Goal: Task Accomplishment & Management: Manage account settings

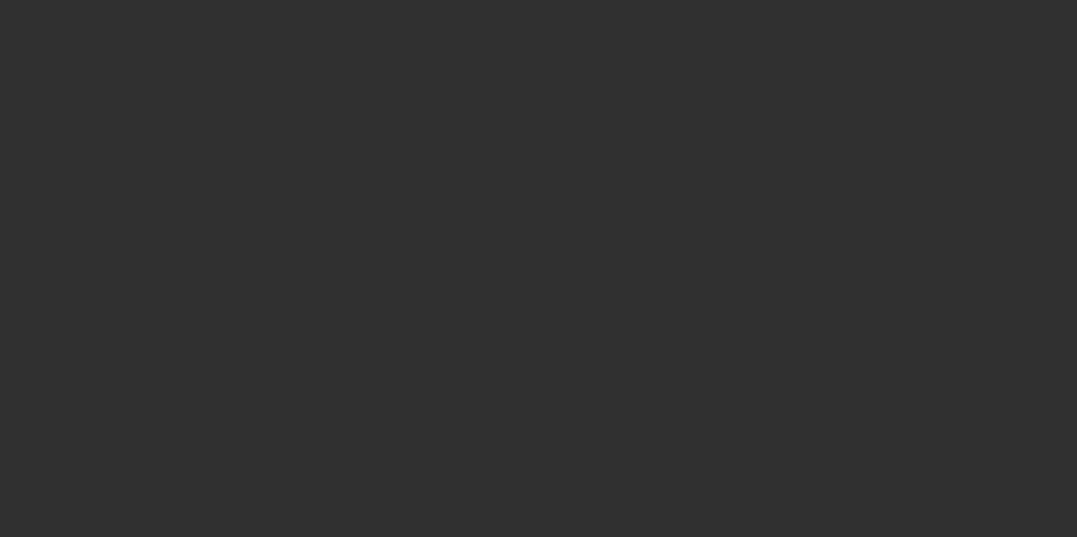
select select "10"
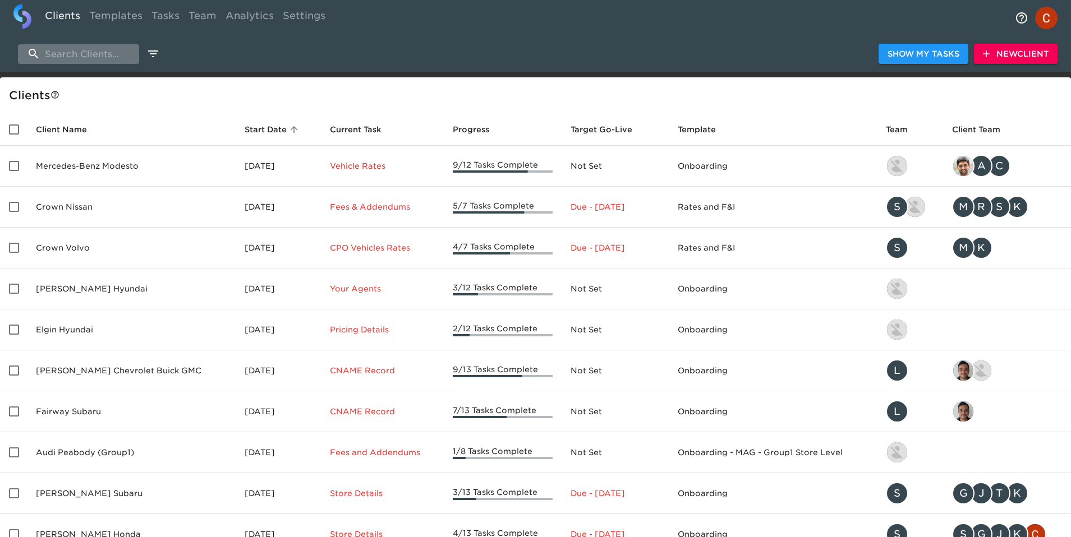
click at [86, 49] on input "search" at bounding box center [78, 54] width 121 height 20
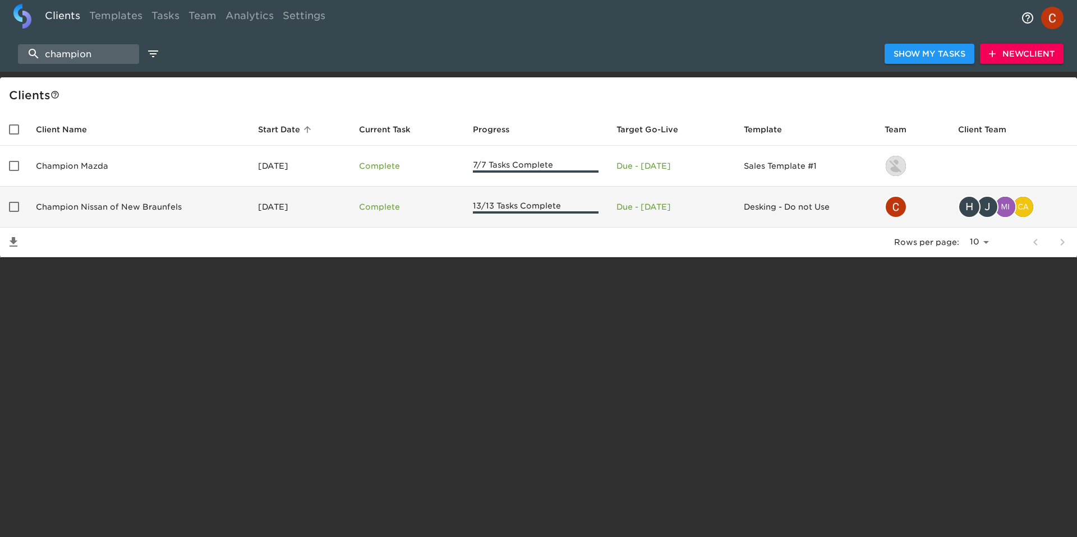
type input "champion"
click at [113, 206] on td "Champion Nissan of New Braunfels" at bounding box center [138, 207] width 222 height 41
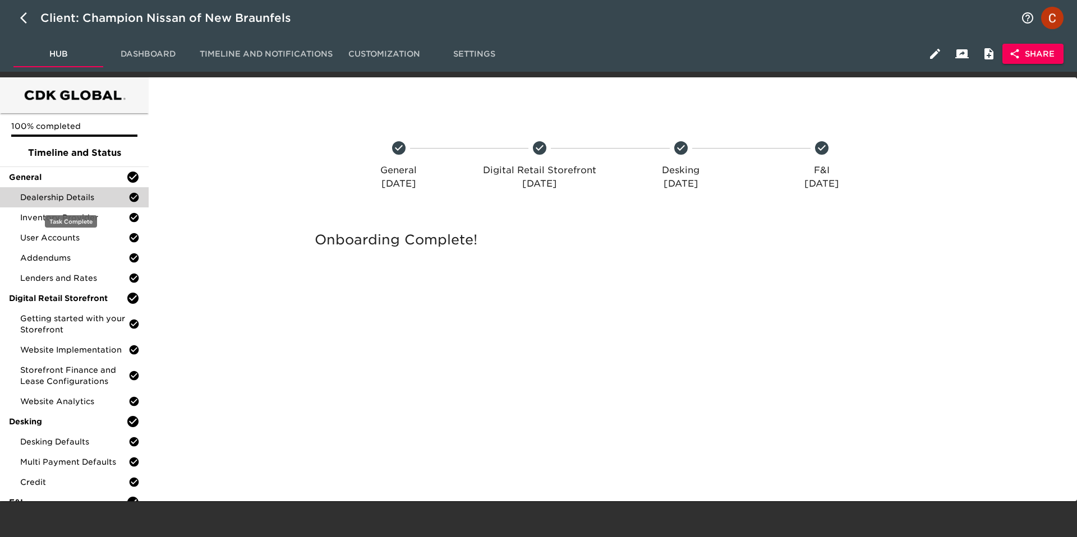
click at [58, 197] on span "Dealership Details" at bounding box center [74, 197] width 108 height 11
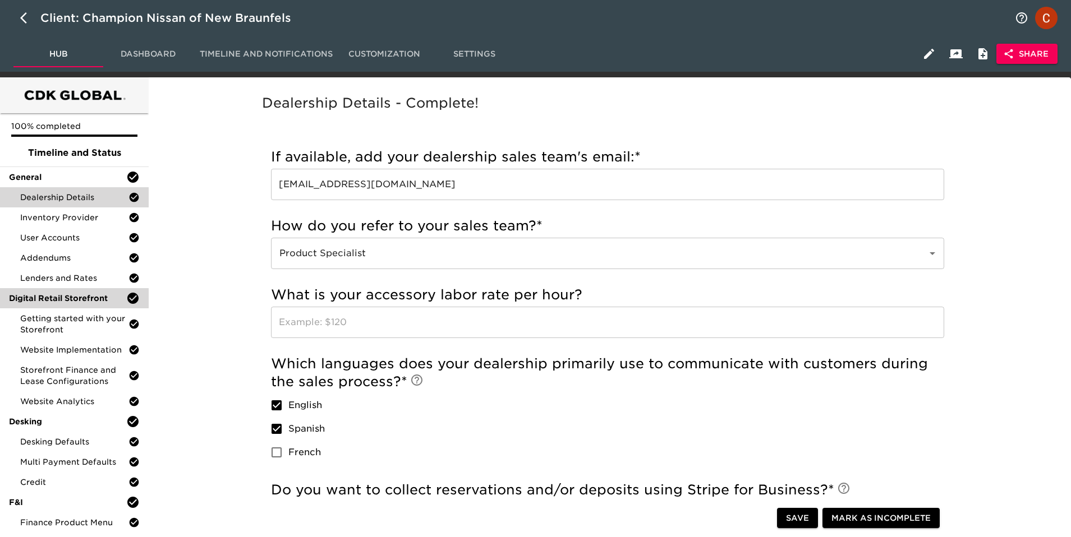
click at [82, 305] on div "Digital Retail Storefront" at bounding box center [74, 298] width 149 height 20
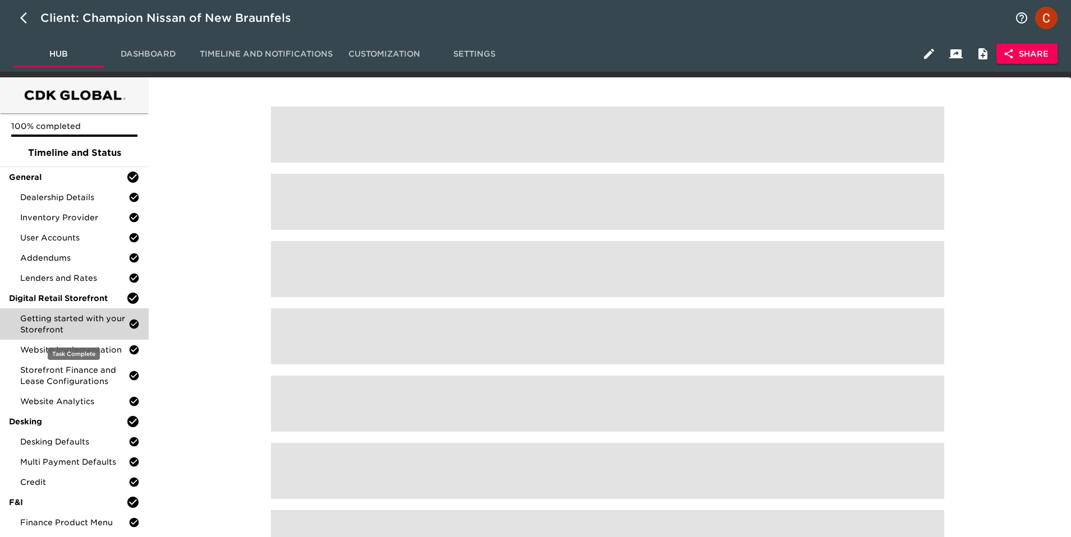
click at [82, 321] on span "Getting started with your Storefront" at bounding box center [74, 324] width 108 height 22
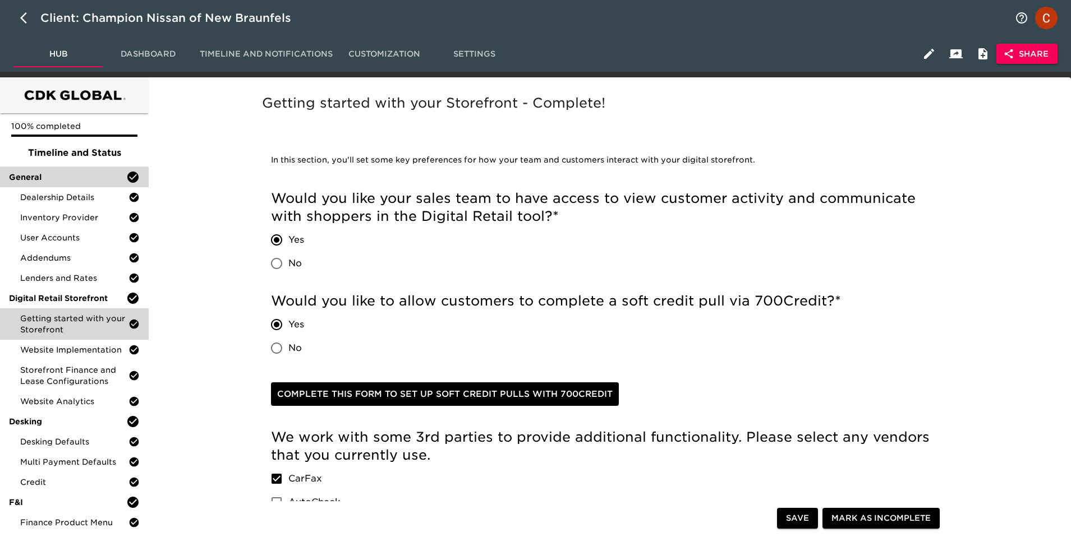
click at [27, 186] on div "General" at bounding box center [74, 177] width 149 height 20
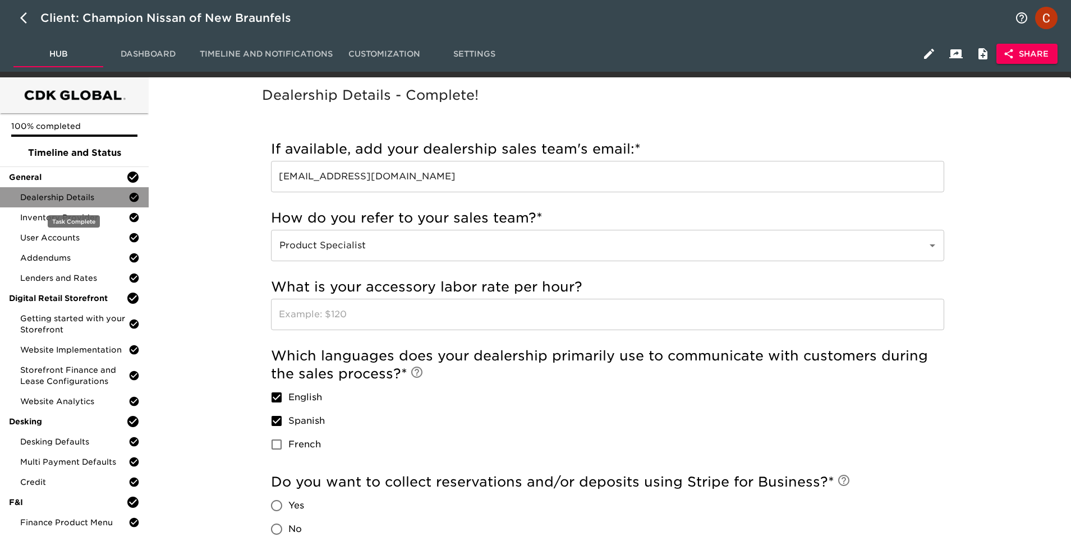
click at [39, 198] on span "Dealership Details" at bounding box center [74, 197] width 108 height 11
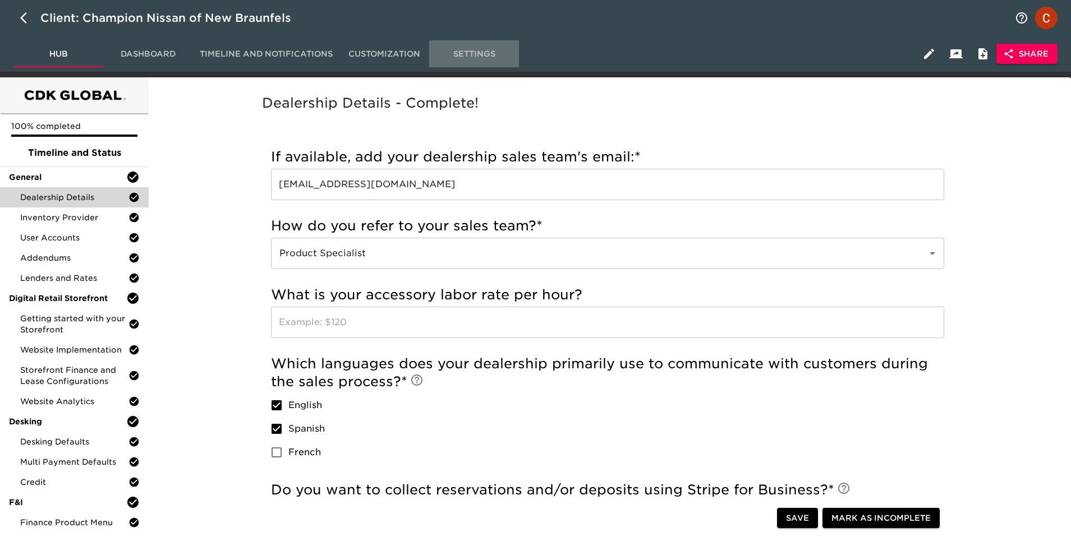
click at [481, 52] on span "Settings" at bounding box center [474, 54] width 76 height 14
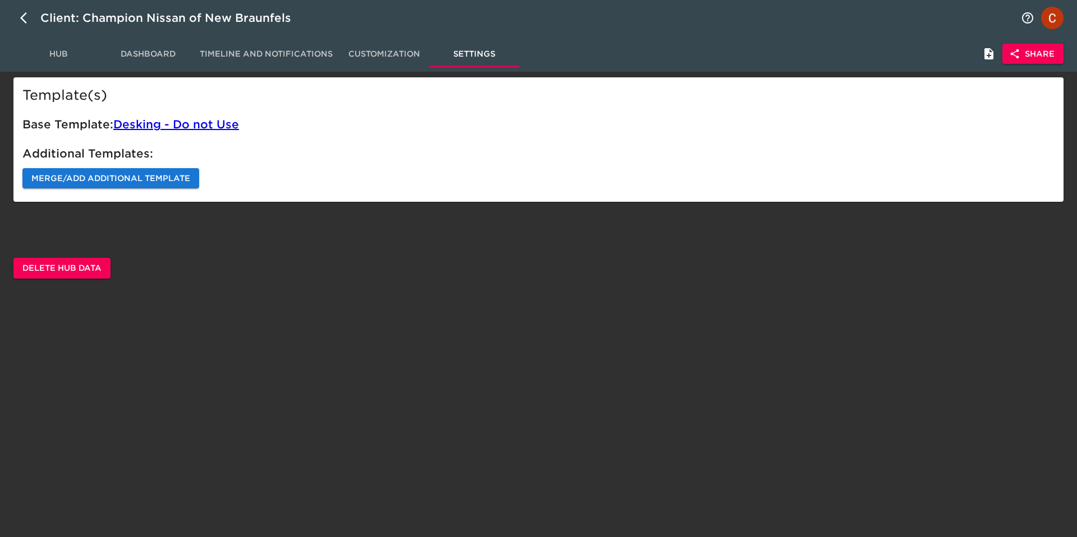
click at [98, 181] on span "Merge/Add Additional Template" at bounding box center [110, 179] width 159 height 14
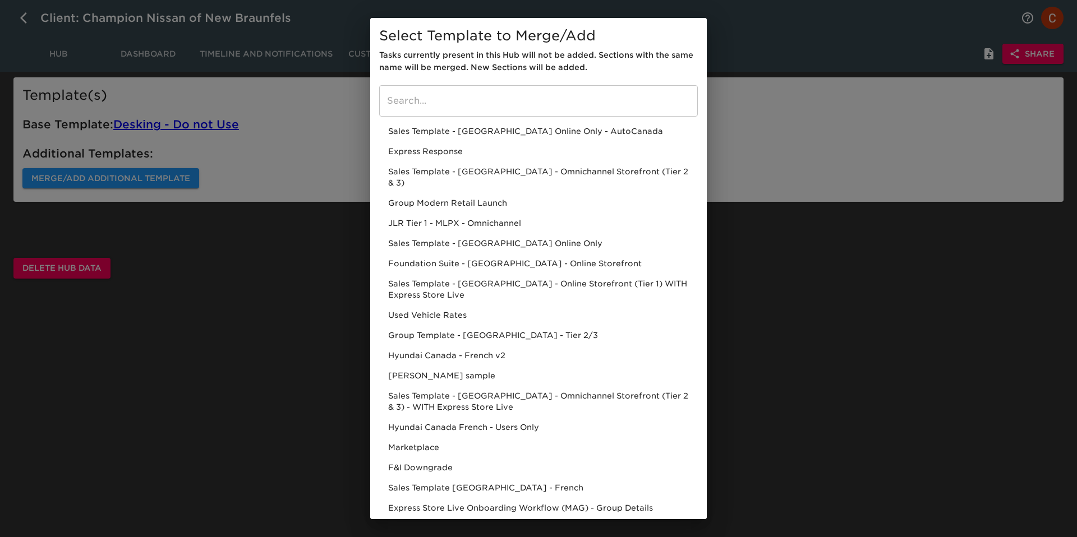
click at [209, 99] on div "Select Template to Merge/Add Tasks currently present in this Hub will not be ad…" at bounding box center [538, 268] width 1077 height 537
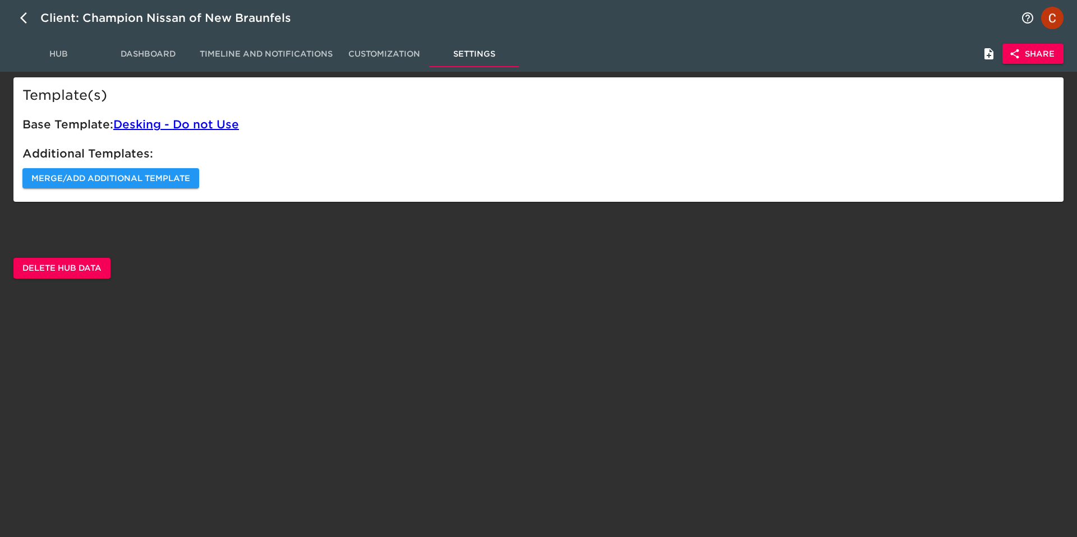
click at [49, 49] on span "Hub" at bounding box center [58, 54] width 76 height 14
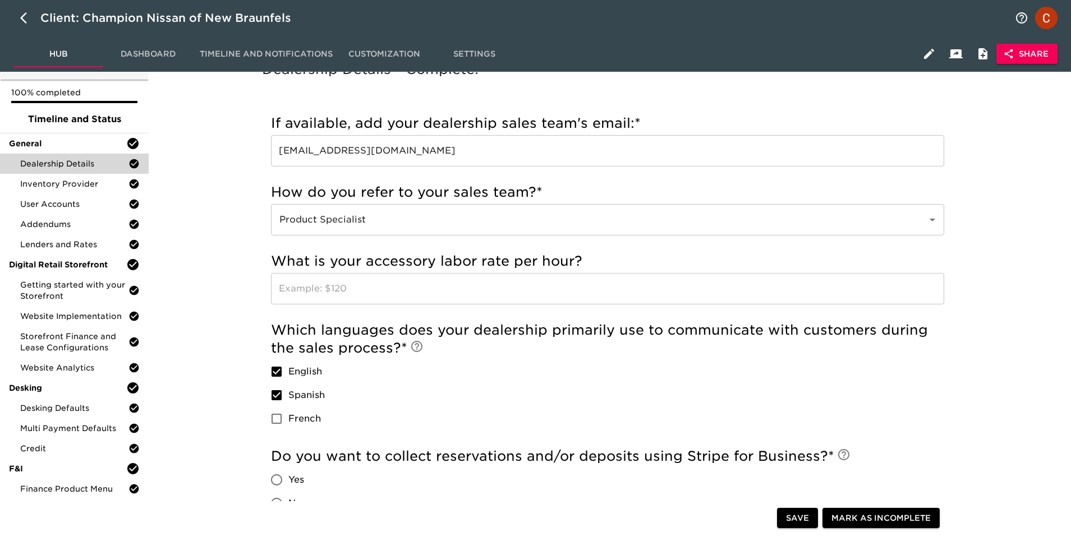
scroll to position [48, 0]
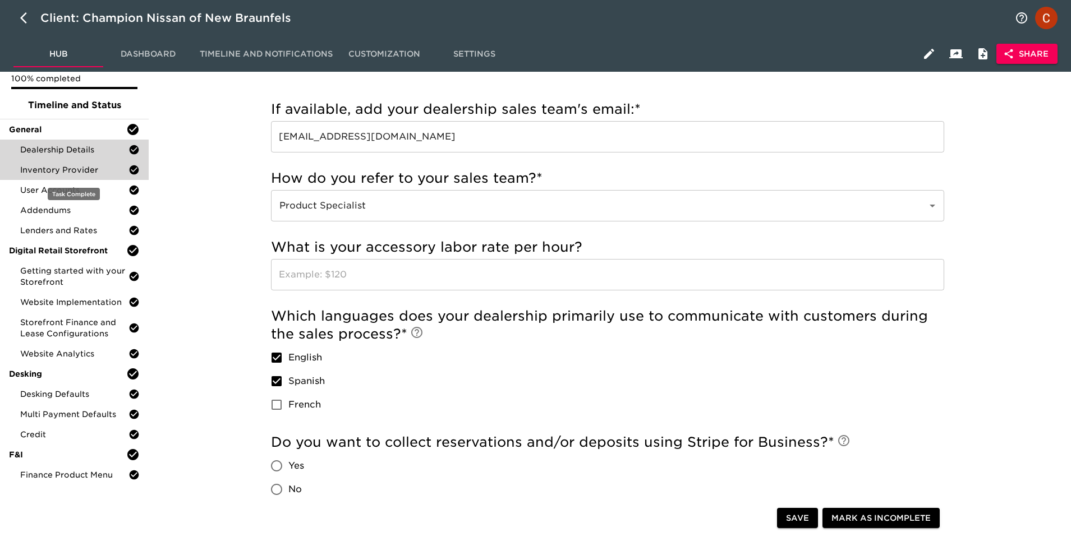
click at [96, 174] on span "Inventory Provider" at bounding box center [74, 169] width 108 height 11
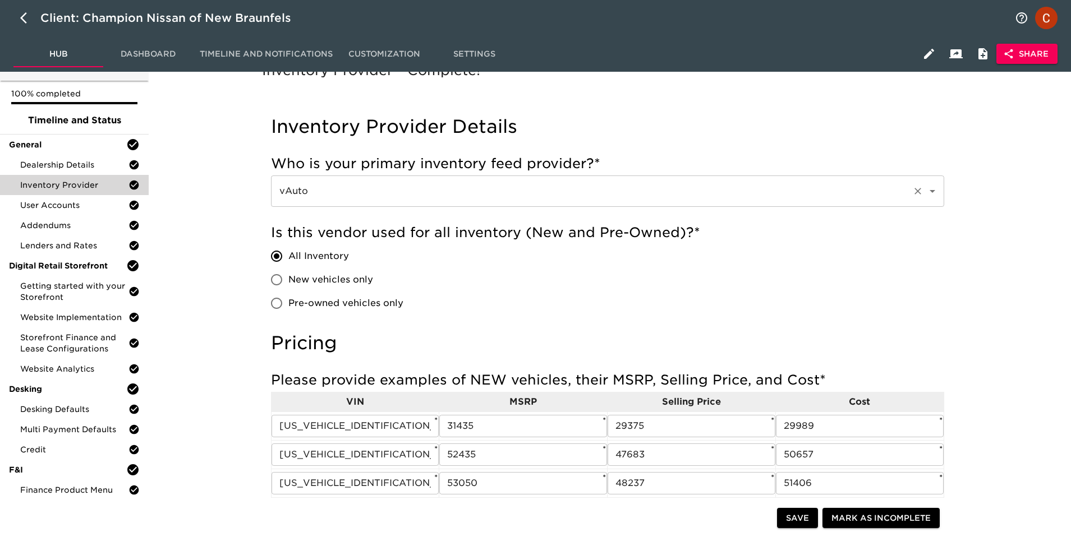
scroll to position [28, 0]
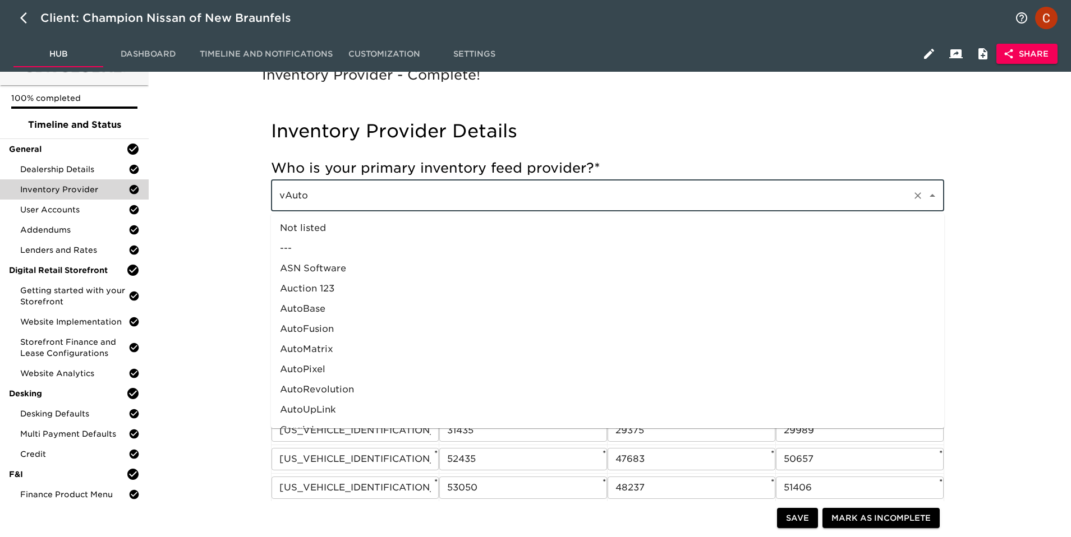
click at [371, 191] on input "vAuto" at bounding box center [591, 195] width 631 height 21
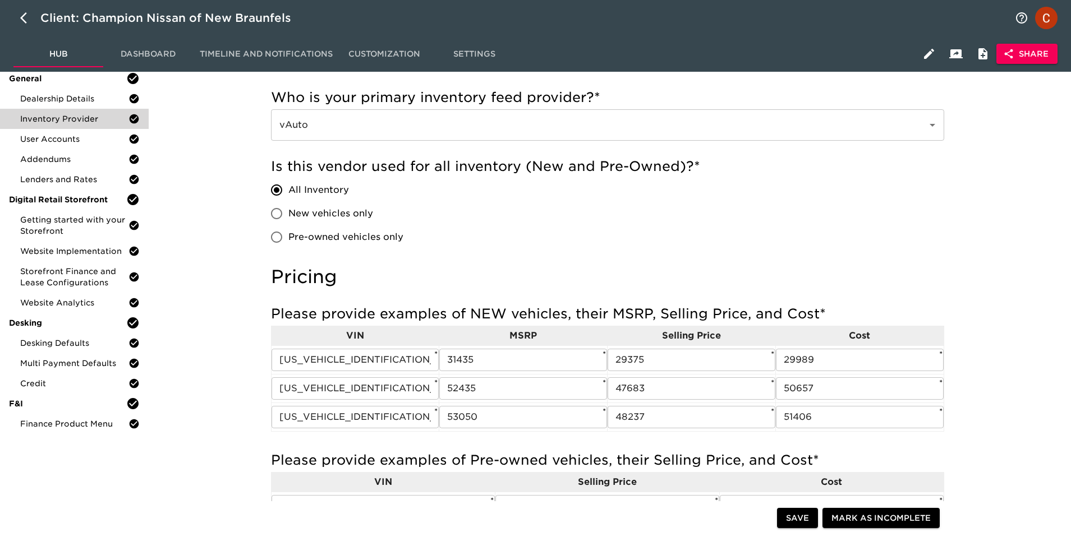
scroll to position [104, 0]
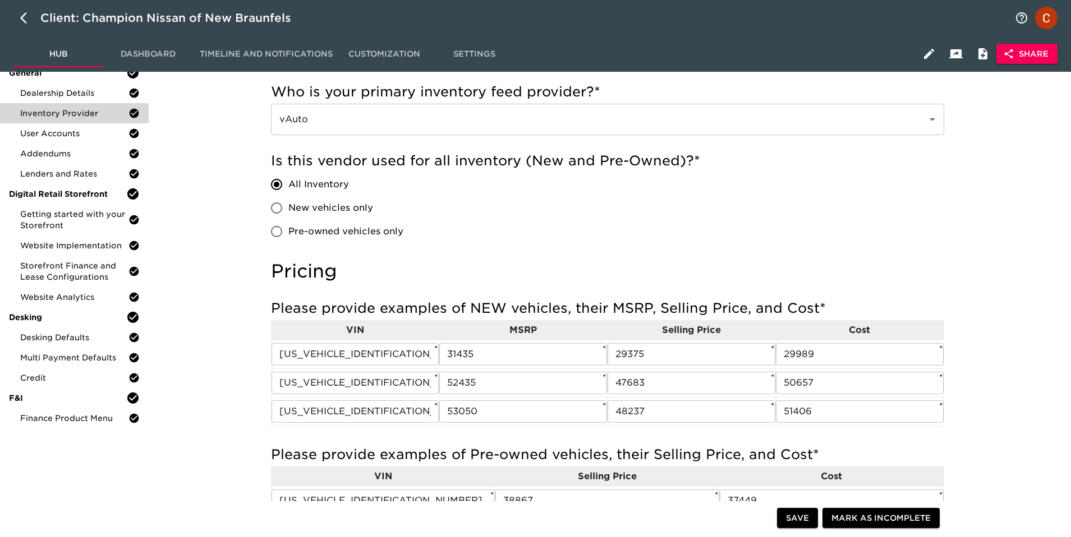
click at [299, 209] on span "New vehicles only" at bounding box center [330, 207] width 85 height 13
click at [288, 209] on input "New vehicles only" at bounding box center [277, 208] width 24 height 24
radio input "true"
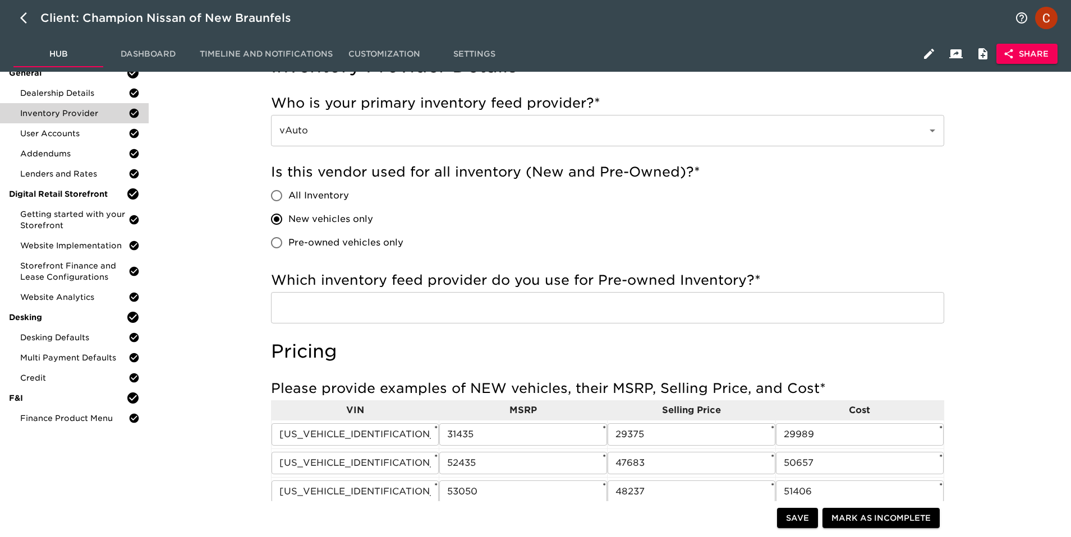
click at [290, 246] on span "Pre-owned vehicles only" at bounding box center [345, 242] width 115 height 13
click at [288, 246] on input "Pre-owned vehicles only" at bounding box center [277, 243] width 24 height 24
radio input "true"
click at [315, 220] on span "New vehicles only" at bounding box center [330, 219] width 85 height 13
click at [288, 220] on input "New vehicles only" at bounding box center [277, 219] width 24 height 24
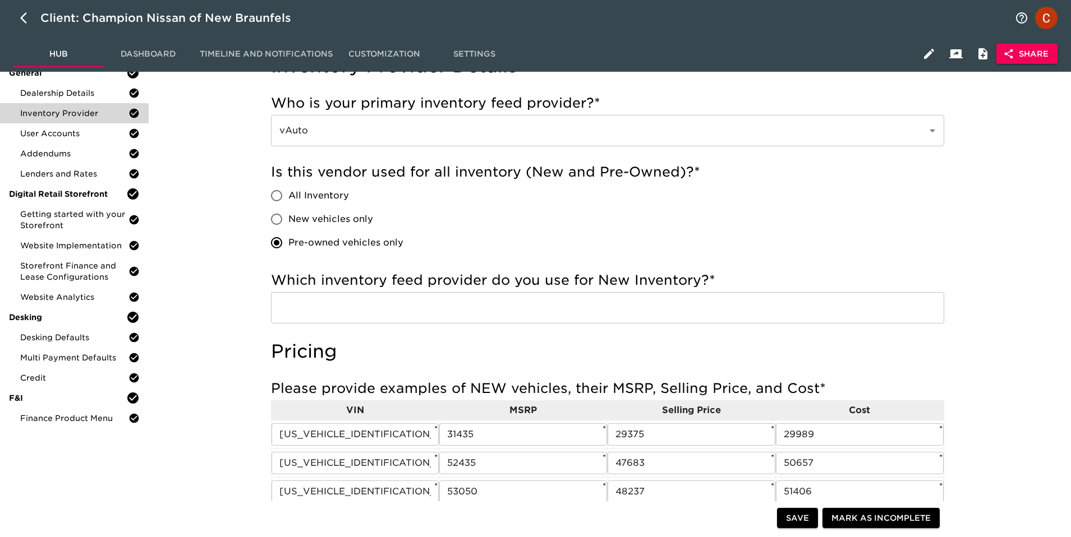
radio input "true"
click at [300, 196] on span "All Inventory" at bounding box center [318, 195] width 61 height 13
click at [288, 196] on input "All Inventory" at bounding box center [277, 196] width 24 height 24
radio input "true"
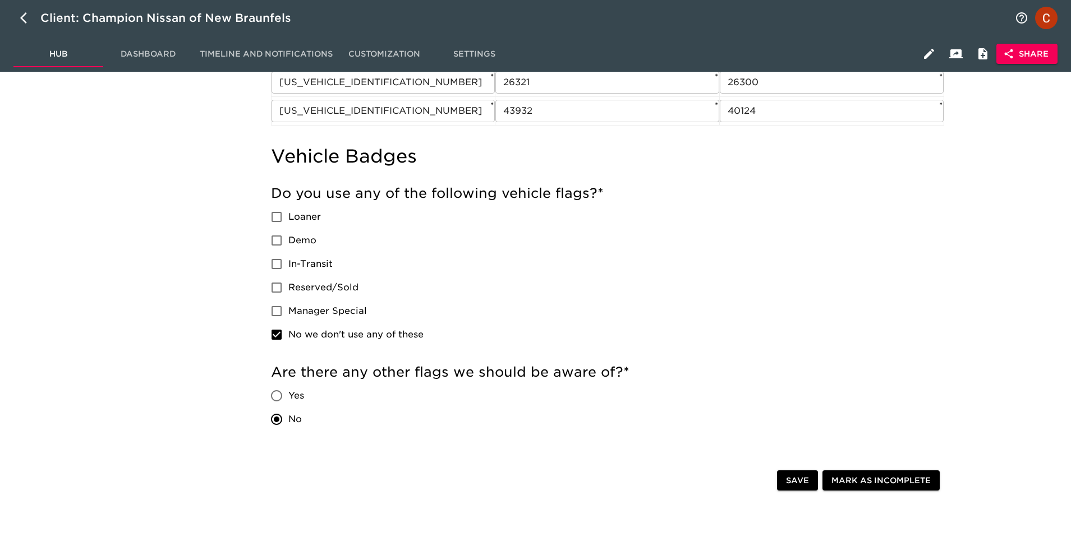
scroll to position [556, 0]
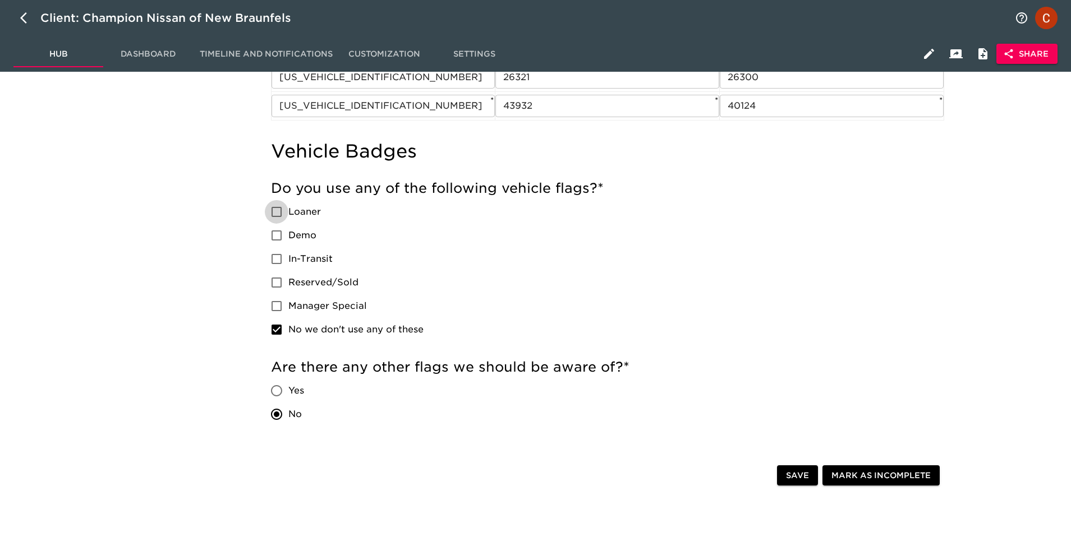
click at [274, 212] on input "Loaner" at bounding box center [277, 212] width 24 height 24
checkbox input "true"
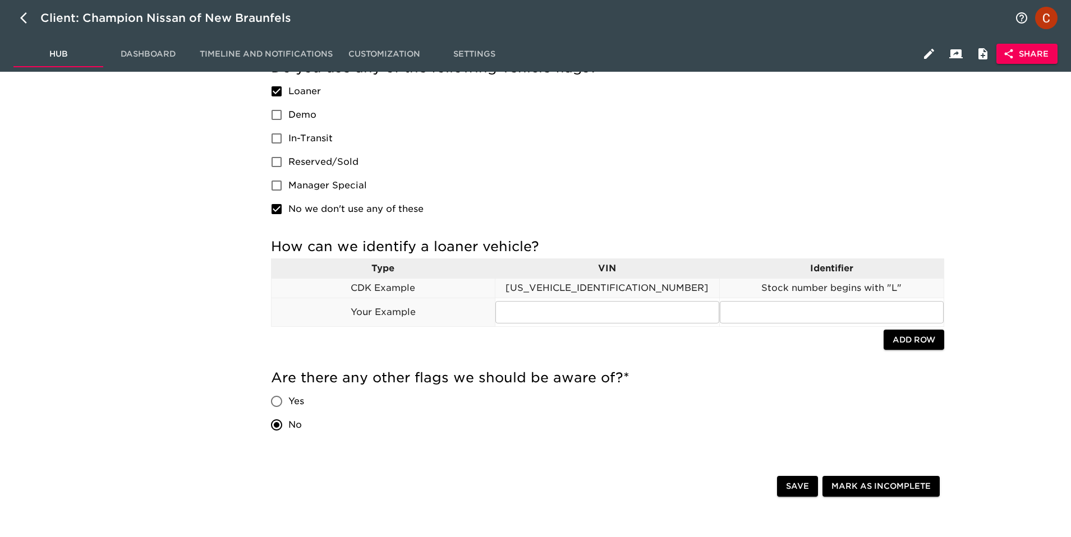
scroll to position [678, 0]
click at [276, 140] on input "In-Transit" at bounding box center [277, 138] width 24 height 24
checkbox input "true"
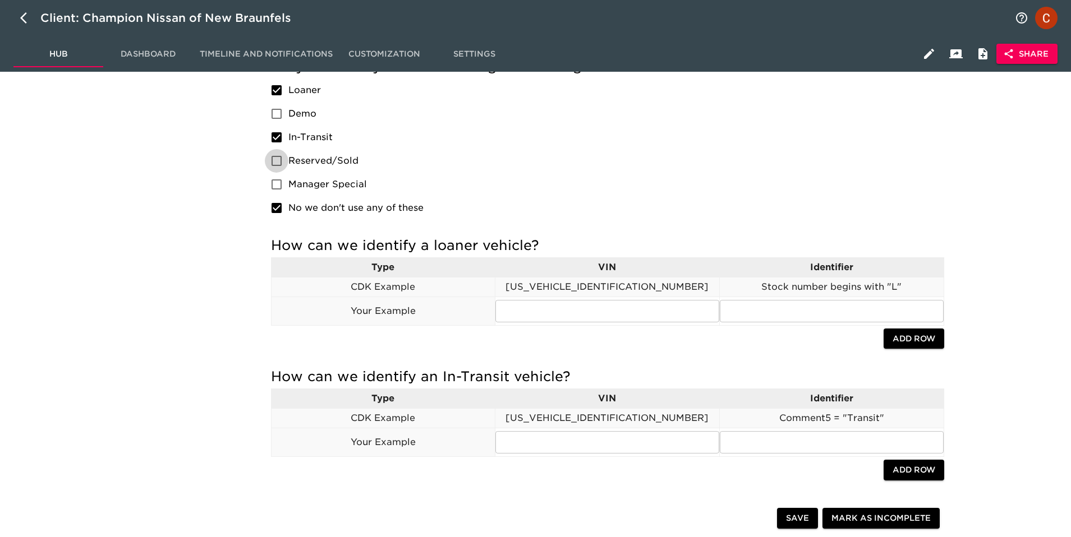
click at [278, 168] on input "Reserved/Sold" at bounding box center [277, 161] width 24 height 24
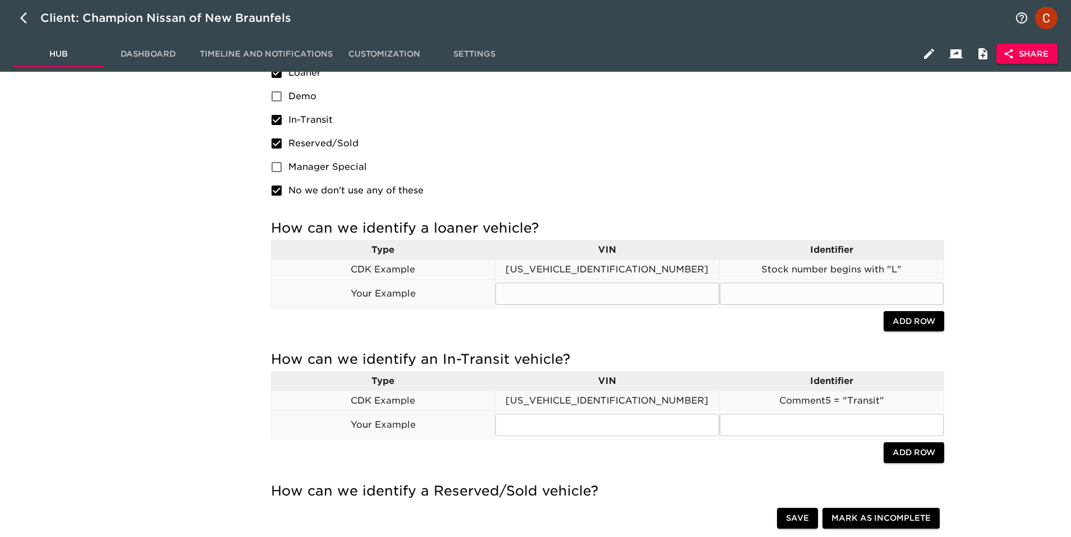
click at [543, 292] on input "text" at bounding box center [607, 294] width 224 height 22
click at [817, 290] on input "text" at bounding box center [831, 294] width 224 height 22
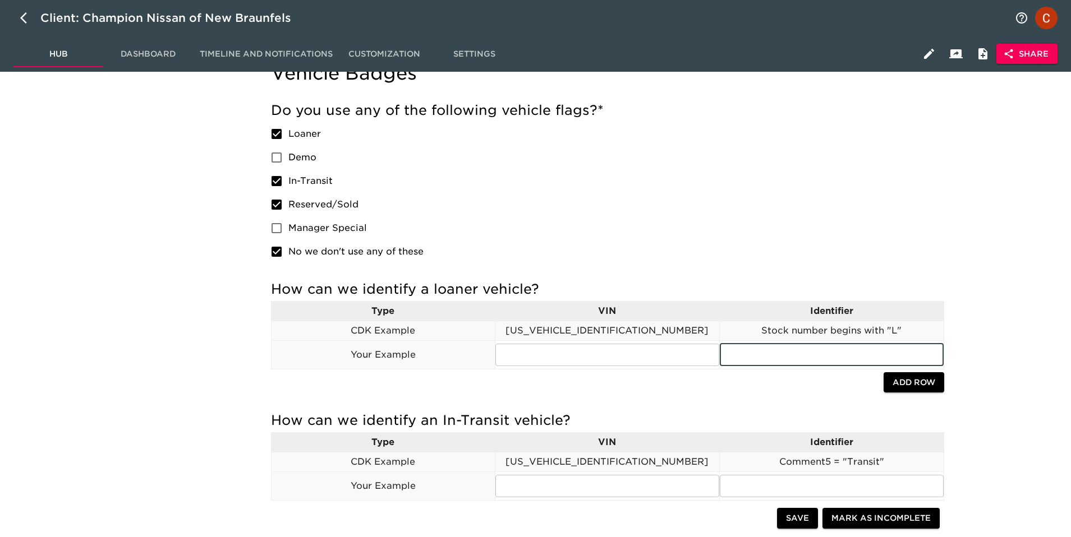
scroll to position [594, 0]
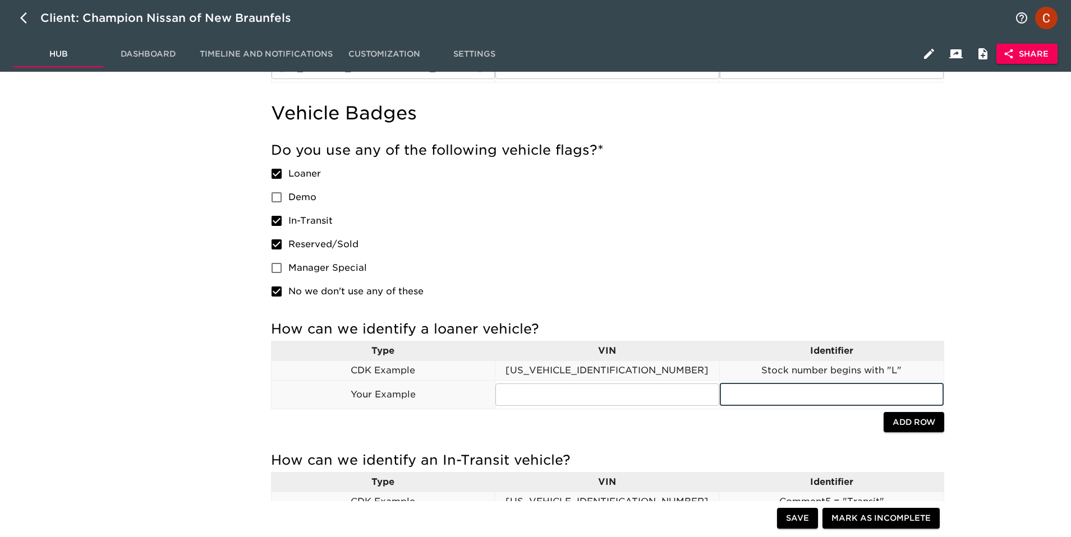
click at [280, 246] on input "Reserved/Sold" at bounding box center [277, 245] width 24 height 24
checkbox input "false"
click at [279, 222] on input "In-Transit" at bounding box center [277, 221] width 24 height 24
checkbox input "false"
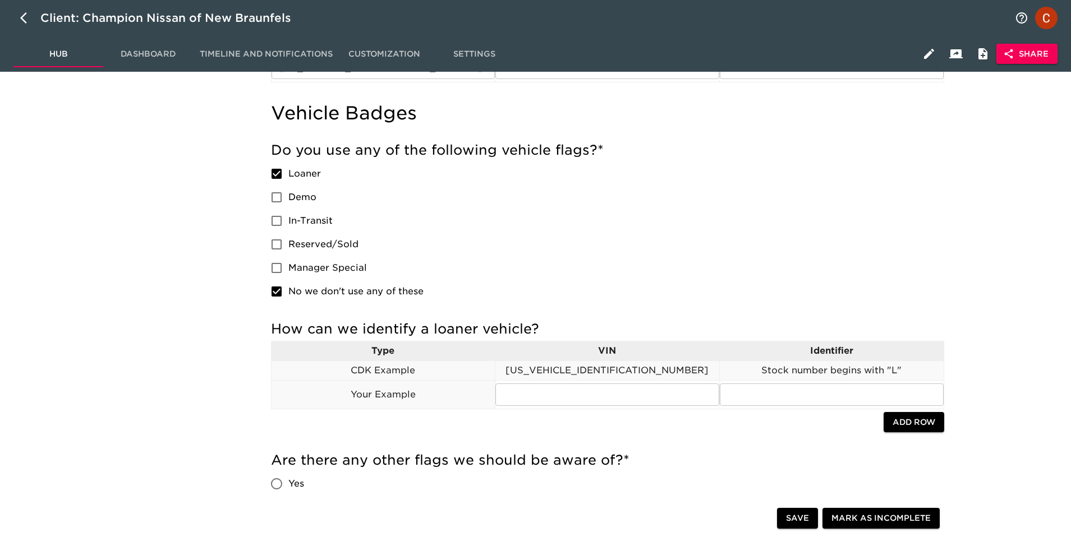
click at [279, 170] on input "Loaner" at bounding box center [277, 174] width 24 height 24
checkbox input "false"
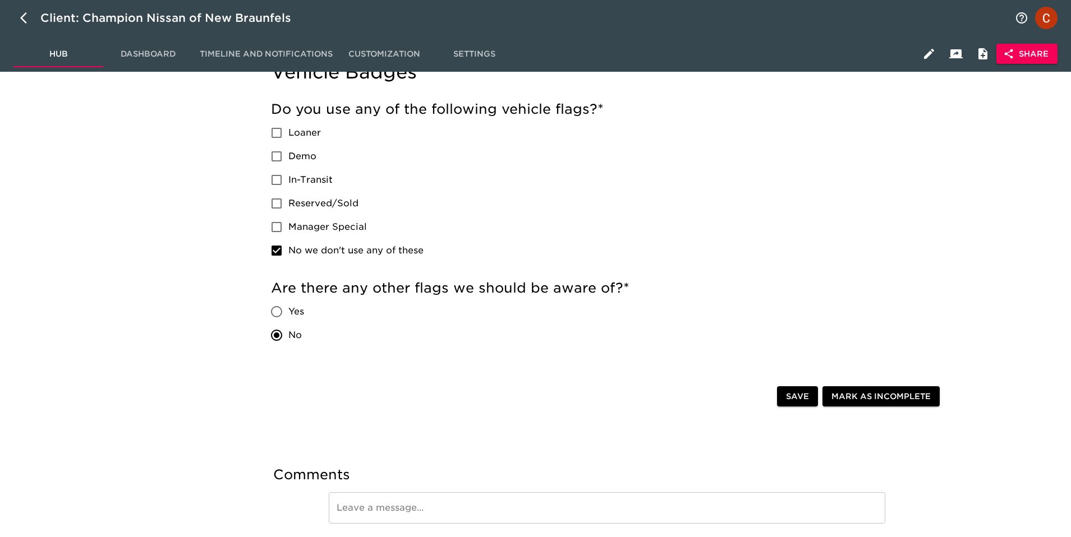
scroll to position [630, 0]
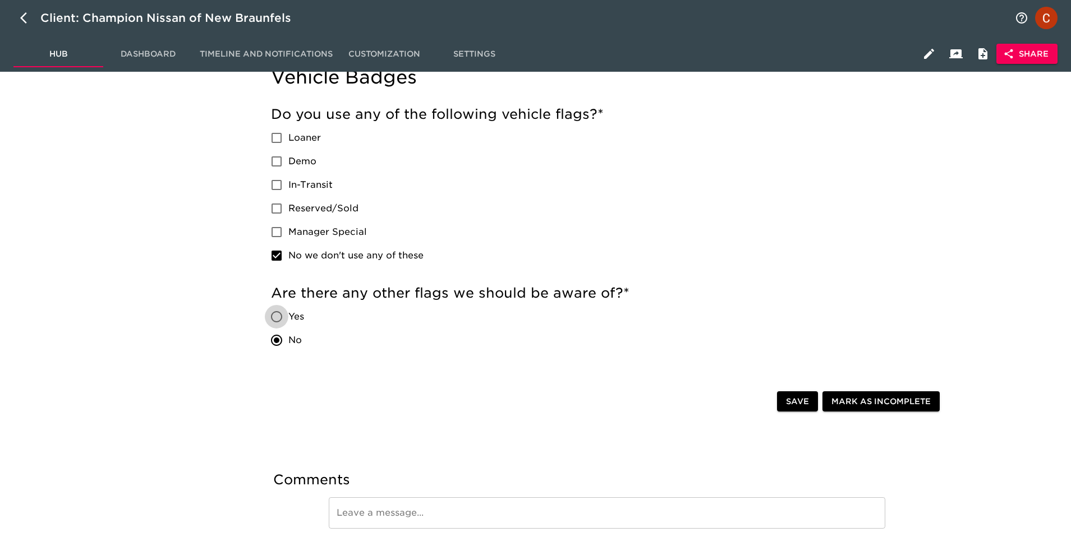
click at [279, 316] on input "Yes" at bounding box center [277, 317] width 24 height 24
radio input "true"
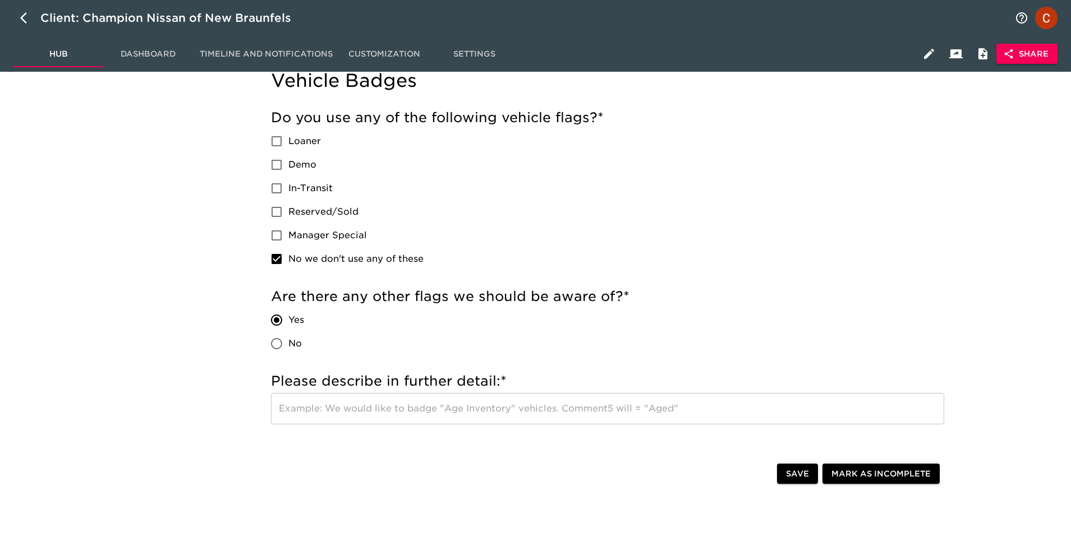
scroll to position [642, 0]
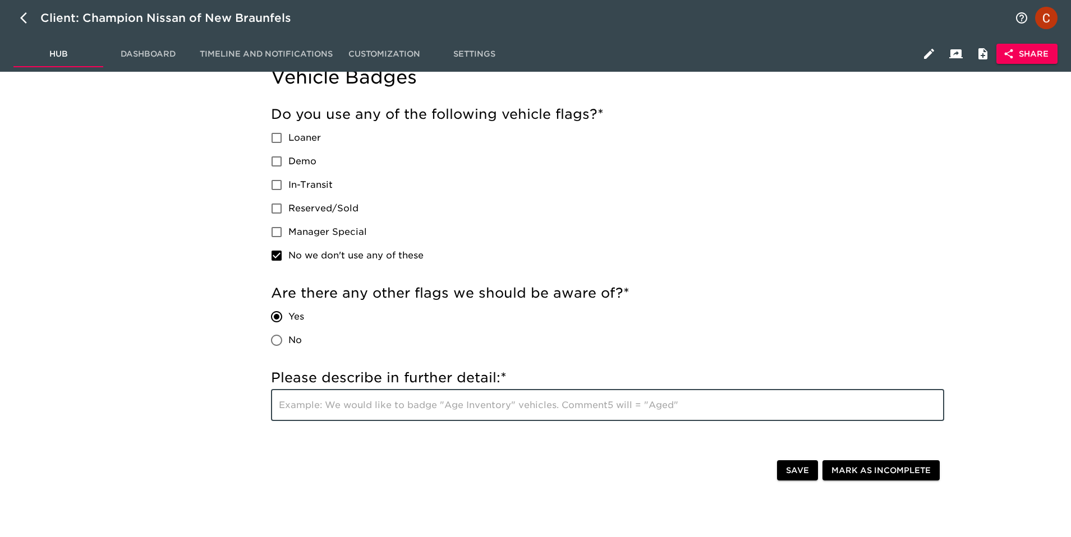
click at [312, 417] on input "text" at bounding box center [607, 405] width 673 height 31
click at [455, 403] on input "text" at bounding box center [607, 405] width 673 height 31
click at [276, 340] on input "No" at bounding box center [277, 341] width 24 height 24
radio input "true"
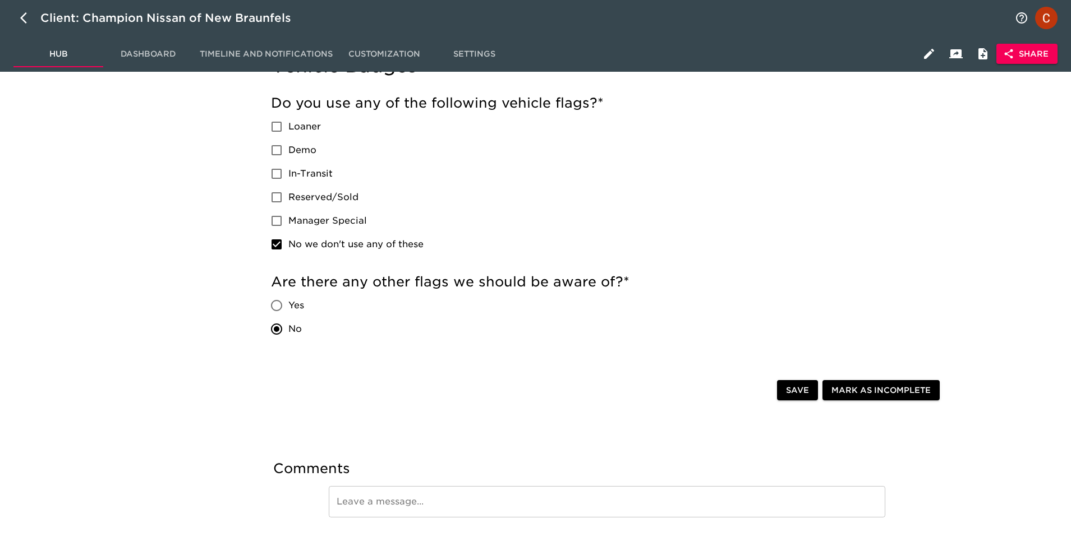
scroll to position [630, 0]
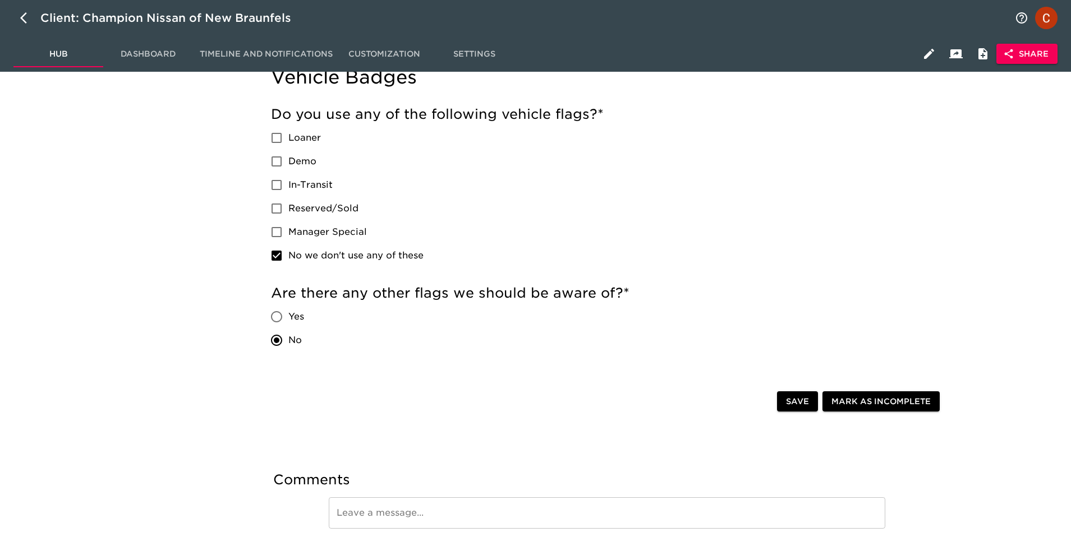
click at [275, 184] on input "In-Transit" at bounding box center [277, 185] width 24 height 24
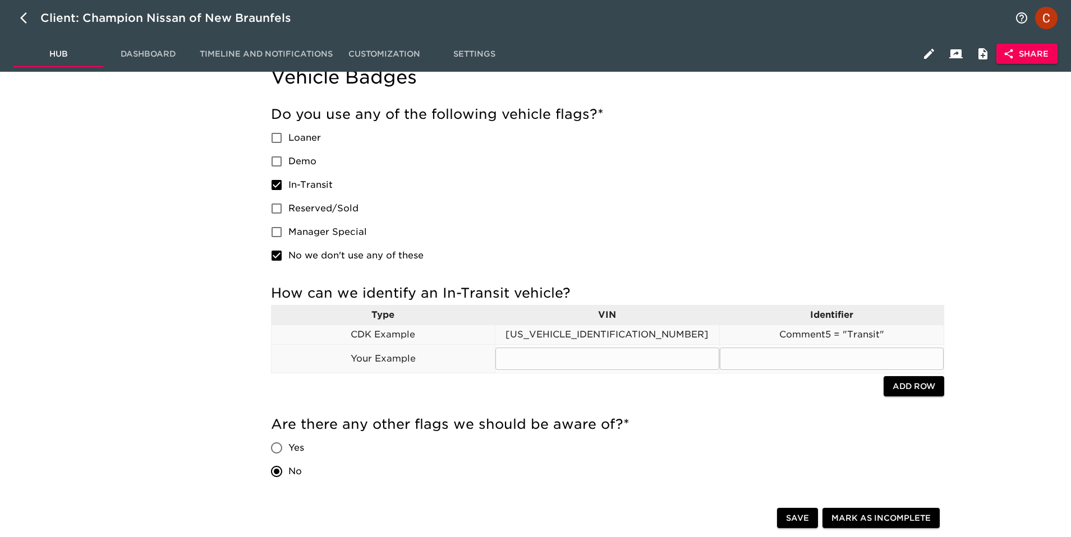
scroll to position [653, 0]
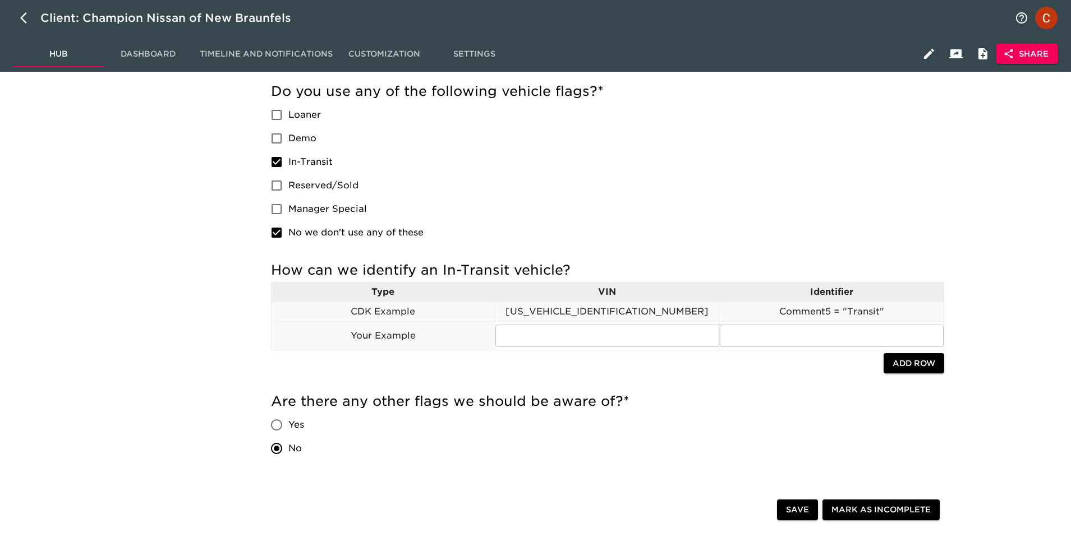
click at [280, 154] on input "In-Transit" at bounding box center [277, 162] width 24 height 24
checkbox input "false"
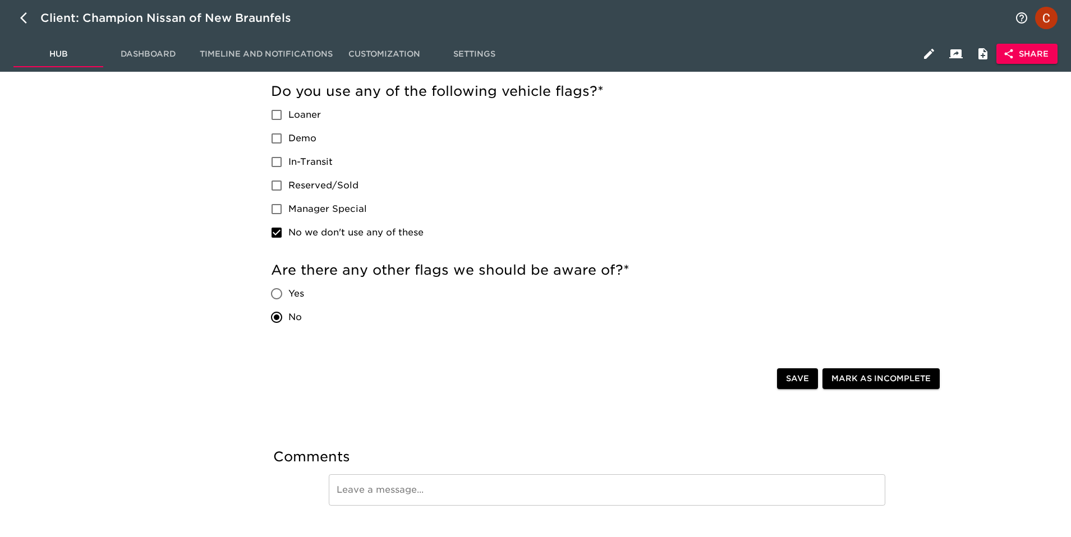
click at [280, 116] on input "Loaner" at bounding box center [277, 115] width 24 height 24
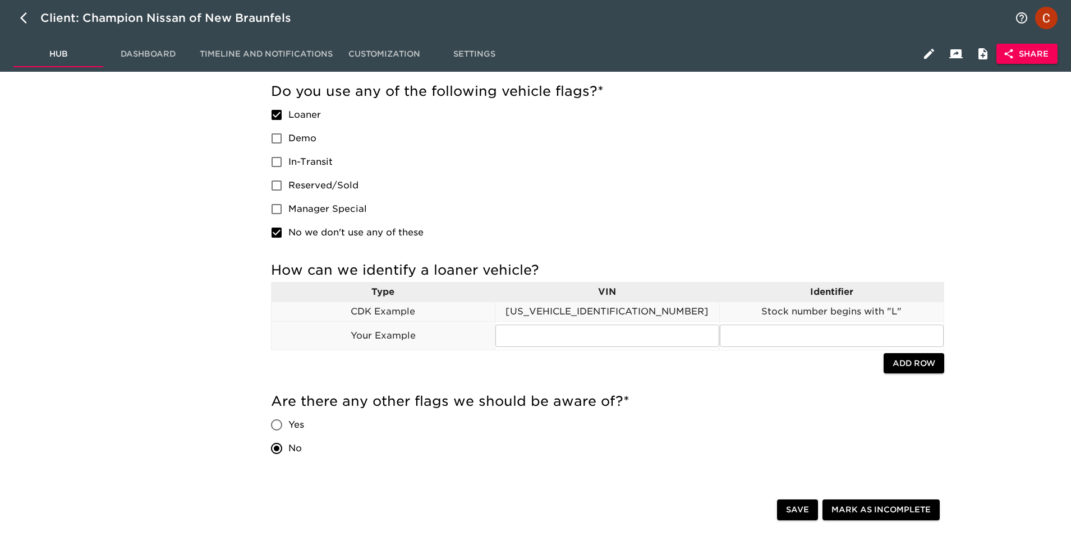
click at [603, 312] on p "[US_VEHICLE_IDENTIFICATION_NUMBER]" at bounding box center [607, 311] width 224 height 13
click at [839, 309] on p "Stock number begins with "L"" at bounding box center [831, 311] width 224 height 13
click at [276, 117] on input "Loaner" at bounding box center [277, 115] width 24 height 24
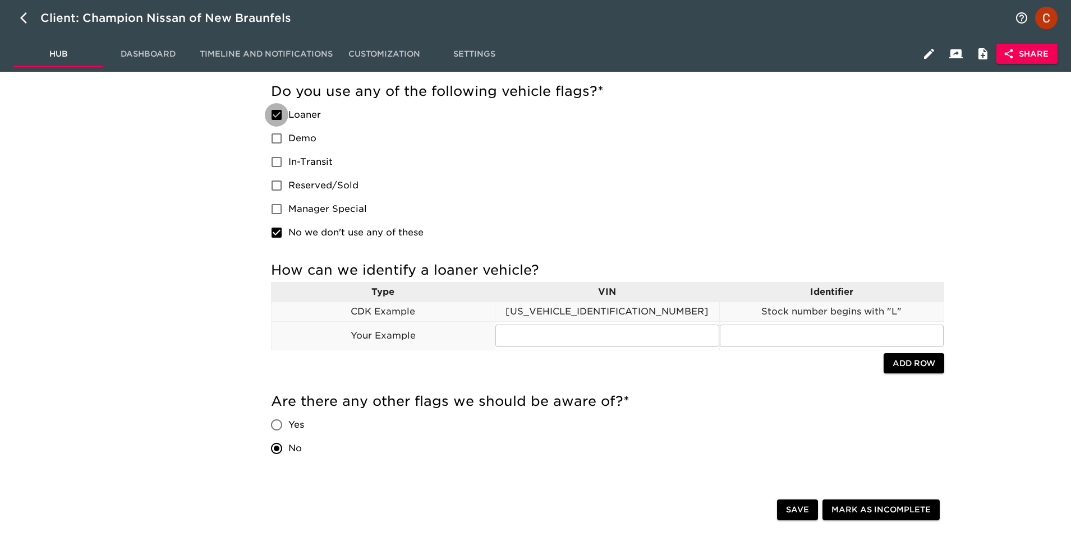
checkbox input "false"
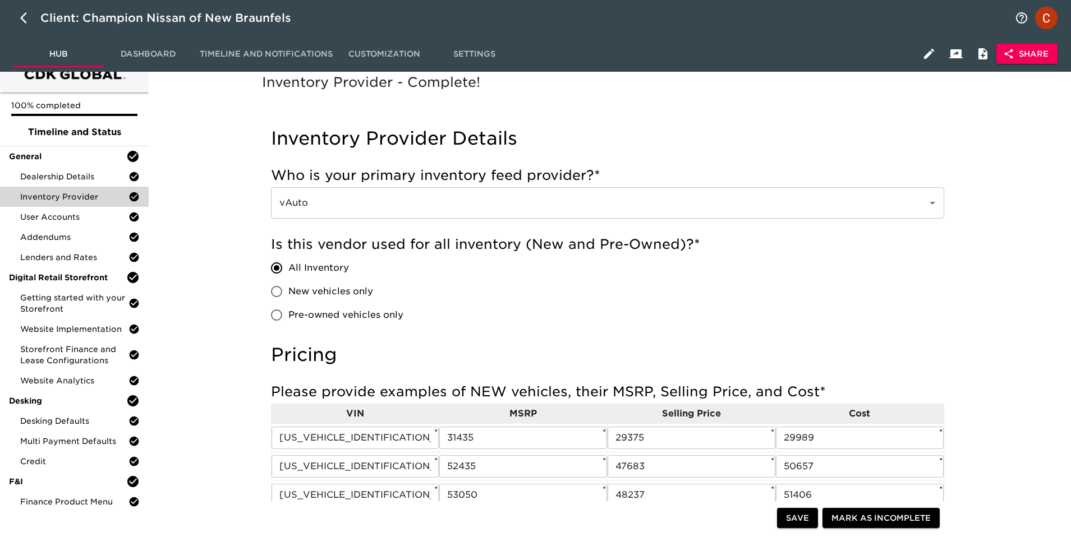
scroll to position [0, 0]
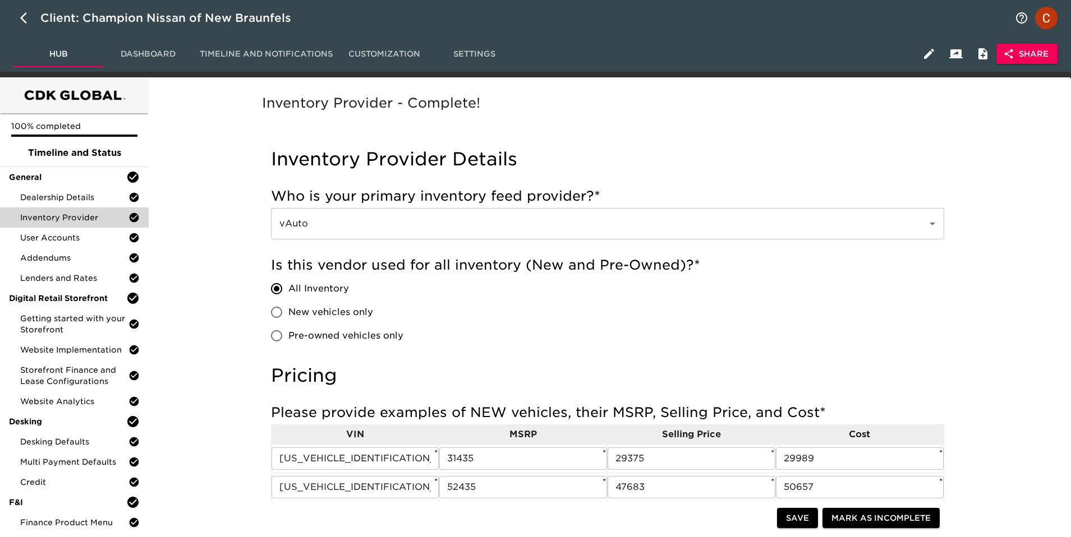
click at [47, 243] on div "User Accounts" at bounding box center [74, 238] width 149 height 20
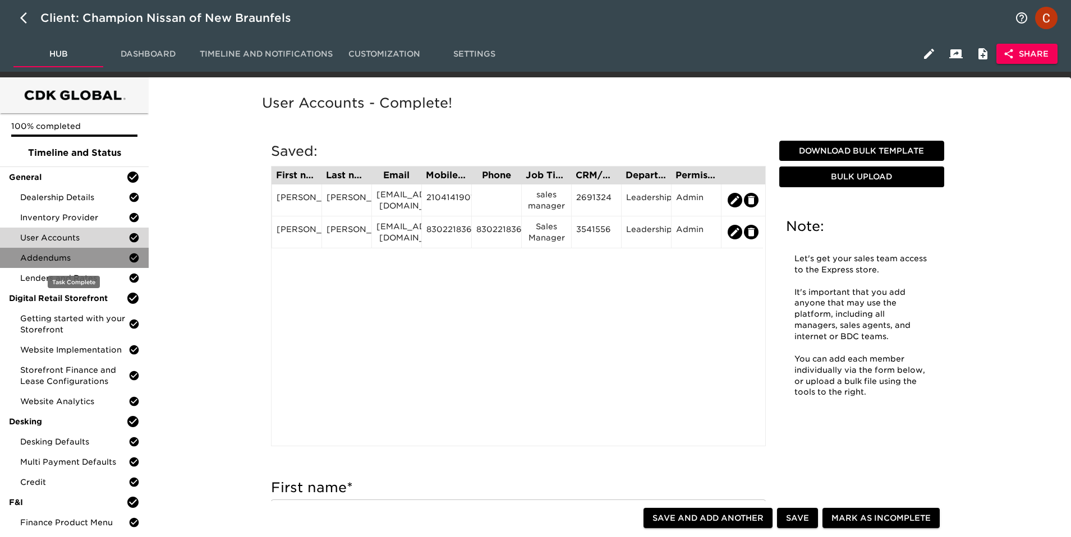
click at [29, 262] on span "Addendums" at bounding box center [74, 257] width 108 height 11
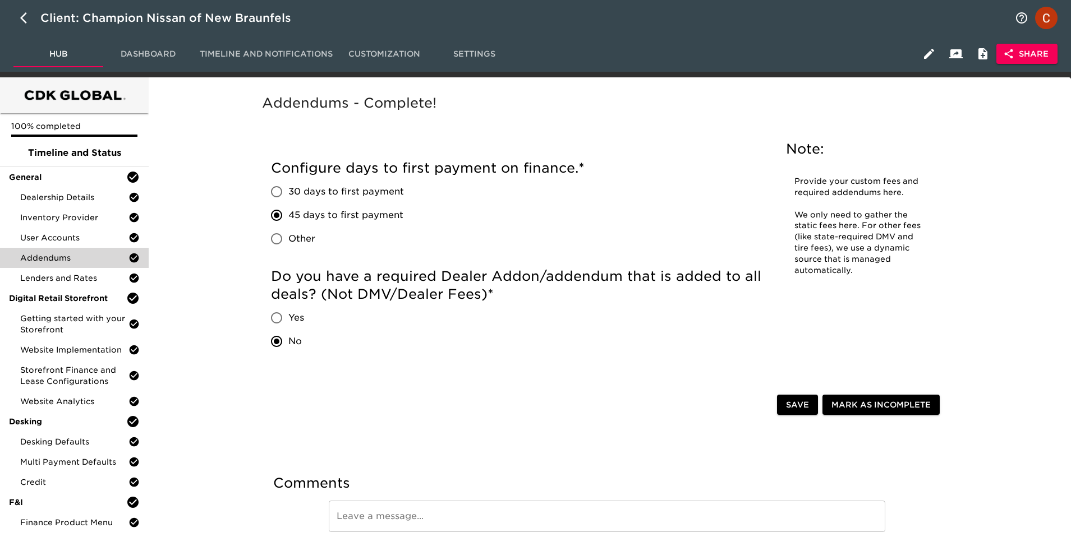
scroll to position [43, 0]
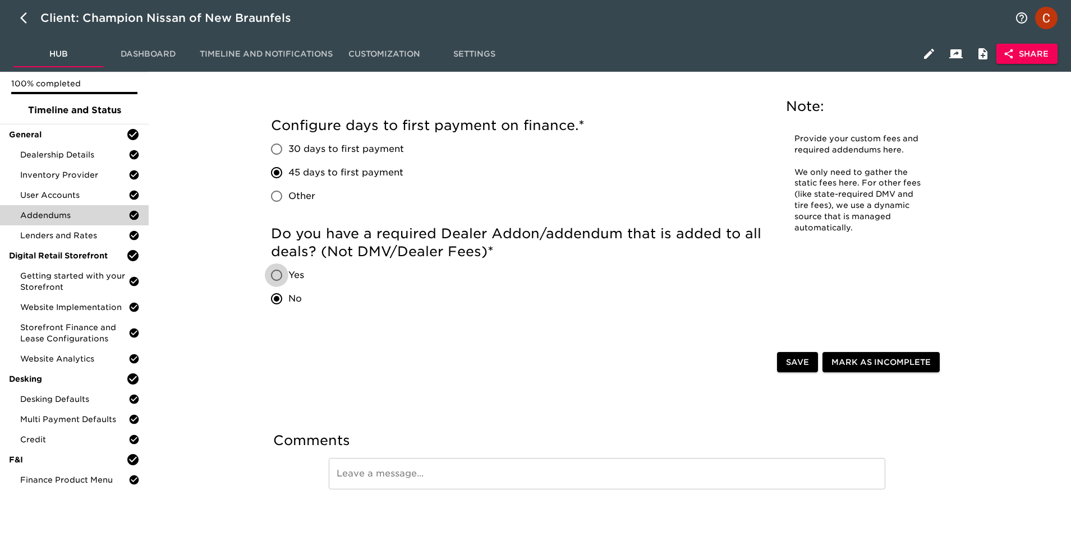
click at [277, 274] on input "Yes" at bounding box center [277, 276] width 24 height 24
radio input "true"
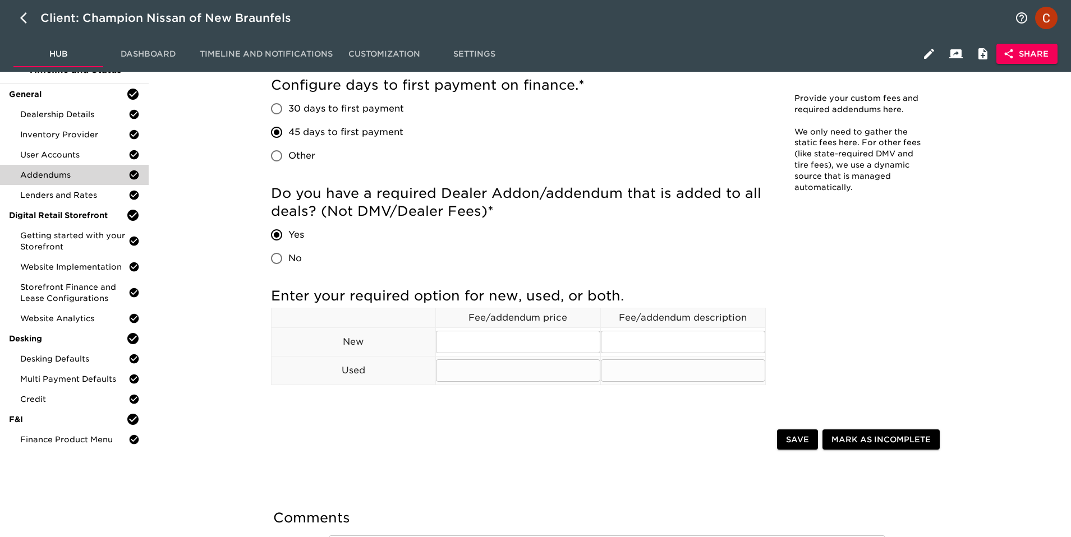
scroll to position [87, 0]
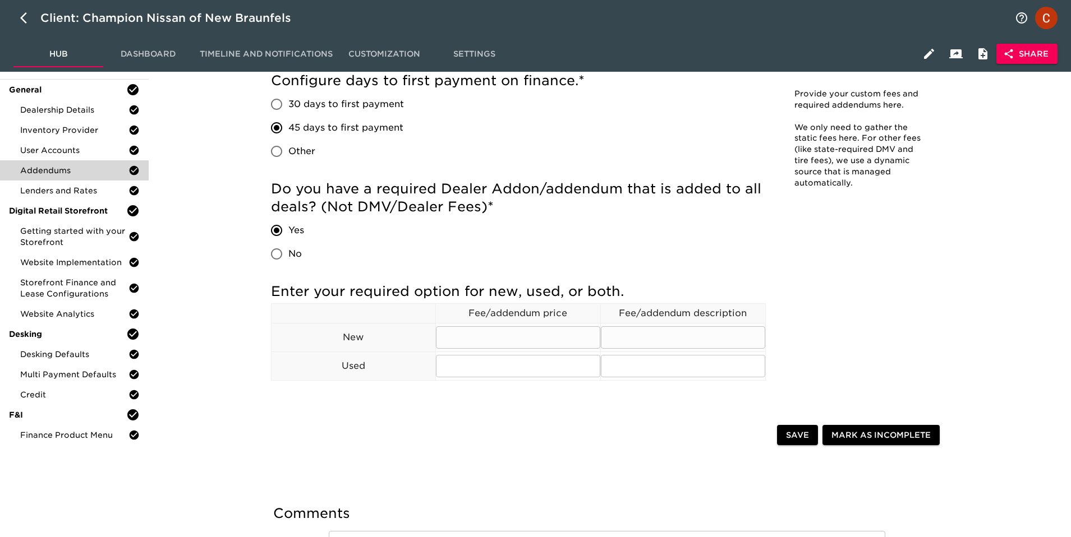
click at [502, 334] on input "text" at bounding box center [518, 337] width 164 height 22
click at [462, 365] on input "text" at bounding box center [518, 366] width 164 height 22
click at [497, 335] on input "text" at bounding box center [518, 337] width 164 height 22
click at [481, 312] on p "Fee/addendum price" at bounding box center [518, 313] width 164 height 13
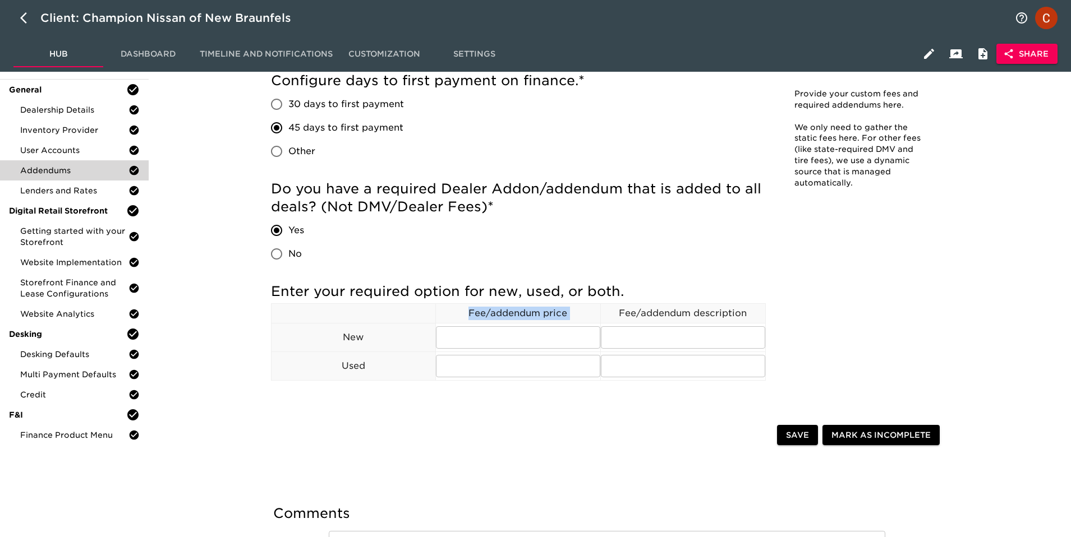
click at [481, 312] on p "Fee/addendum price" at bounding box center [518, 313] width 164 height 13
click at [481, 310] on p "Fee/addendum price" at bounding box center [518, 313] width 164 height 13
click at [491, 310] on p "Fee/addendum price" at bounding box center [518, 313] width 164 height 13
click at [474, 330] on input "text" at bounding box center [518, 337] width 164 height 22
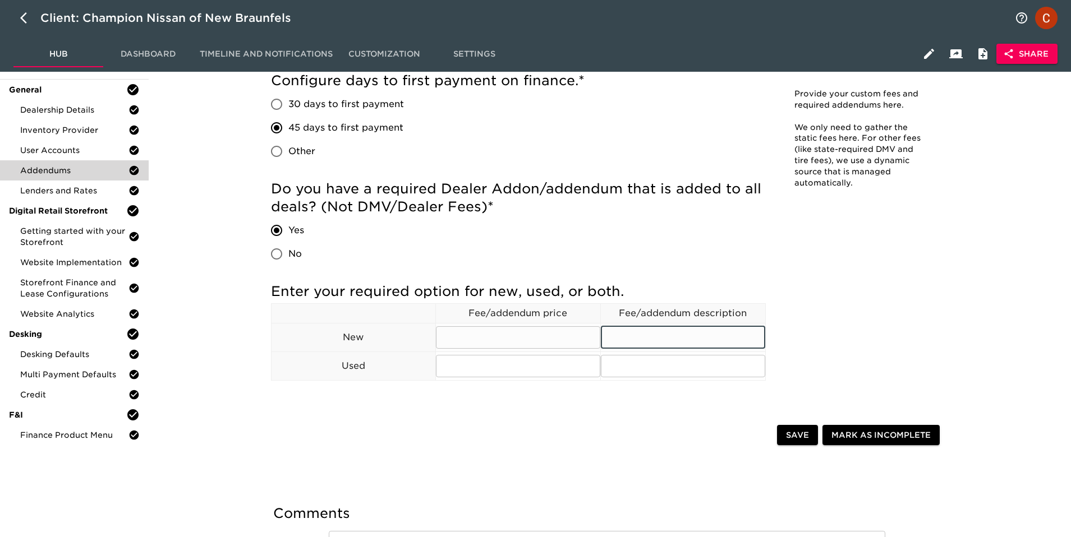
click at [663, 342] on input "text" at bounding box center [683, 337] width 164 height 22
click at [493, 356] on input "text" at bounding box center [518, 366] width 164 height 22
click at [692, 368] on input "text" at bounding box center [683, 366] width 164 height 22
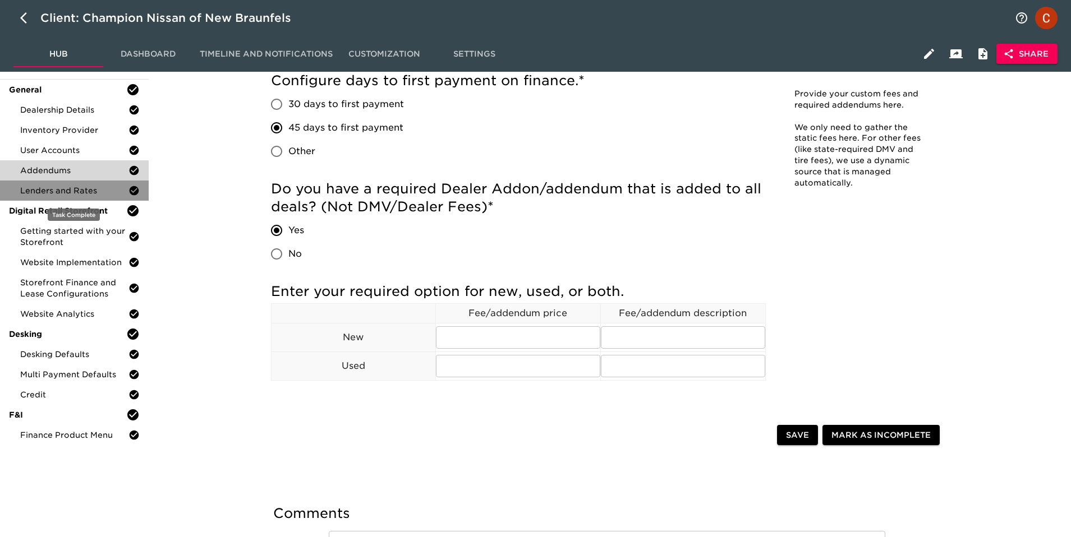
click at [60, 195] on span "Lenders and Rates" at bounding box center [74, 190] width 108 height 11
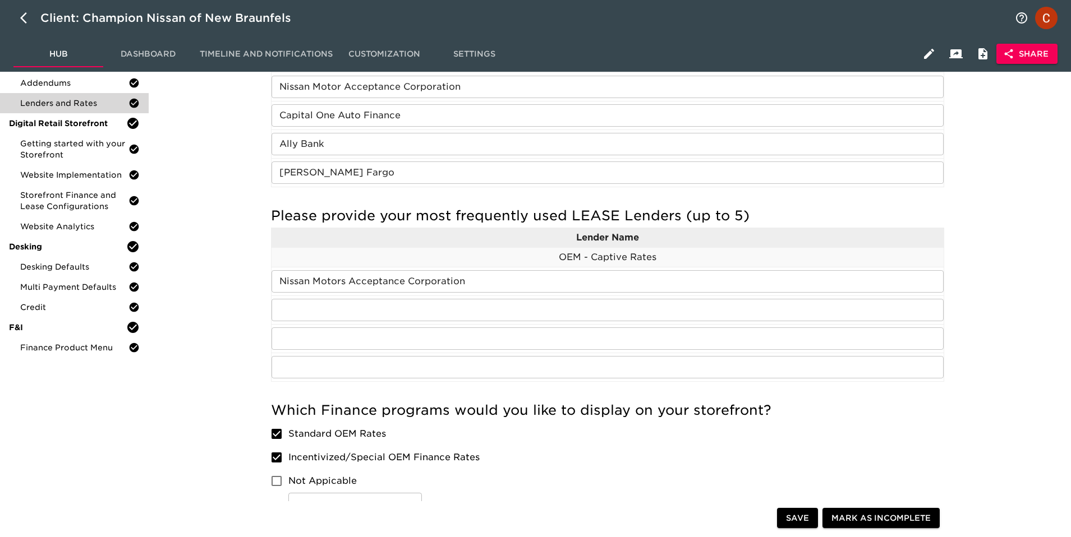
scroll to position [193, 0]
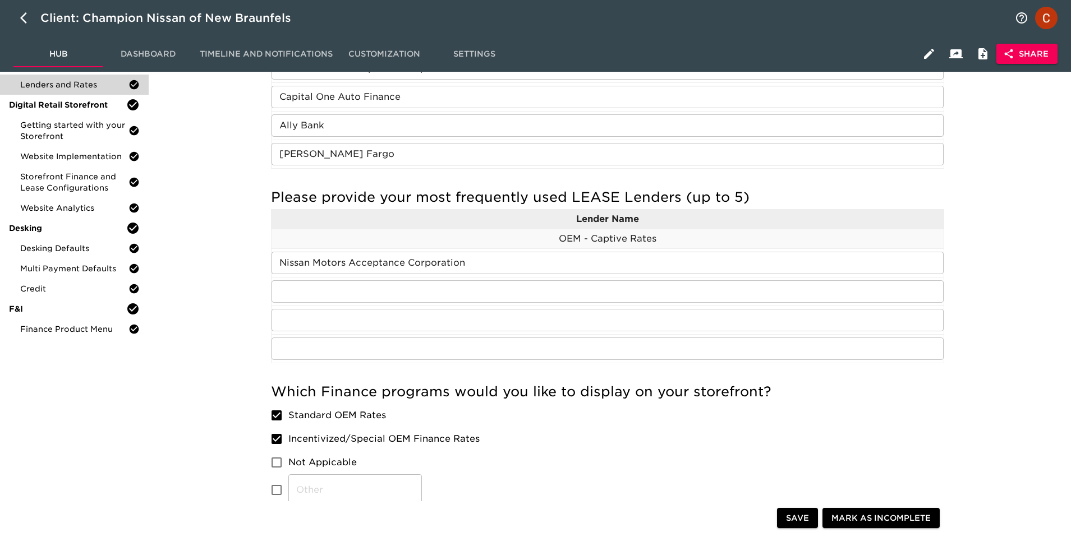
click at [318, 381] on div "Which Finance programs would you like to display on your storefront? Standard O…" at bounding box center [607, 447] width 673 height 140
click at [318, 390] on h5 "Which Finance programs would you like to display on your storefront?" at bounding box center [607, 392] width 673 height 18
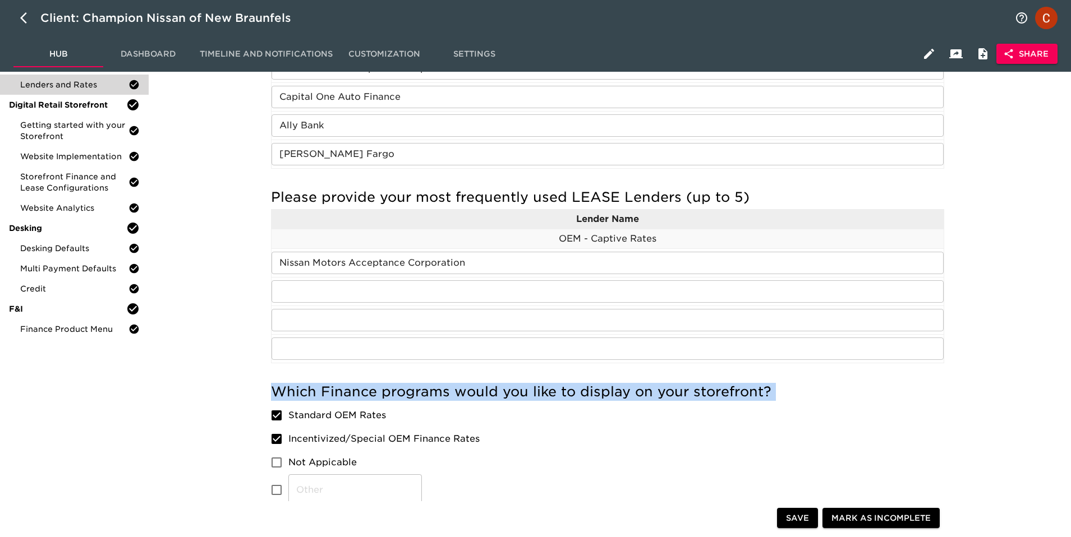
click at [318, 390] on h5 "Which Finance programs would you like to display on your storefront?" at bounding box center [607, 392] width 673 height 18
click at [320, 390] on h5 "Which Finance programs would you like to display on your storefront?" at bounding box center [607, 392] width 673 height 18
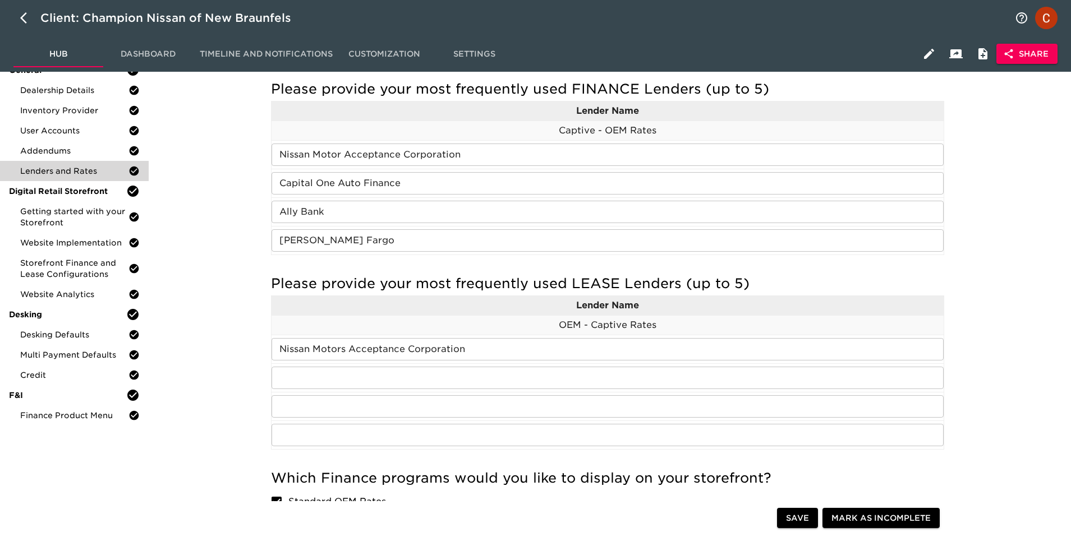
scroll to position [0, 0]
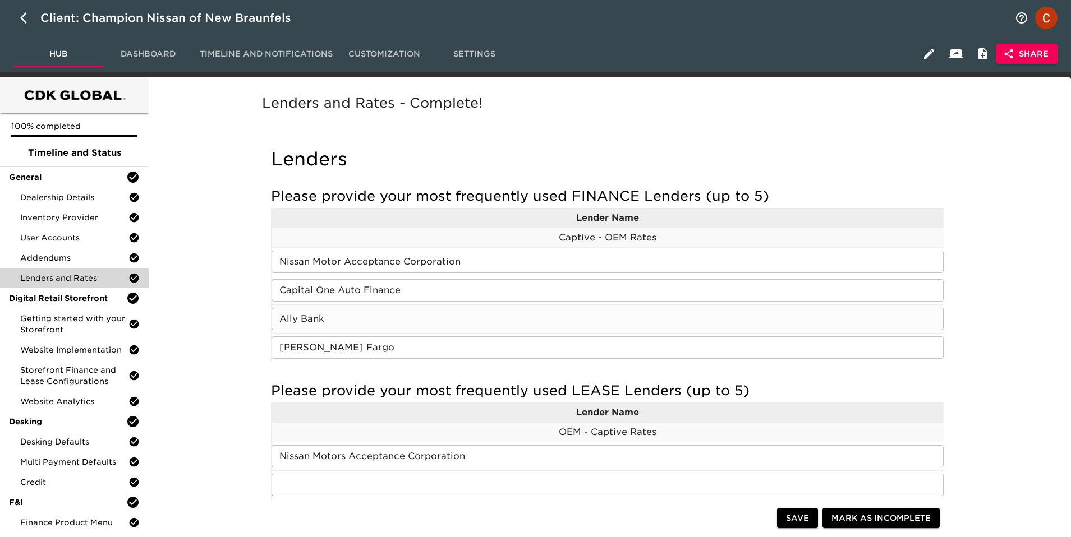
click at [302, 318] on input "Ally Bank" at bounding box center [607, 319] width 672 height 22
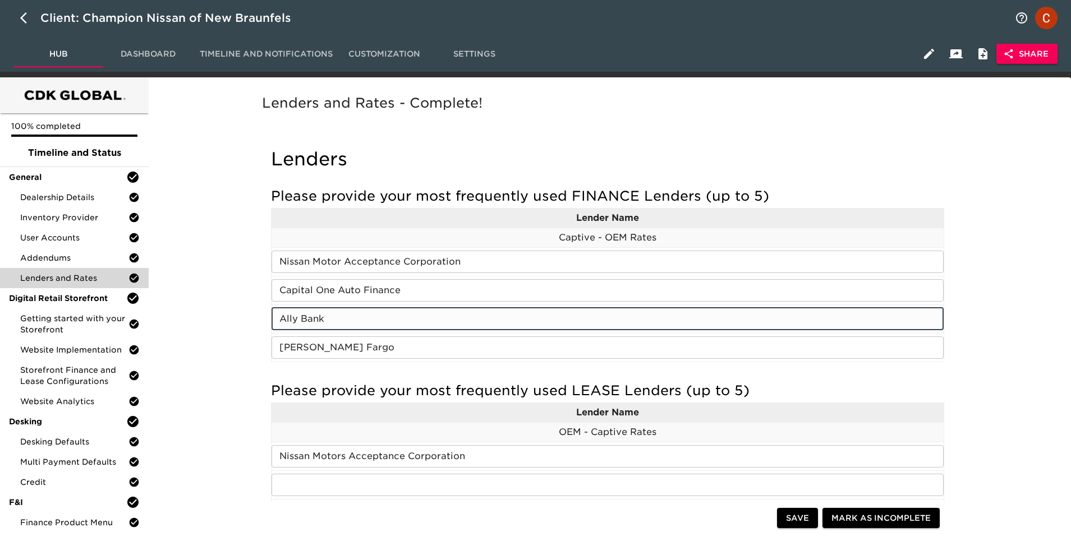
click at [302, 318] on input "Ally Bank" at bounding box center [607, 319] width 672 height 22
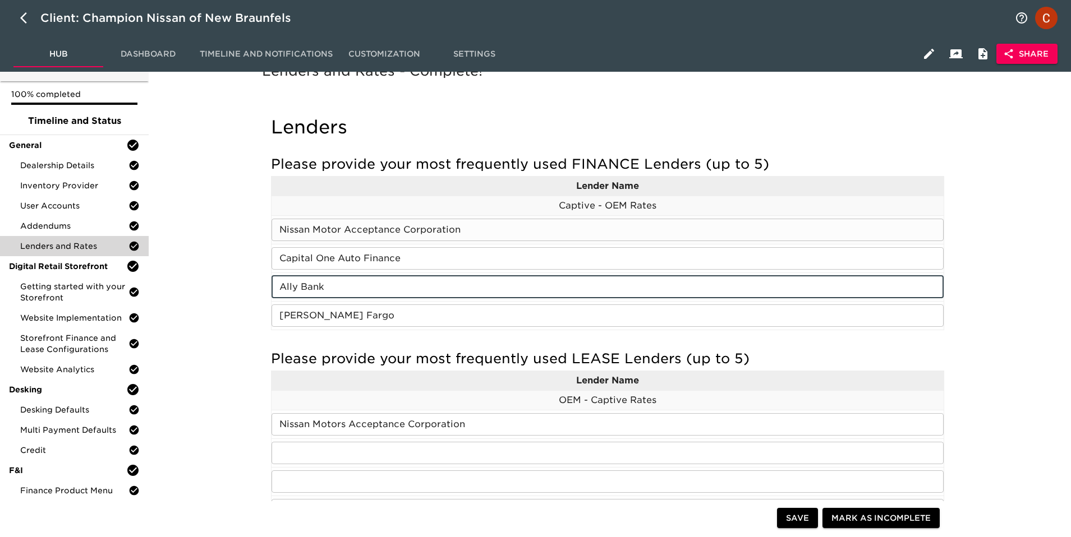
scroll to position [45, 0]
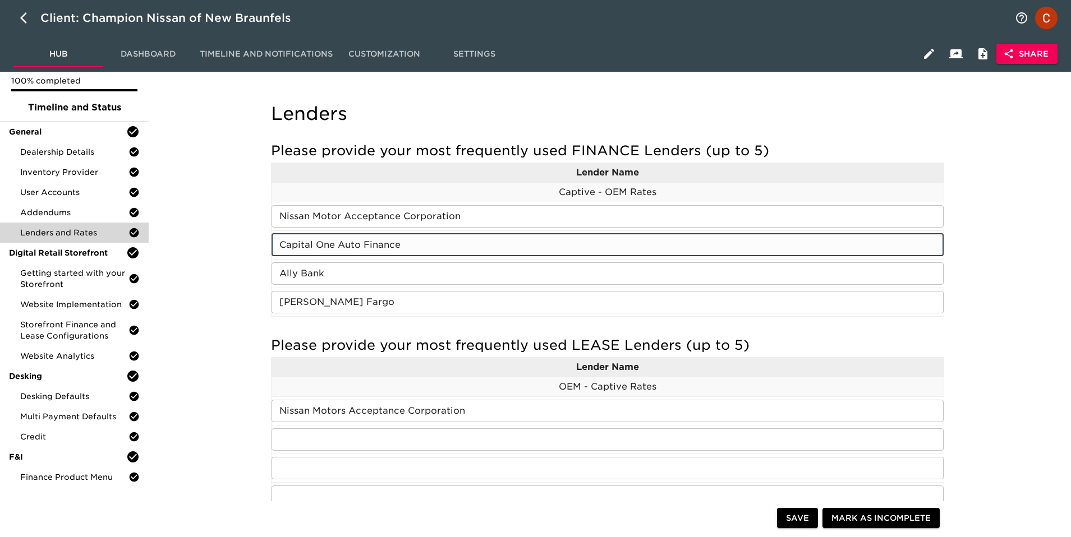
click at [325, 248] on input "Capital One Auto Finance" at bounding box center [607, 245] width 672 height 22
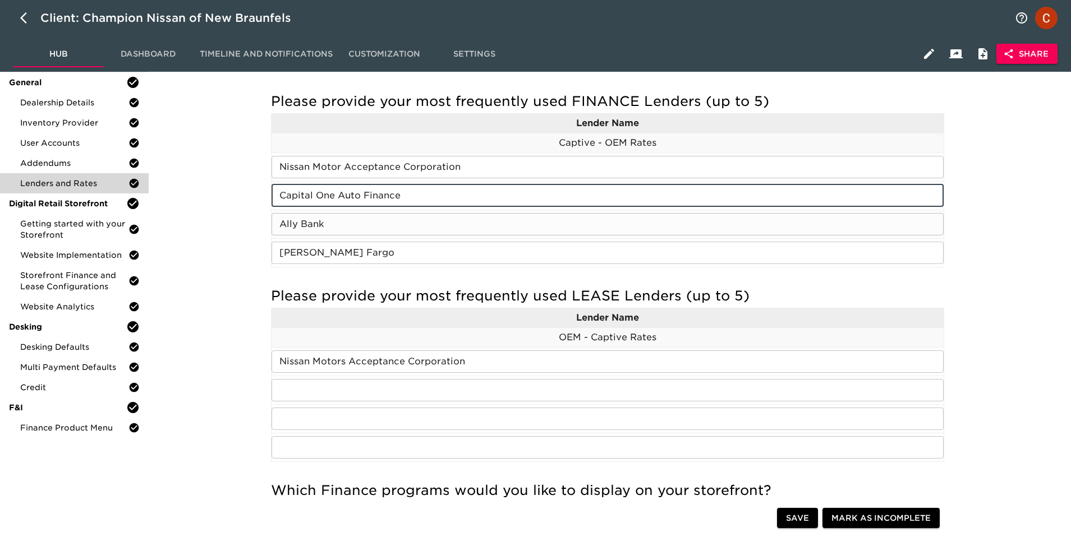
scroll to position [96, 0]
click at [320, 190] on input "Capital One Auto Finance" at bounding box center [607, 194] width 672 height 22
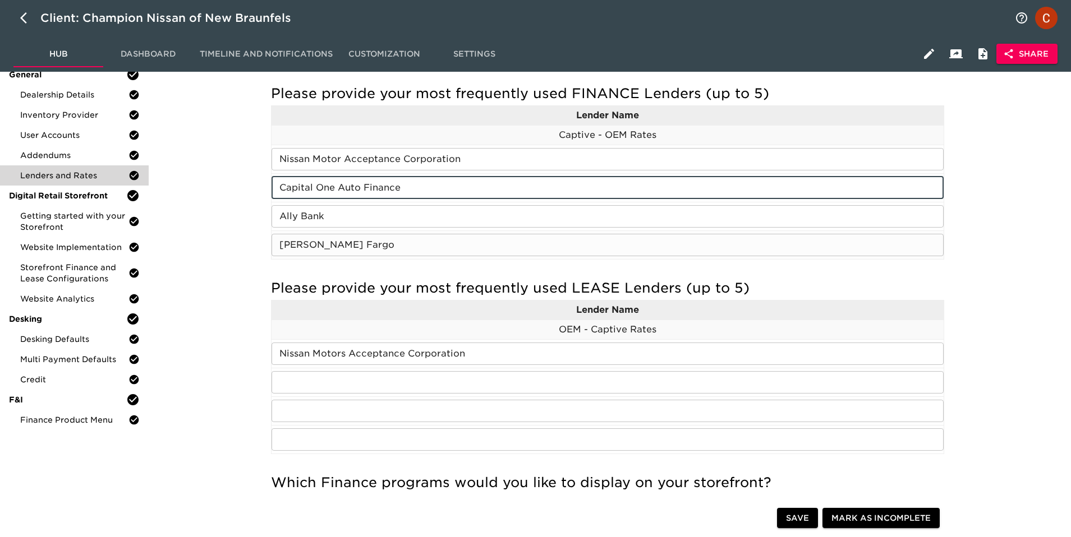
scroll to position [119, 0]
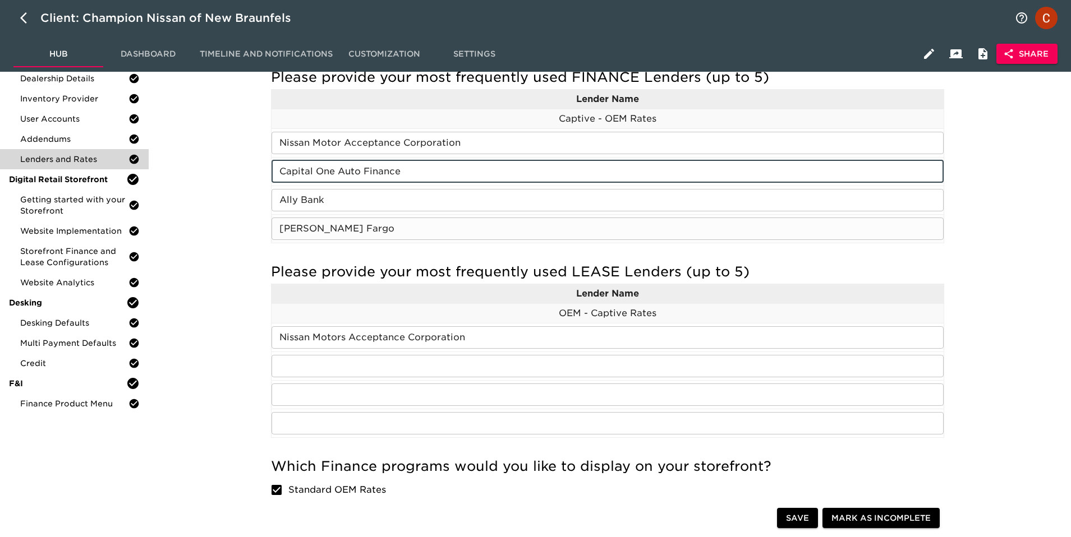
click at [293, 232] on input "[PERSON_NAME] Fargo" at bounding box center [607, 229] width 672 height 22
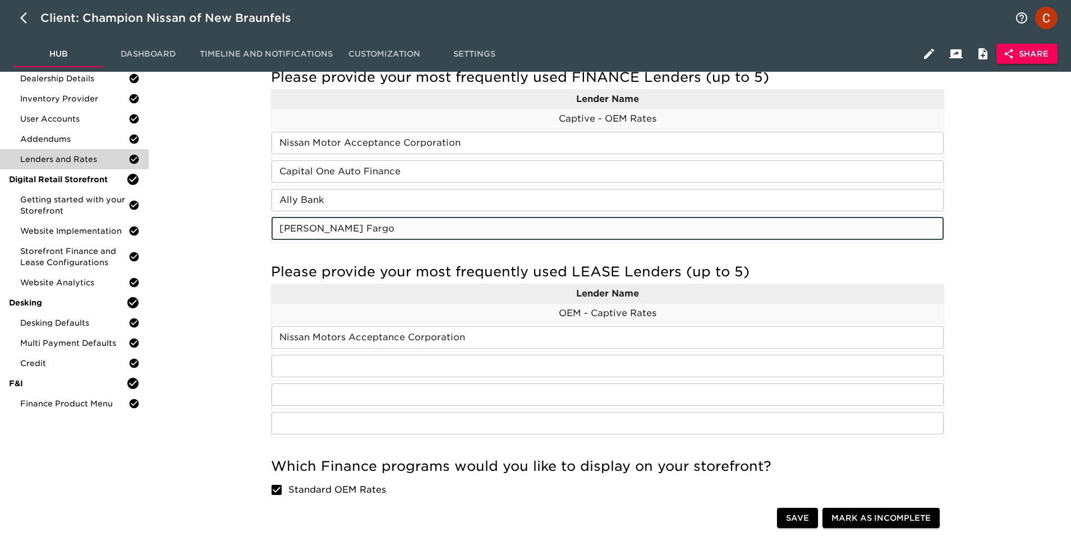
click at [293, 232] on input "[PERSON_NAME] Fargo" at bounding box center [607, 229] width 672 height 22
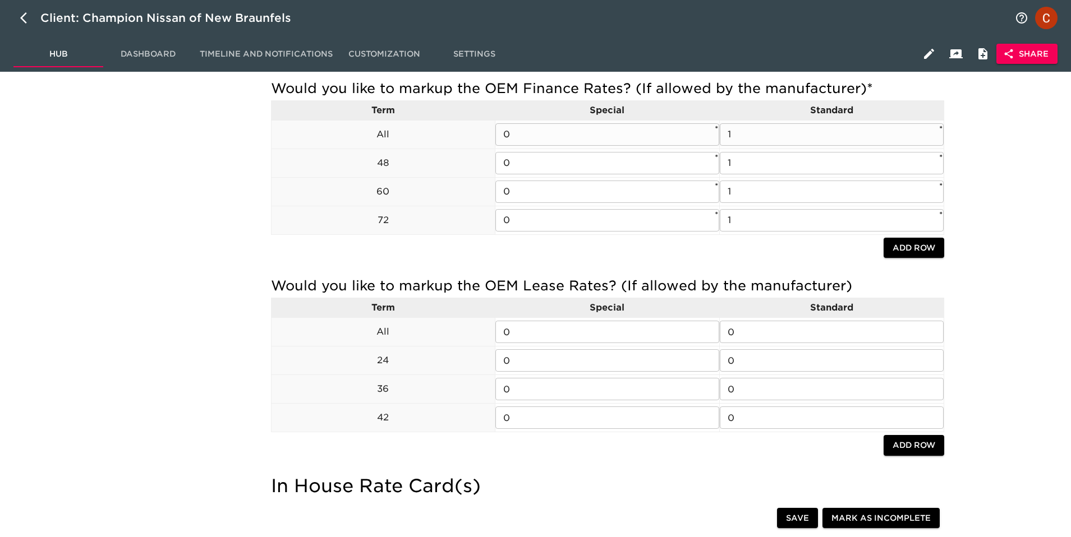
scroll to position [625, 0]
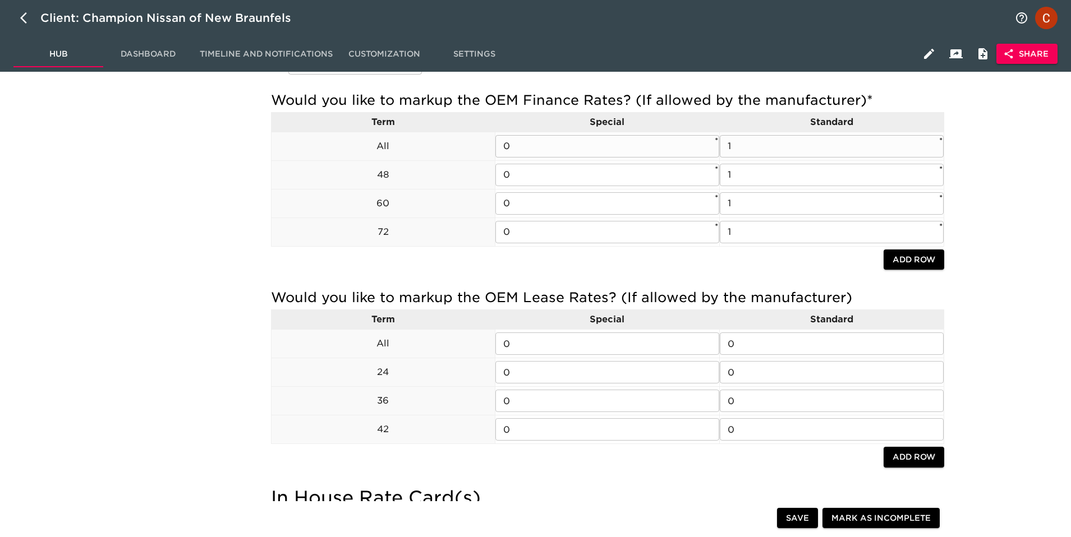
click at [378, 137] on td "All" at bounding box center [383, 146] width 224 height 29
click at [635, 144] on input "0" at bounding box center [607, 146] width 224 height 22
click at [765, 142] on input "1" at bounding box center [831, 146] width 224 height 22
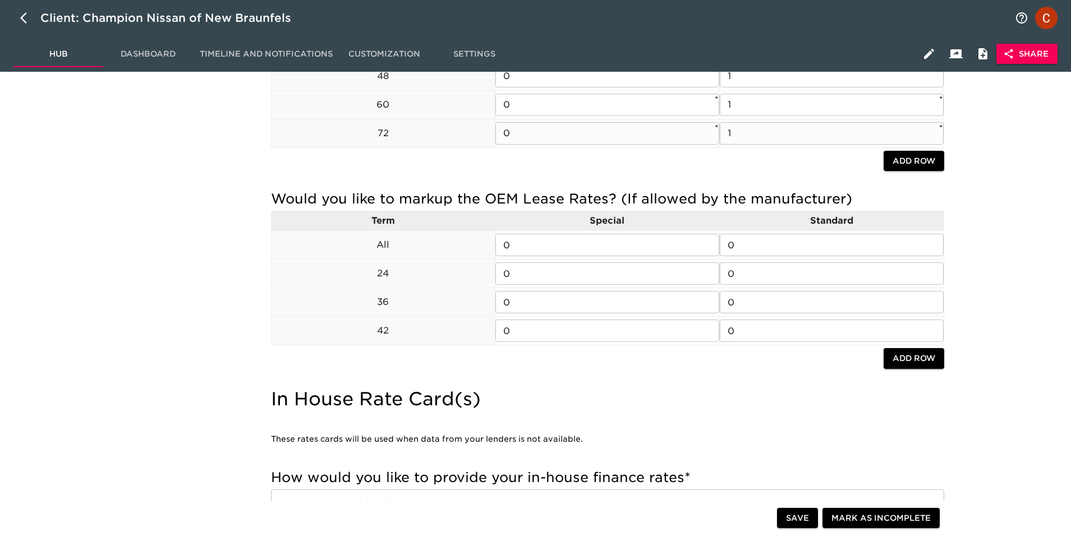
scroll to position [725, 0]
click at [372, 301] on p "36" at bounding box center [383, 300] width 224 height 13
click at [384, 269] on p "24" at bounding box center [383, 272] width 224 height 13
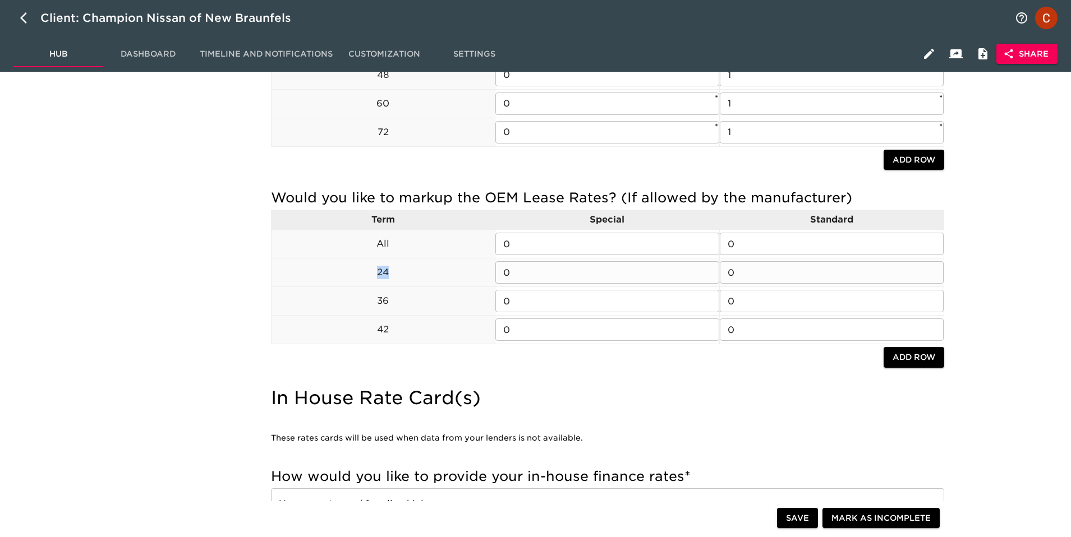
click at [384, 269] on p "24" at bounding box center [383, 272] width 224 height 13
click at [368, 239] on p "All" at bounding box center [383, 243] width 224 height 13
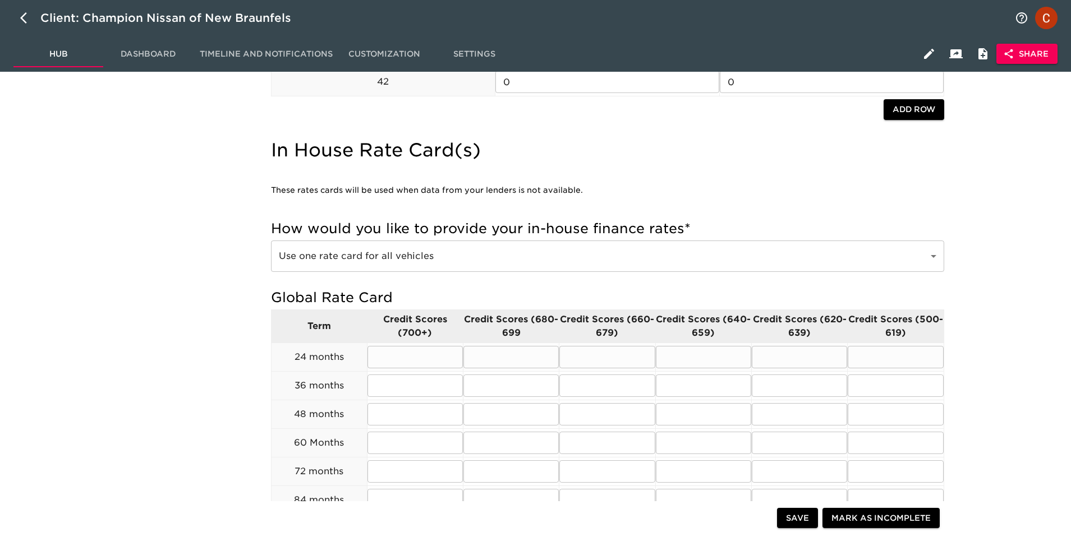
scroll to position [968, 0]
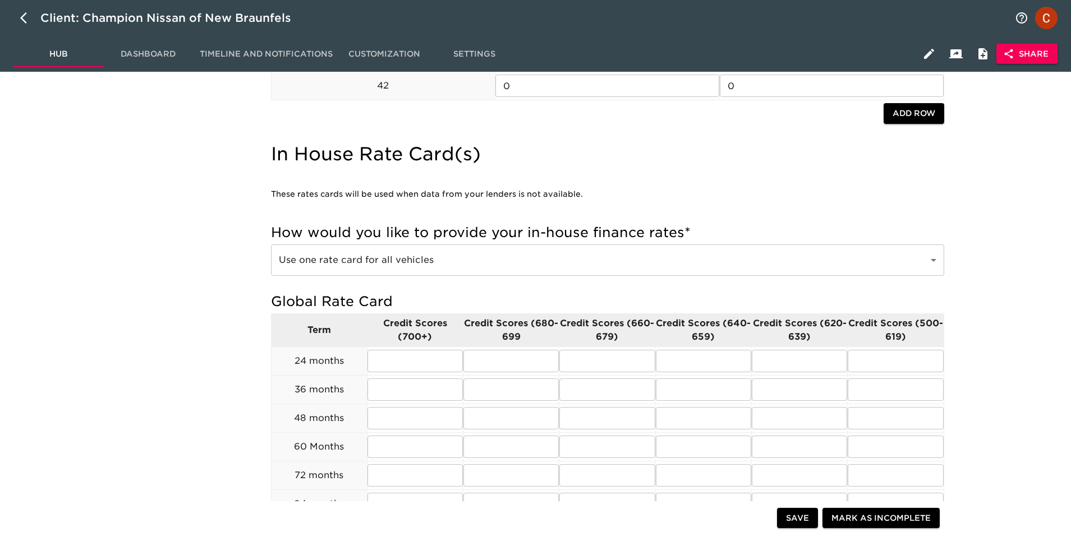
click at [412, 298] on h5 "Global Rate Card" at bounding box center [607, 302] width 673 height 18
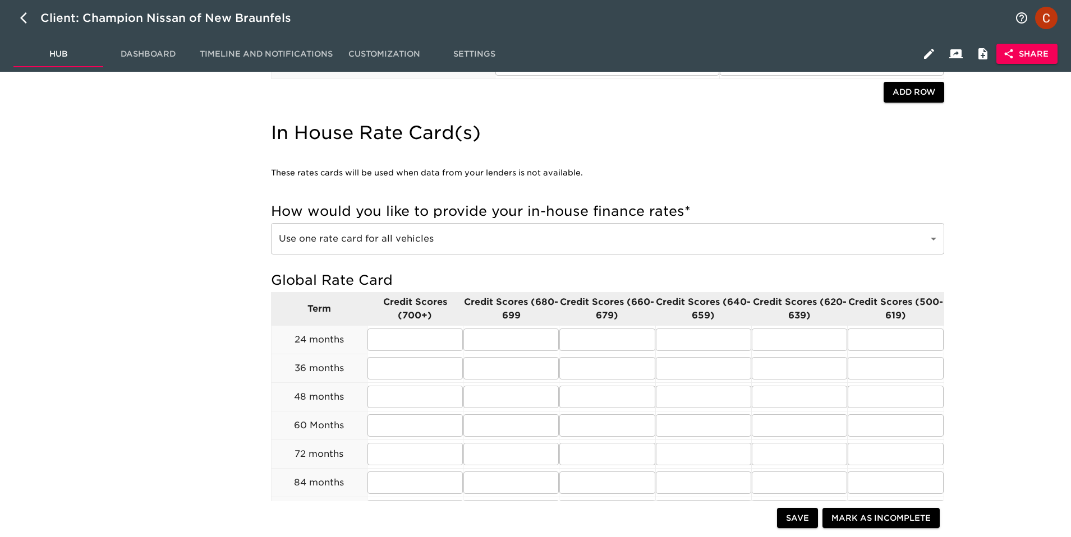
scroll to position [988, 0]
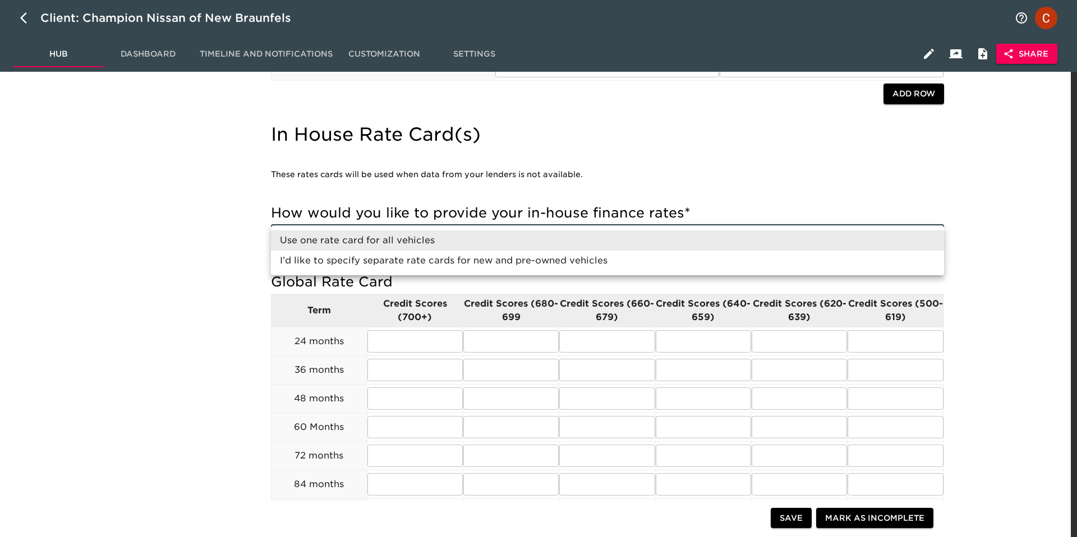
click at [524, 184] on div at bounding box center [538, 268] width 1077 height 537
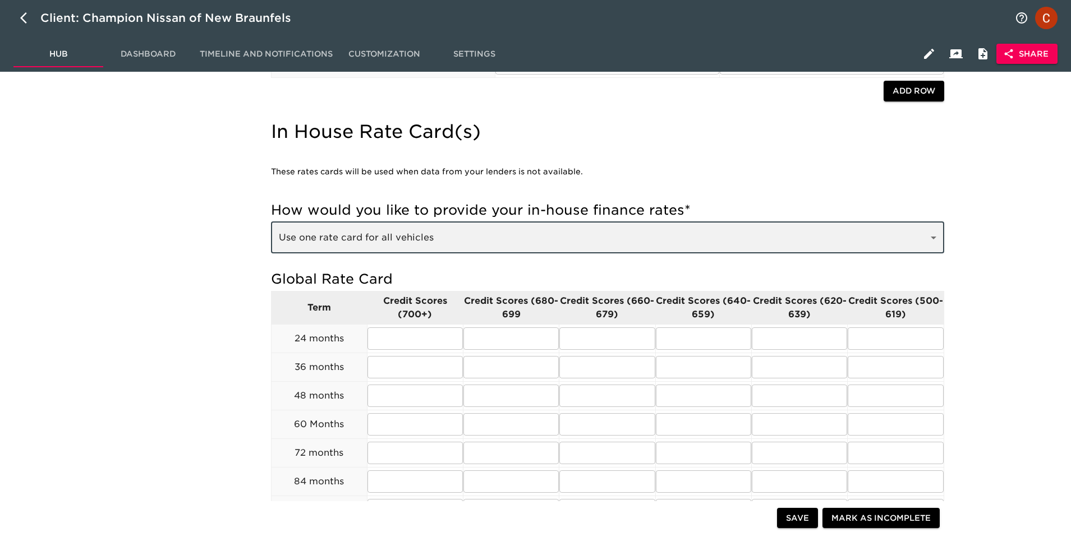
scroll to position [990, 0]
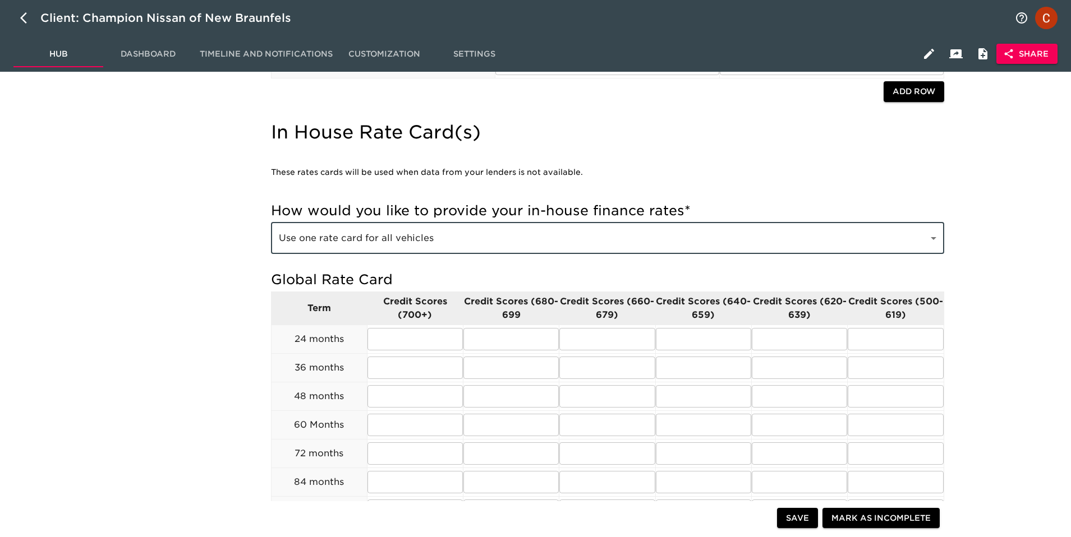
click at [424, 256] on div "How would you like to provide your in-house finance rates * Use one rate card f…" at bounding box center [607, 230] width 673 height 69
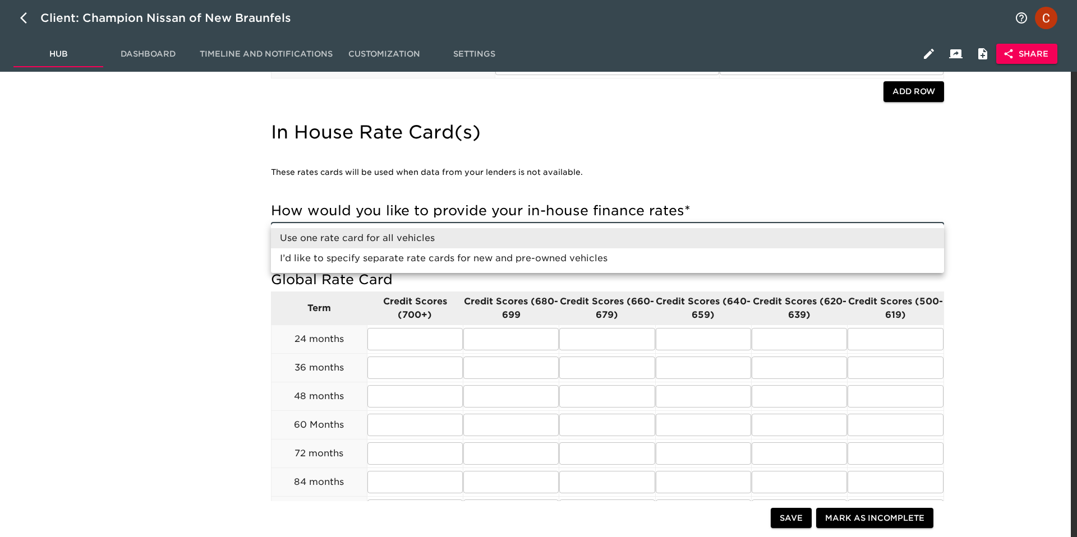
click at [356, 235] on li "Use one rate card for all vehicles" at bounding box center [607, 238] width 673 height 20
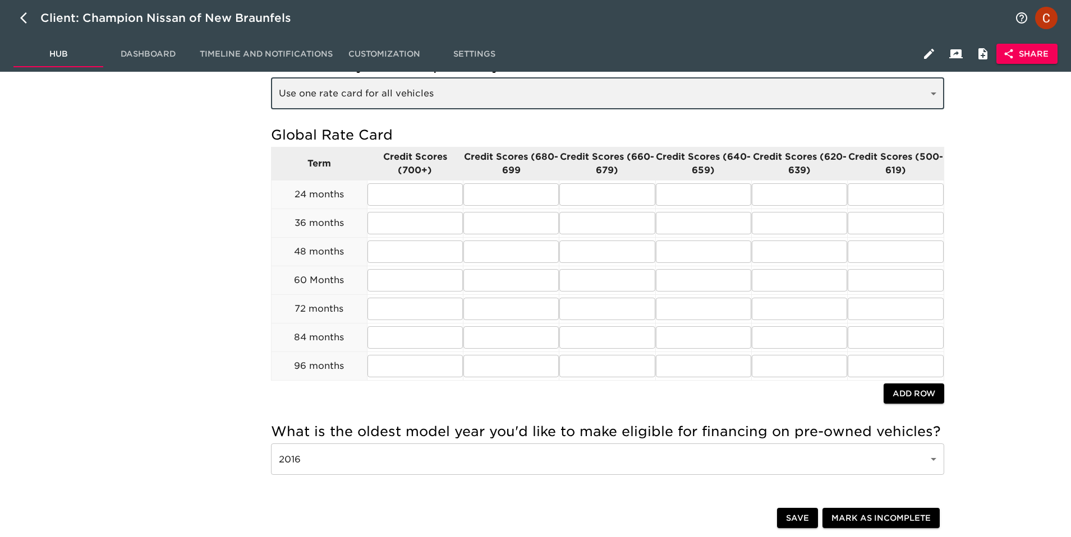
scroll to position [1137, 0]
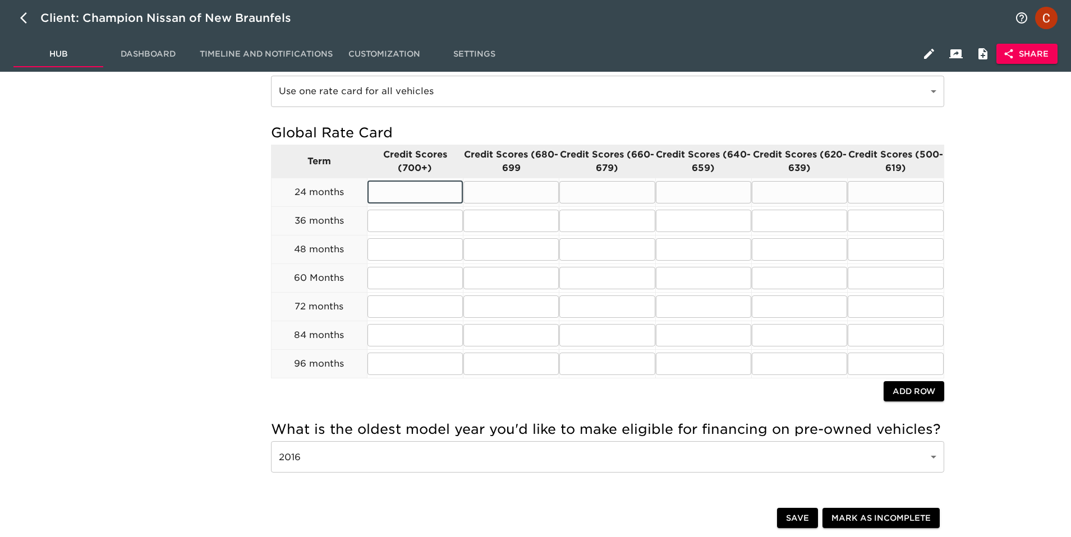
click at [385, 196] on input "text" at bounding box center [414, 192] width 95 height 22
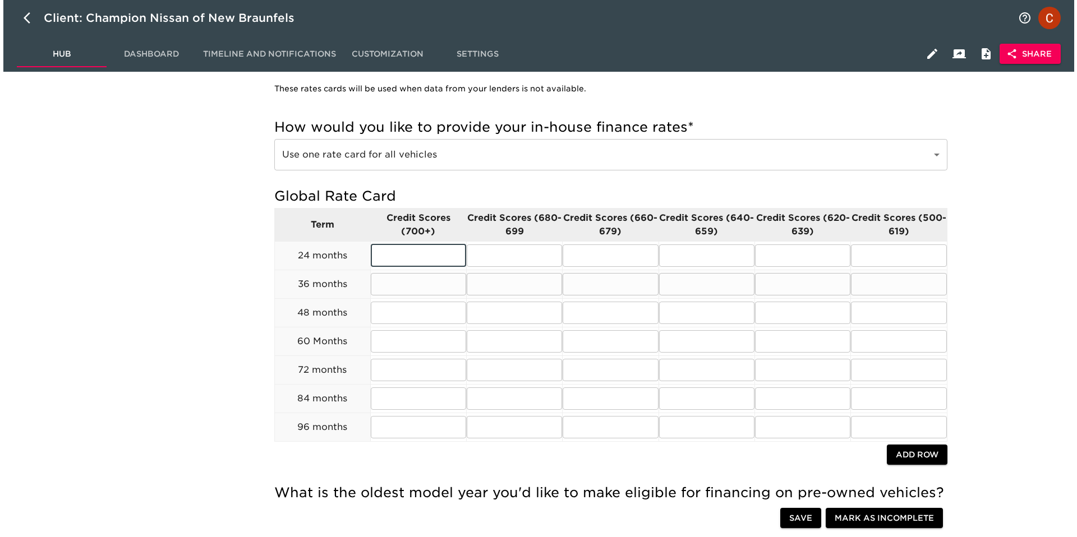
scroll to position [1056, 0]
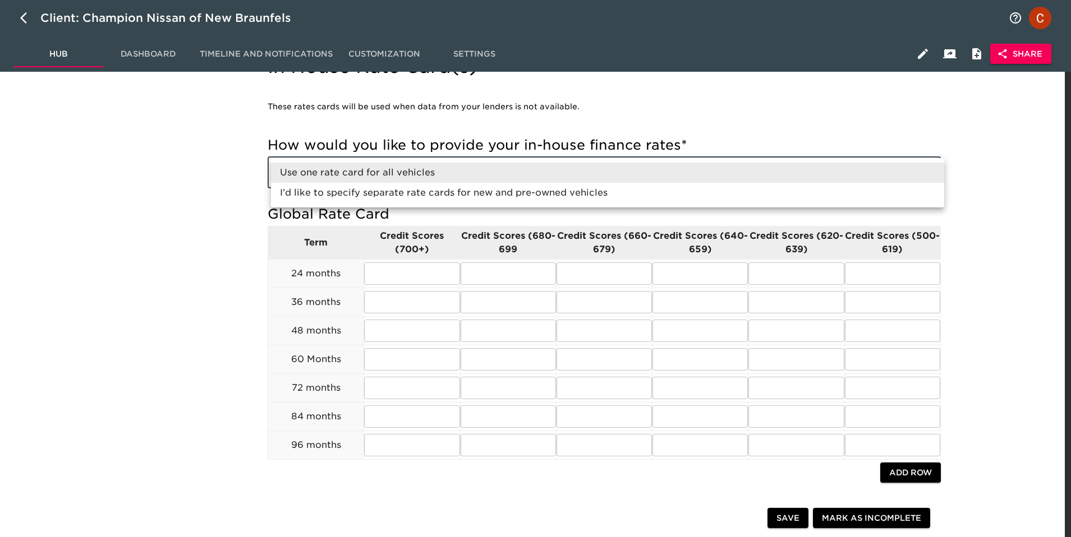
click at [354, 192] on li "I’d like to specify separate rate cards for new and pre-owned vehicles" at bounding box center [607, 193] width 673 height 20
type input "I’d like to specify separate rate cards for new and pre-owned vehicles"
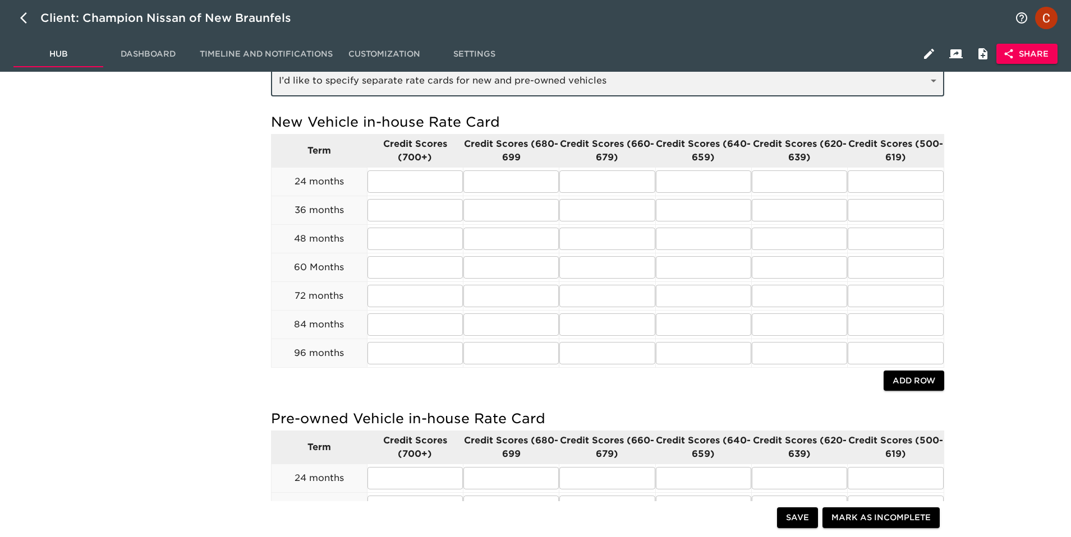
scroll to position [1161, 0]
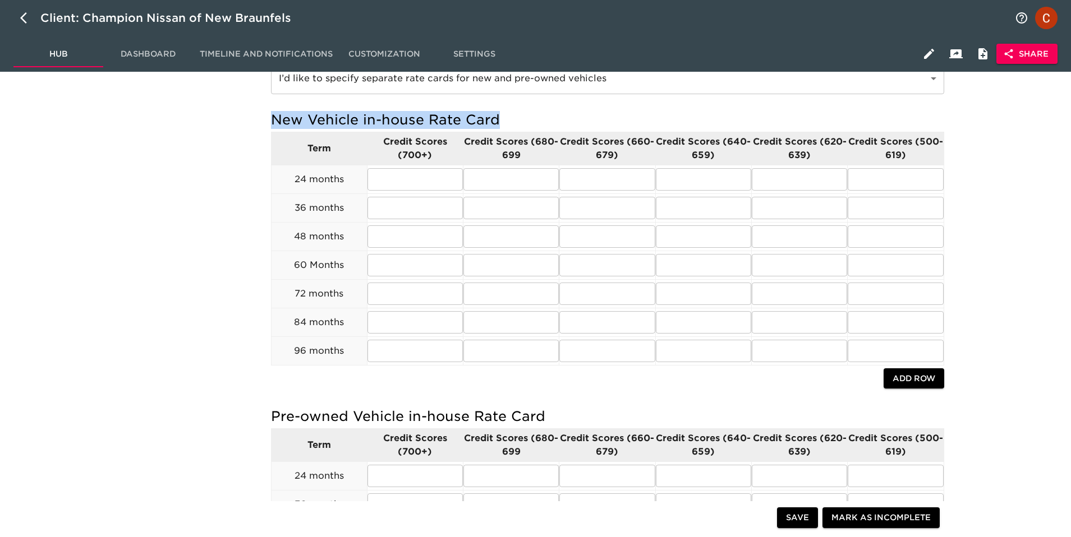
drag, startPoint x: 266, startPoint y: 116, endPoint x: 521, endPoint y: 112, distance: 254.6
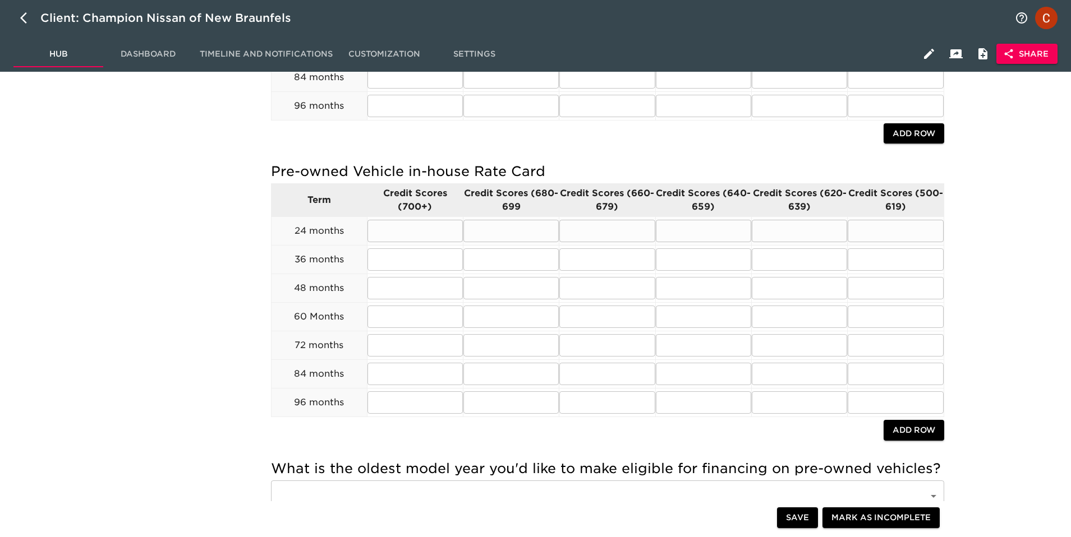
scroll to position [1416, 0]
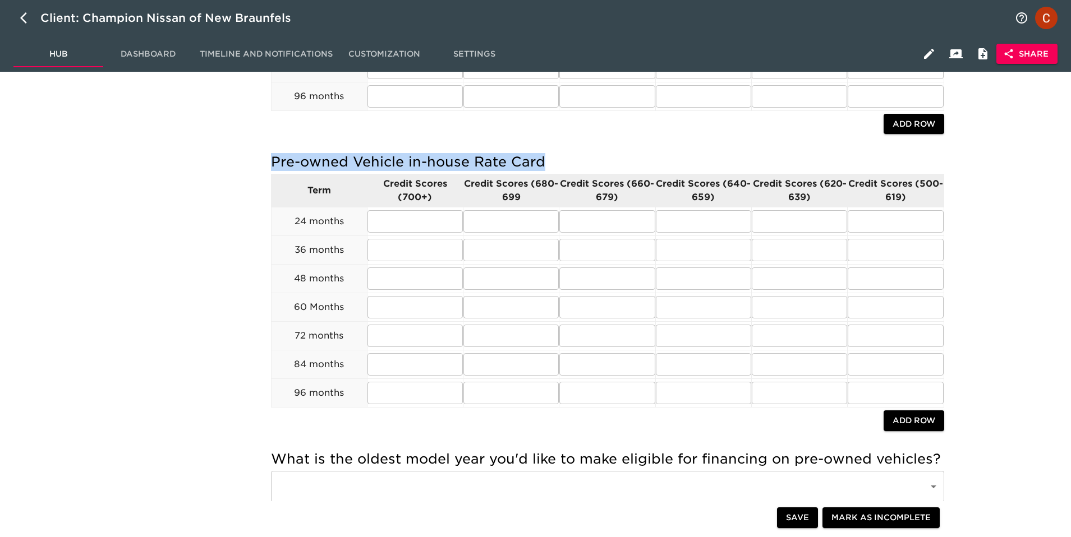
drag, startPoint x: 268, startPoint y: 159, endPoint x: 553, endPoint y: 169, distance: 285.6
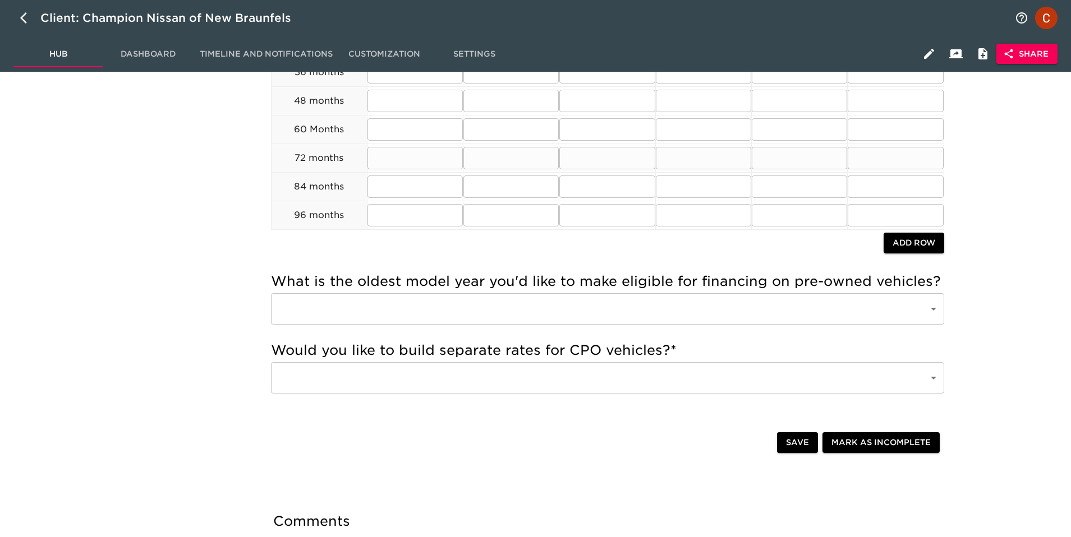
scroll to position [1597, 0]
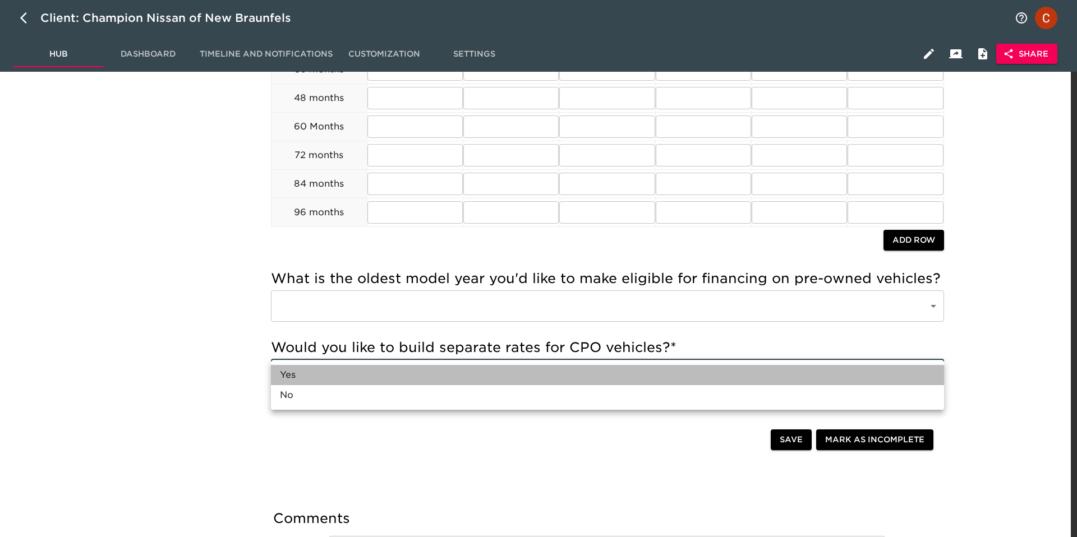
click at [439, 379] on li "Yes" at bounding box center [607, 375] width 673 height 20
type input "Yes"
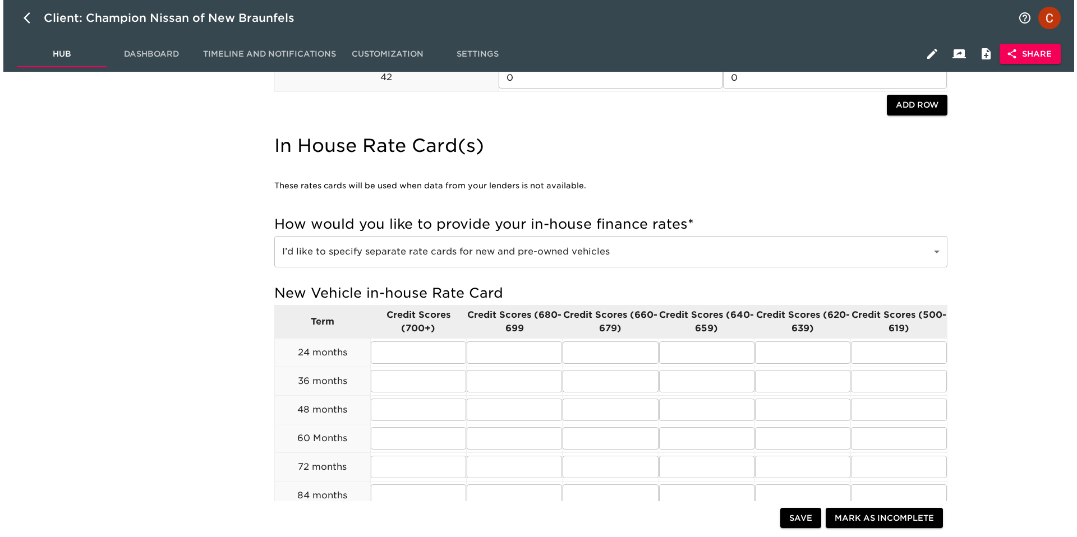
scroll to position [951, 0]
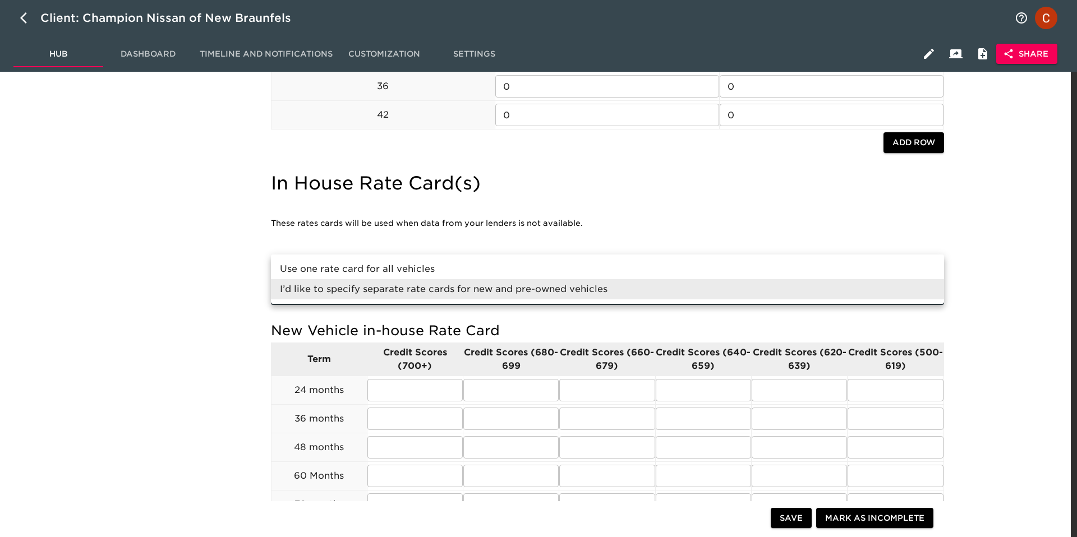
click at [420, 284] on body "Client: Champion Nissan of New Braunfels Hub Dashboard Timeline and Notificatio…" at bounding box center [538, 312] width 1077 height 2527
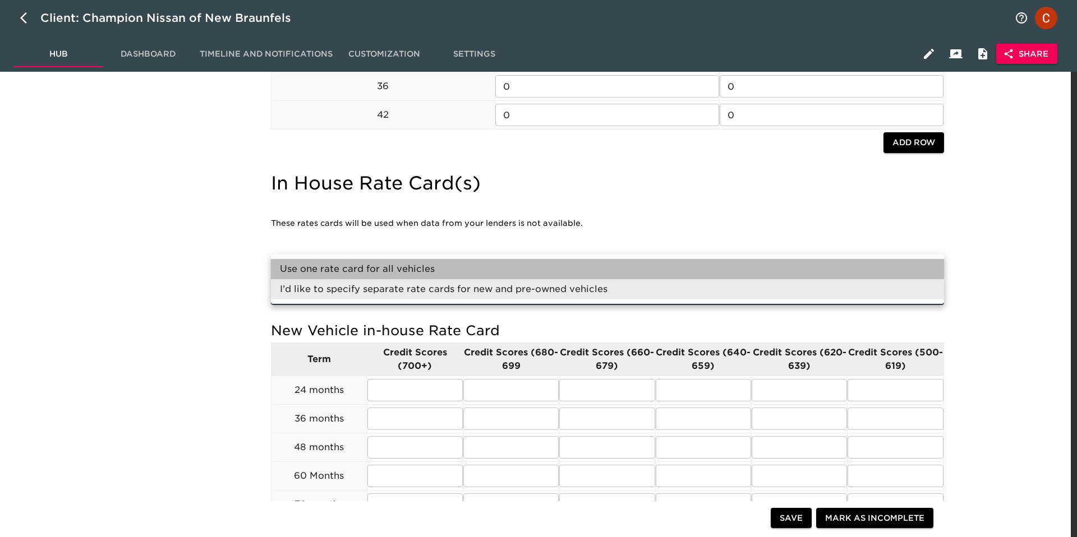
click at [369, 261] on li "Use one rate card for all vehicles" at bounding box center [607, 269] width 673 height 20
type input "Use one rate card for all vehicles"
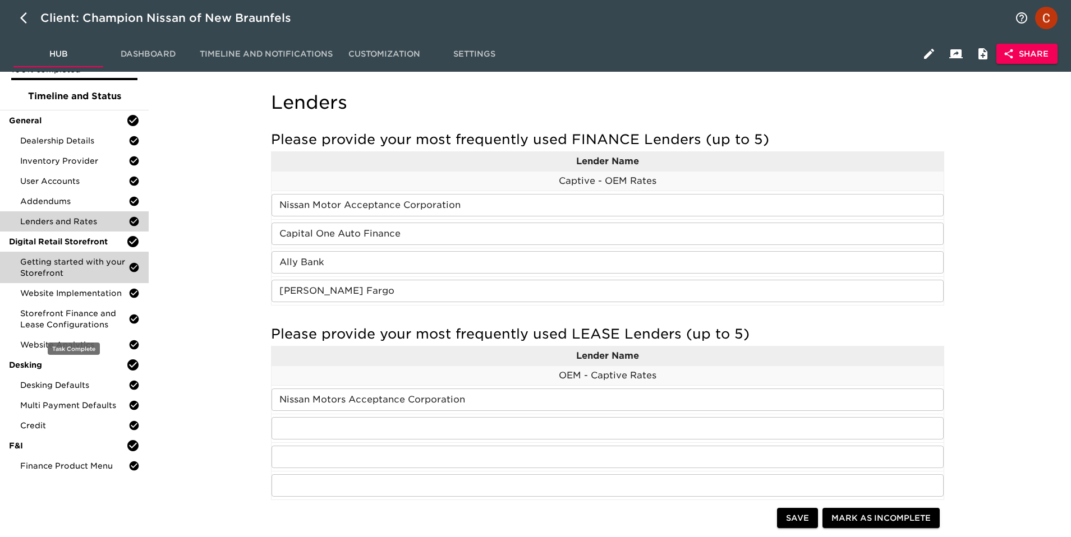
scroll to position [57, 0]
click at [50, 270] on span "Getting started with your Storefront" at bounding box center [74, 267] width 108 height 22
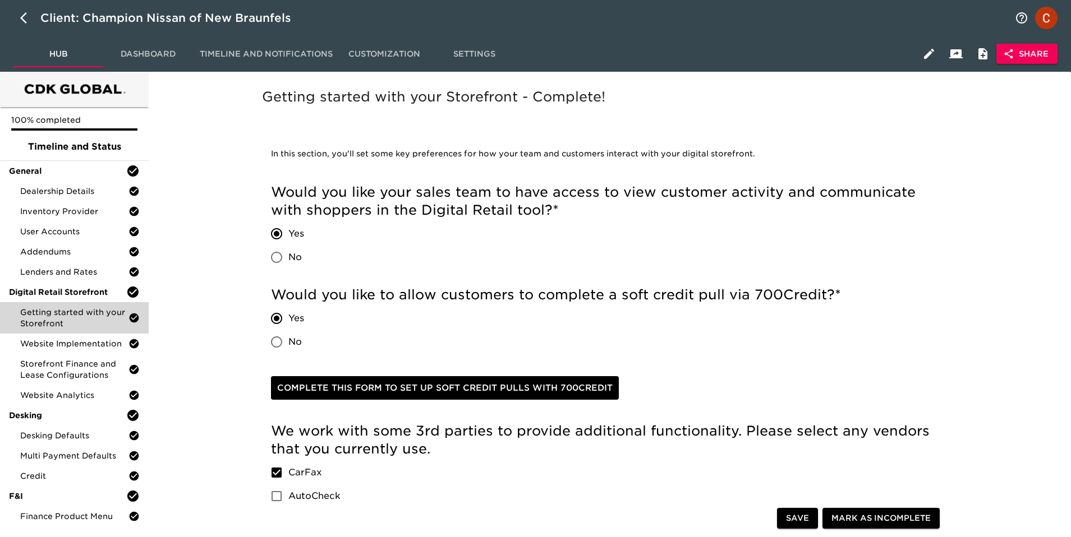
scroll to position [1, 0]
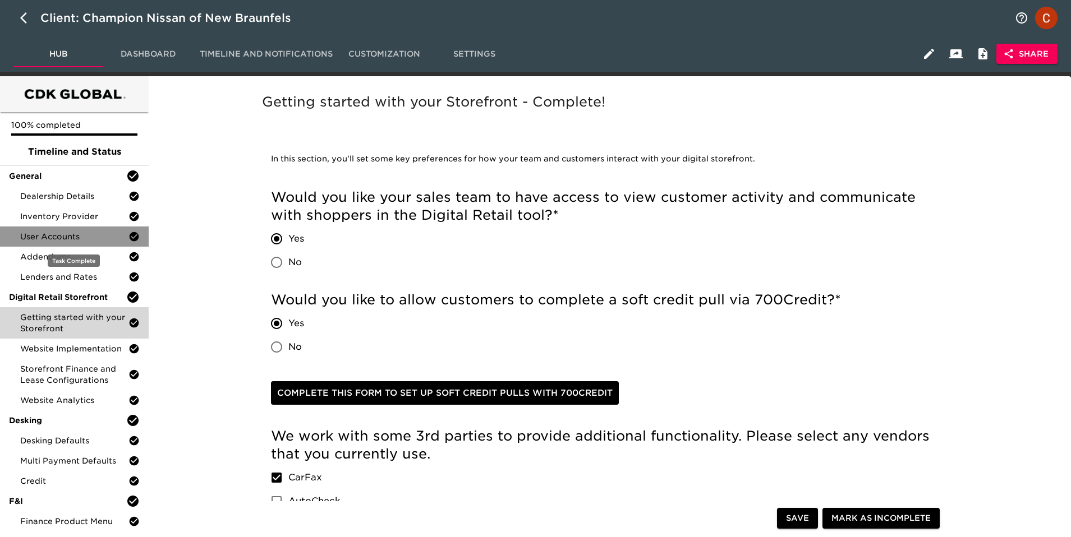
click at [54, 243] on div "User Accounts" at bounding box center [74, 237] width 149 height 20
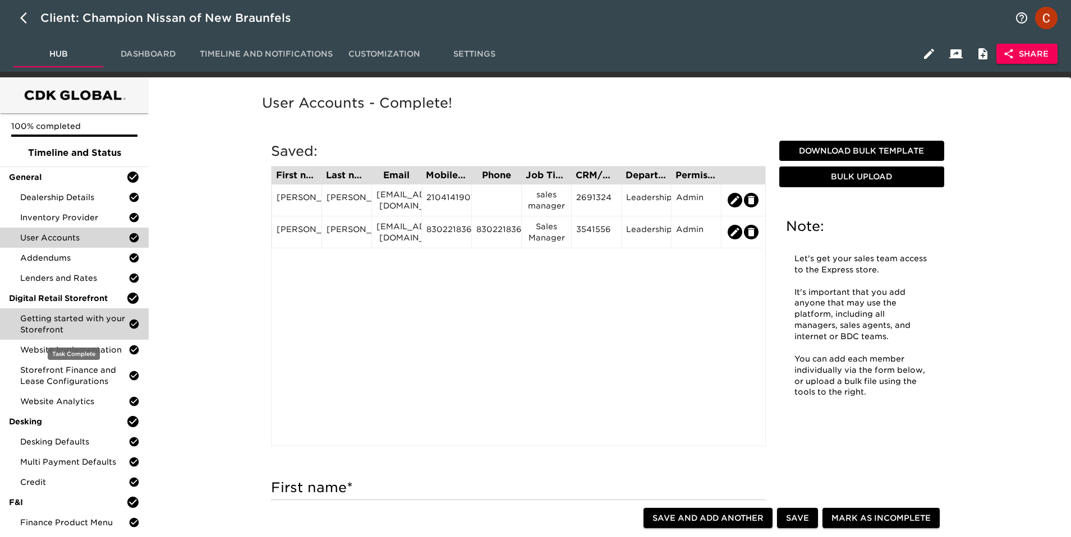
click at [69, 311] on div "Getting started with your Storefront" at bounding box center [74, 323] width 149 height 31
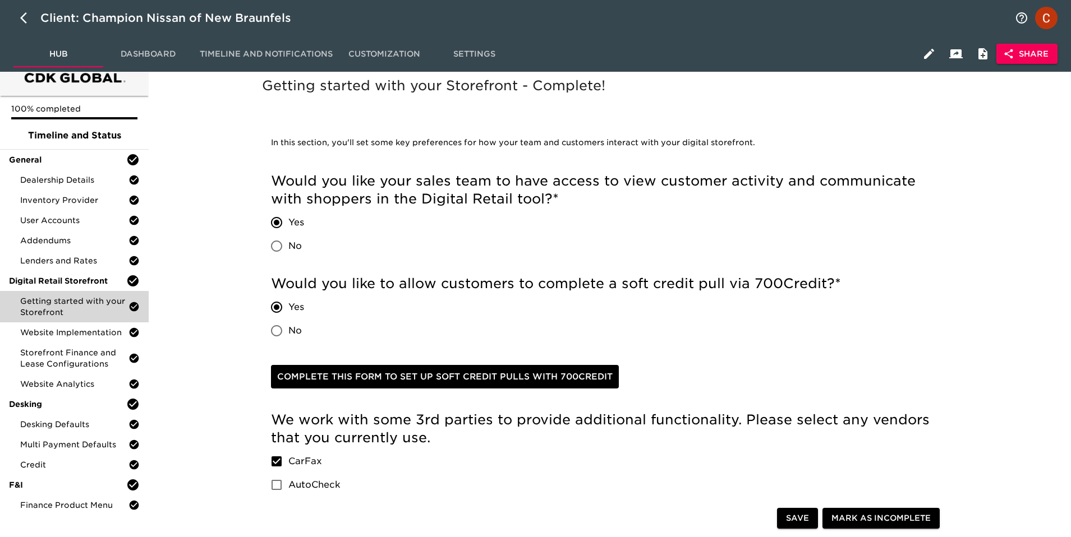
scroll to position [19, 0]
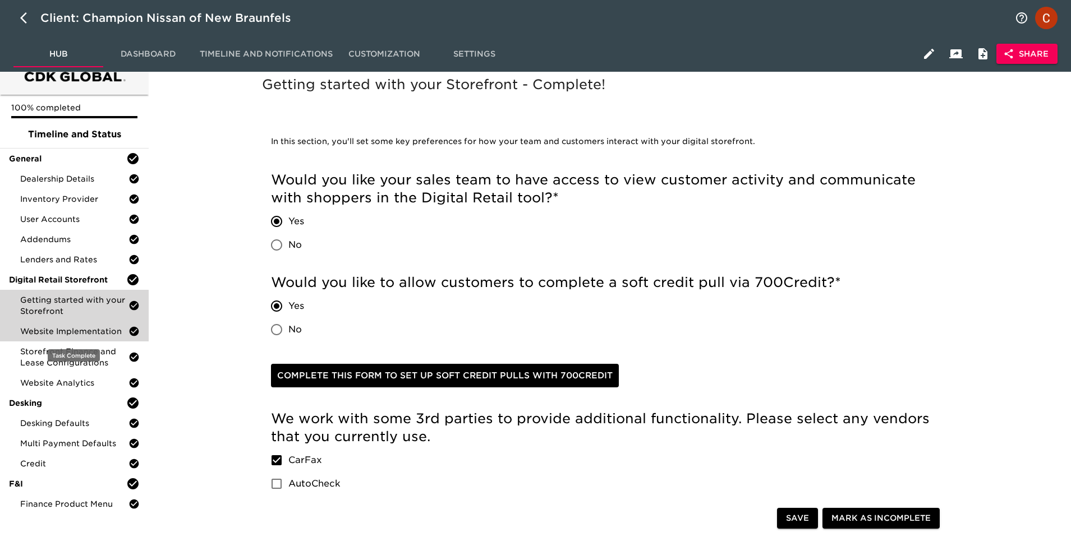
click at [62, 334] on span "Website Implementation" at bounding box center [74, 331] width 108 height 11
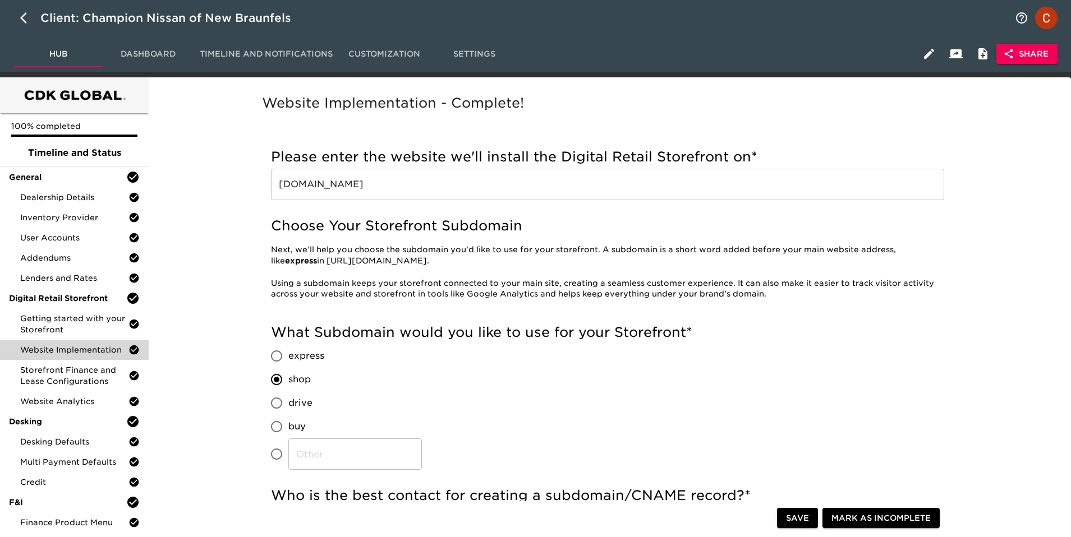
click at [457, 191] on input "[DOMAIN_NAME]" at bounding box center [607, 184] width 673 height 31
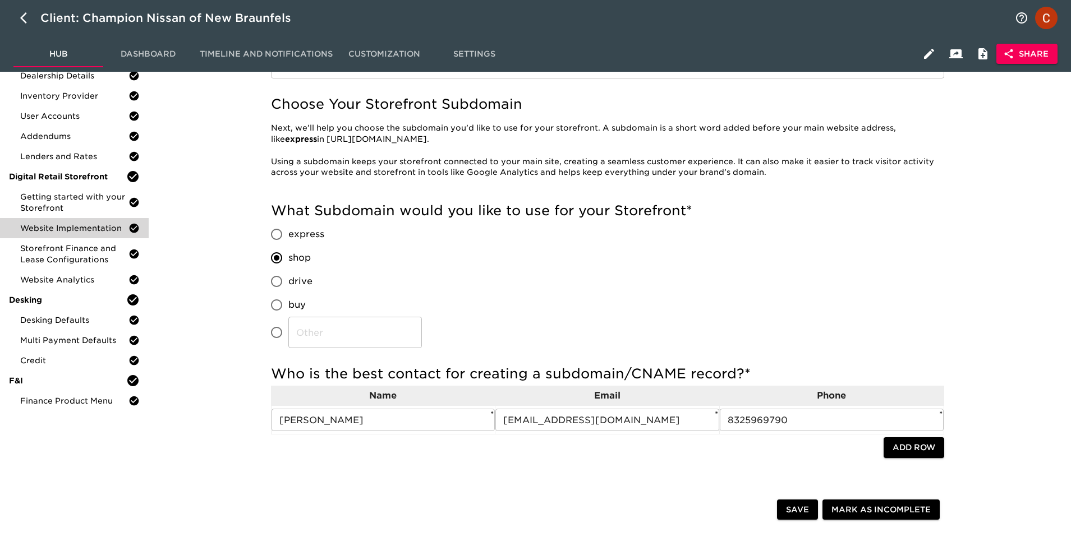
scroll to position [100, 0]
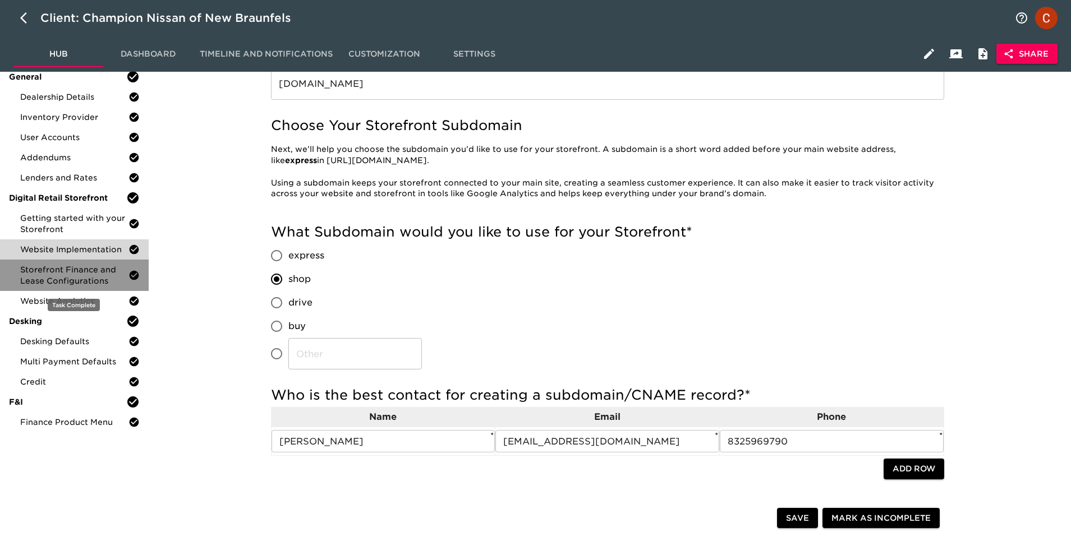
click at [57, 284] on span "Storefront Finance and Lease Configurations" at bounding box center [74, 275] width 108 height 22
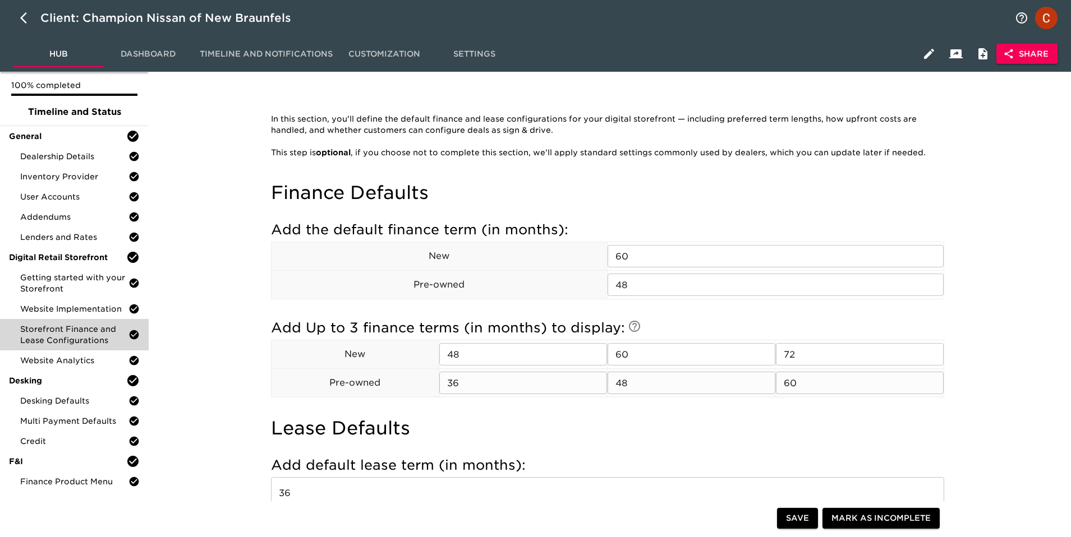
scroll to position [40, 0]
click at [364, 199] on h4 "Finance Defaults" at bounding box center [607, 194] width 673 height 22
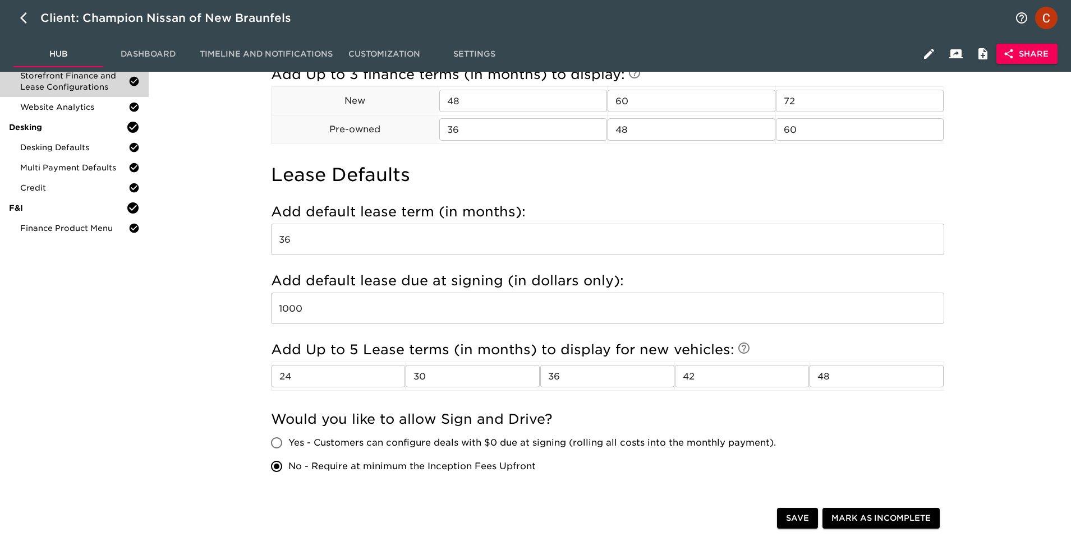
scroll to position [230, 0]
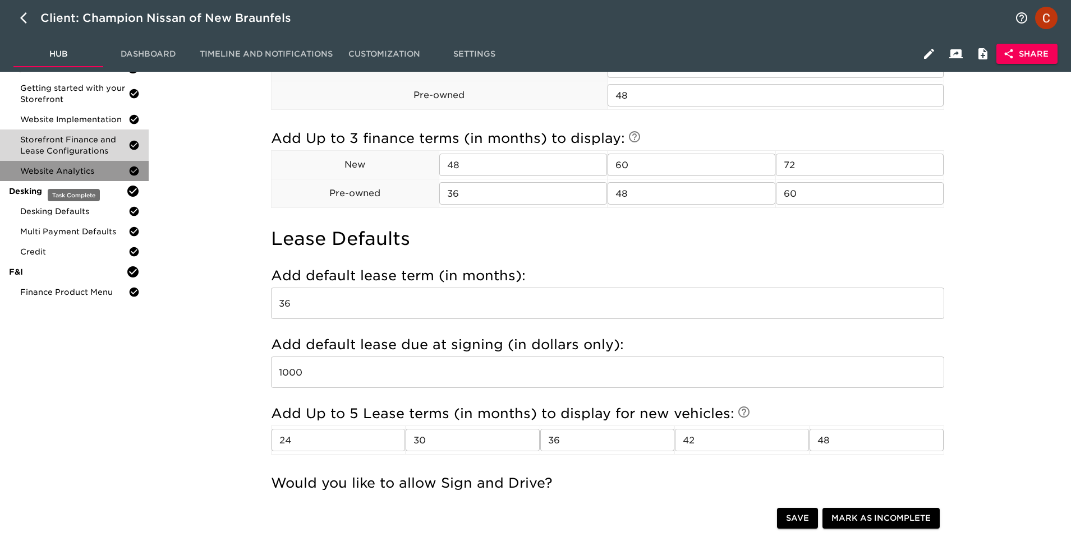
click at [93, 173] on span "Website Analytics" at bounding box center [74, 170] width 108 height 11
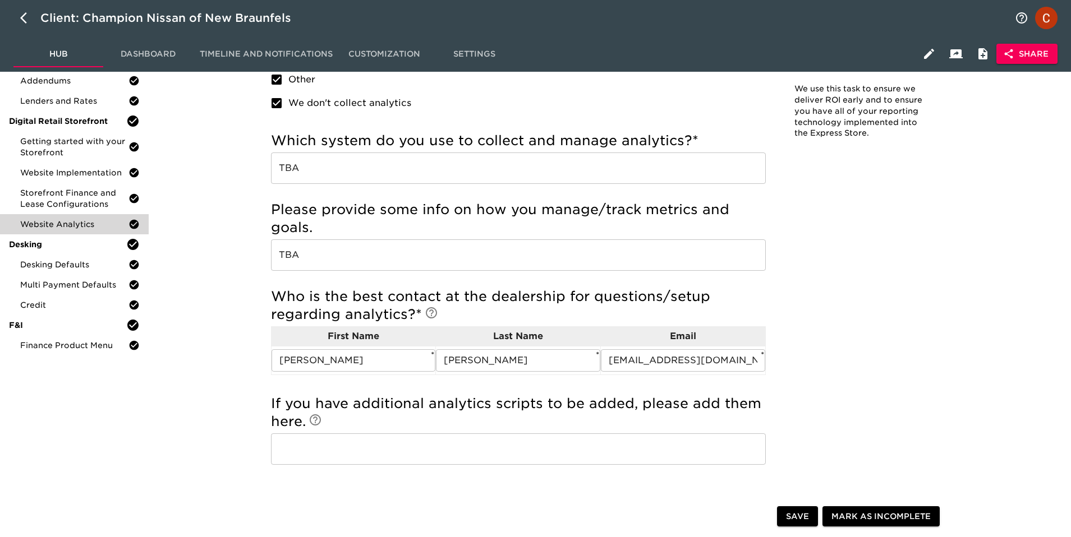
scroll to position [177, 0]
click at [66, 266] on span "Desking Defaults" at bounding box center [74, 265] width 108 height 11
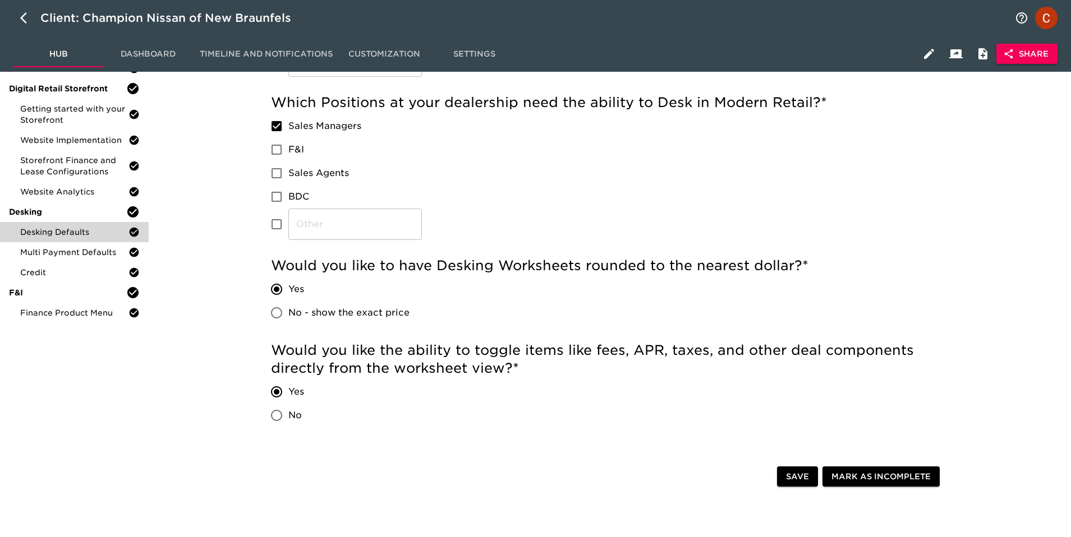
scroll to position [194, 0]
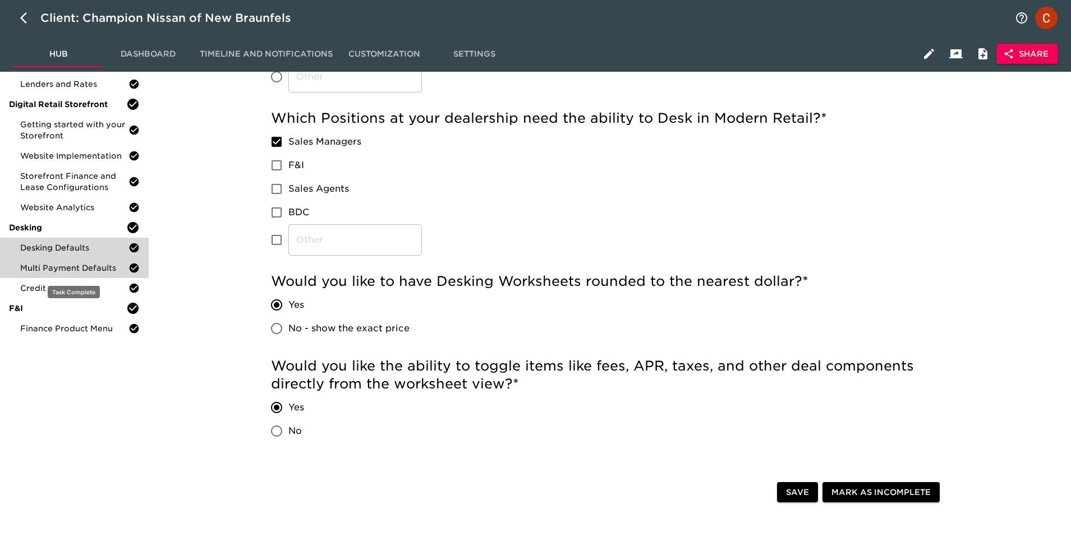
click at [64, 267] on span "Multi Payment Defaults" at bounding box center [74, 267] width 108 height 11
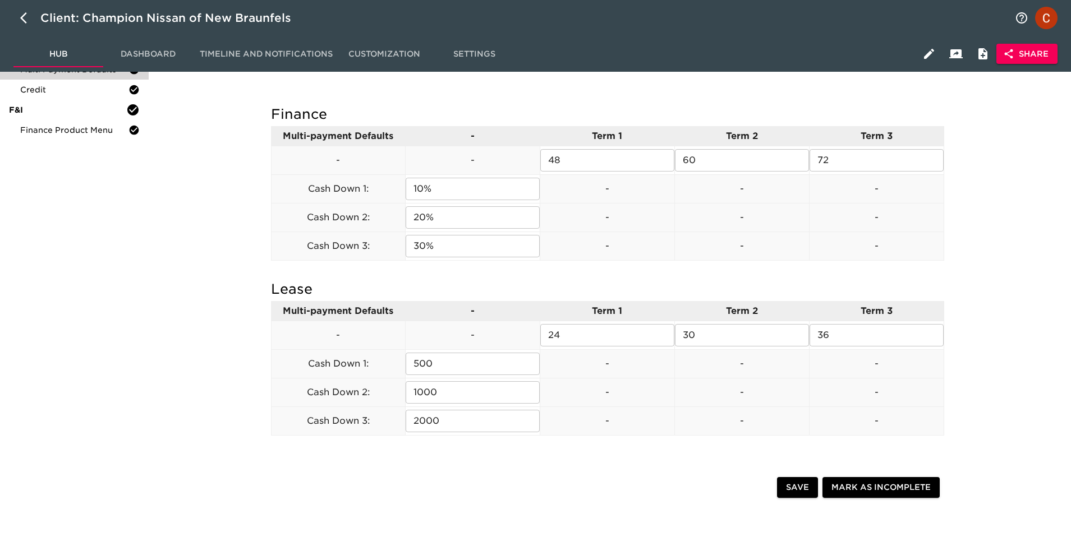
scroll to position [362, 0]
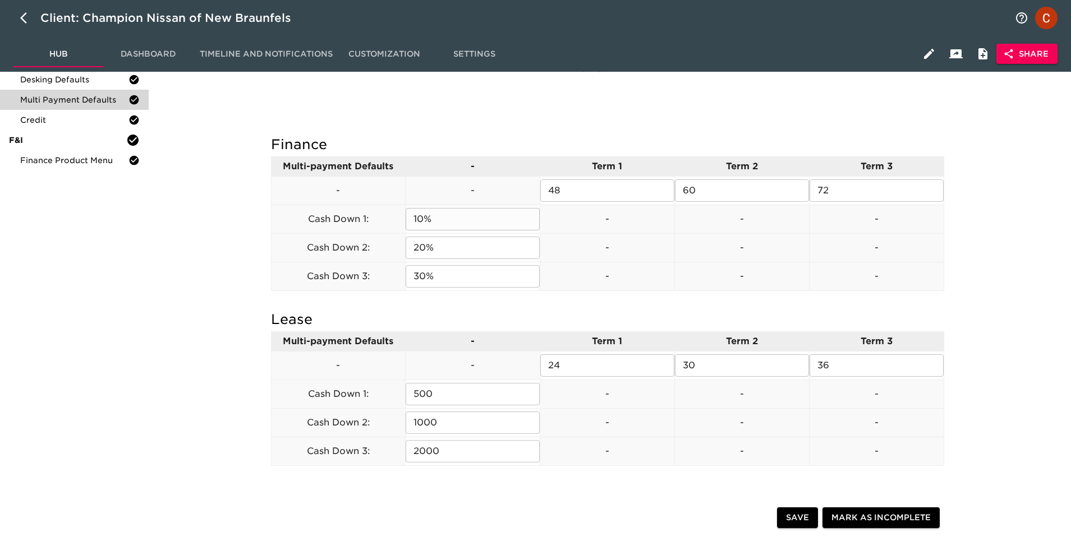
click at [453, 225] on input "10%" at bounding box center [472, 219] width 134 height 22
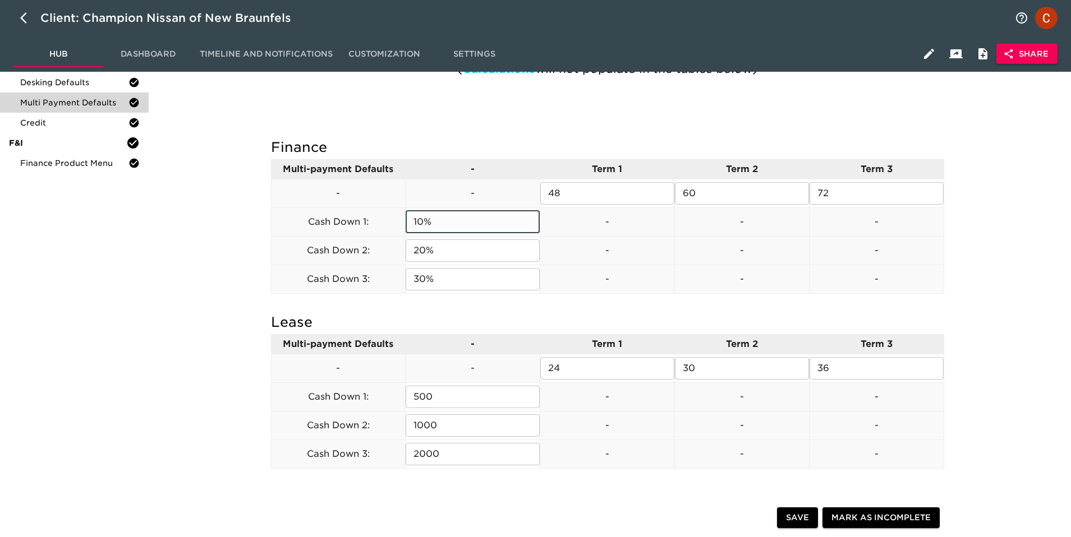
scroll to position [361, 0]
click at [427, 293] on div "Finance Multi-payment Defaults - Term 1 Term 2 Term 3 - - 48 ​ 60 ​ 72 ​ Cash D…" at bounding box center [607, 216] width 673 height 158
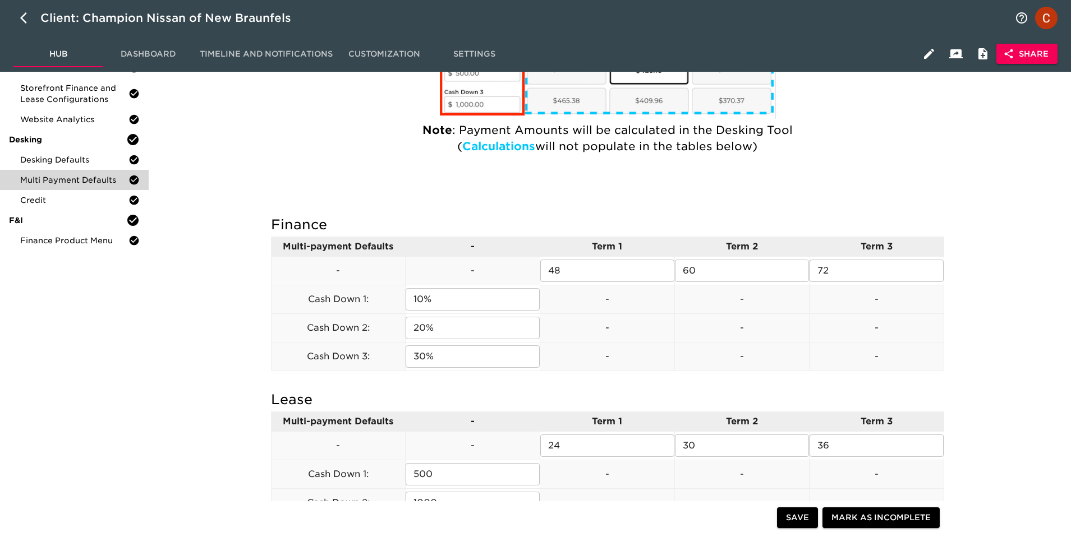
scroll to position [276, 0]
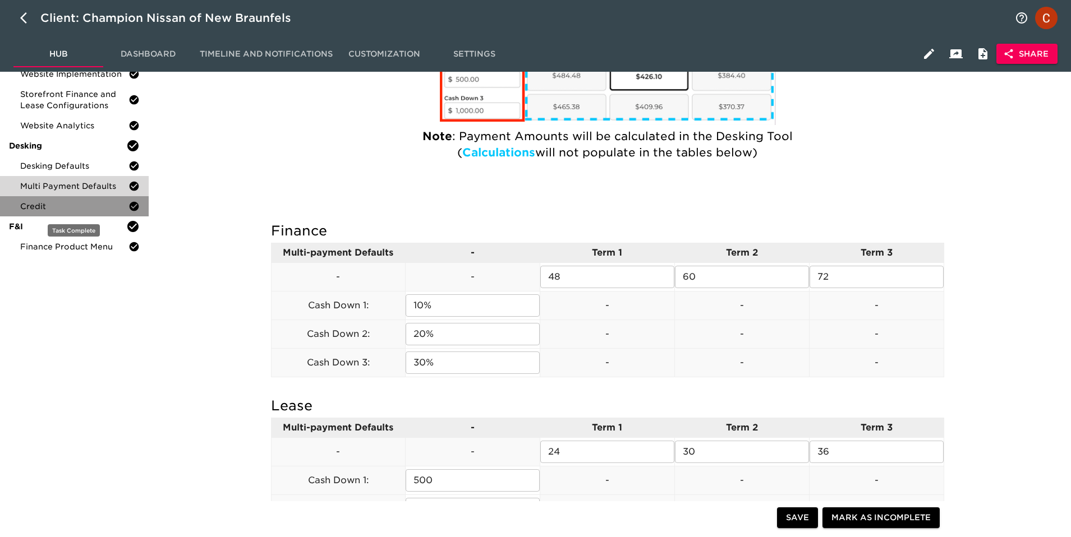
click at [38, 208] on span "Credit" at bounding box center [74, 206] width 108 height 11
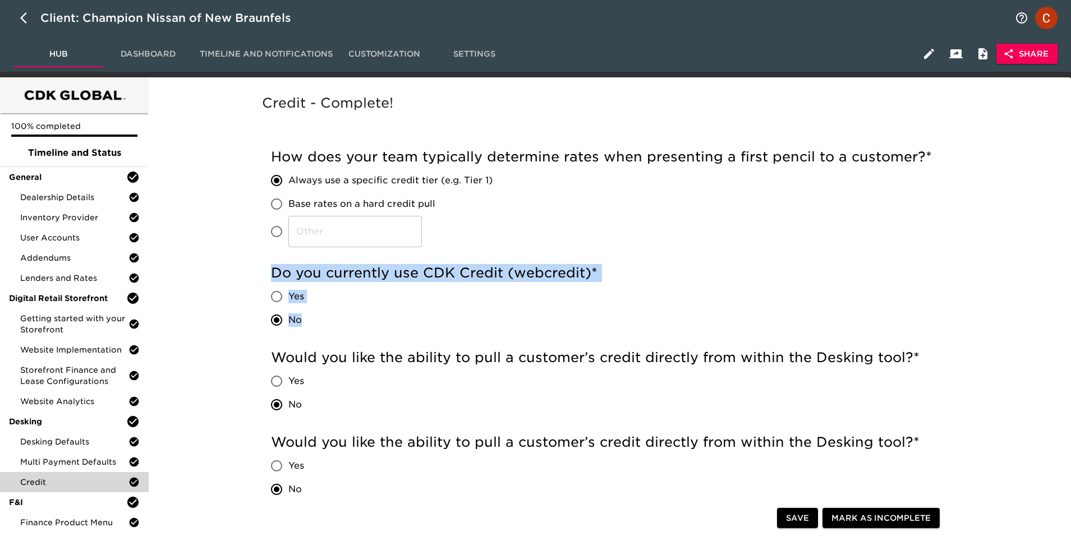
drag, startPoint x: 307, startPoint y: 320, endPoint x: 246, endPoint y: 269, distance: 79.2
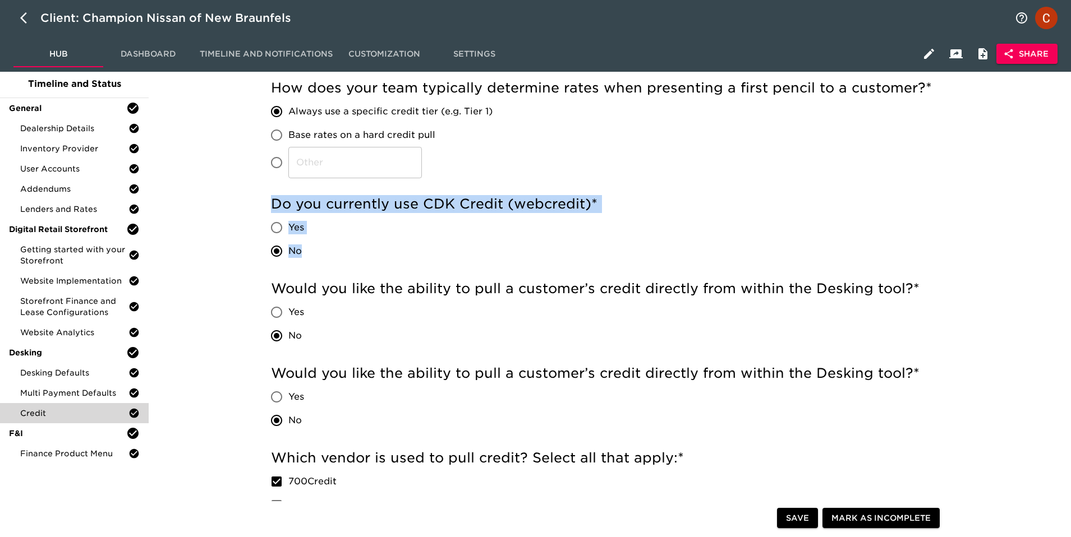
scroll to position [81, 0]
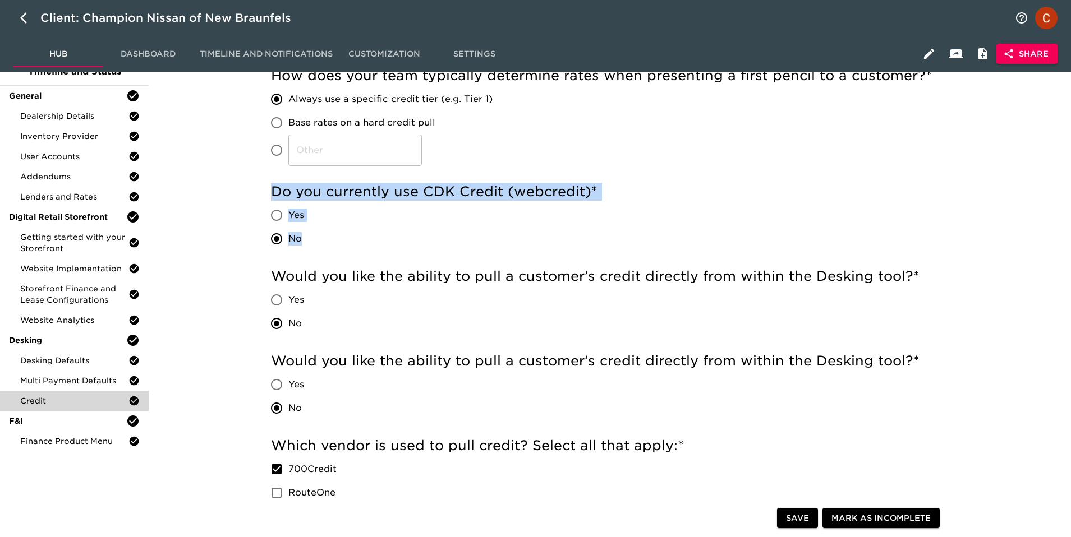
drag, startPoint x: 316, startPoint y: 243, endPoint x: 263, endPoint y: 190, distance: 74.5
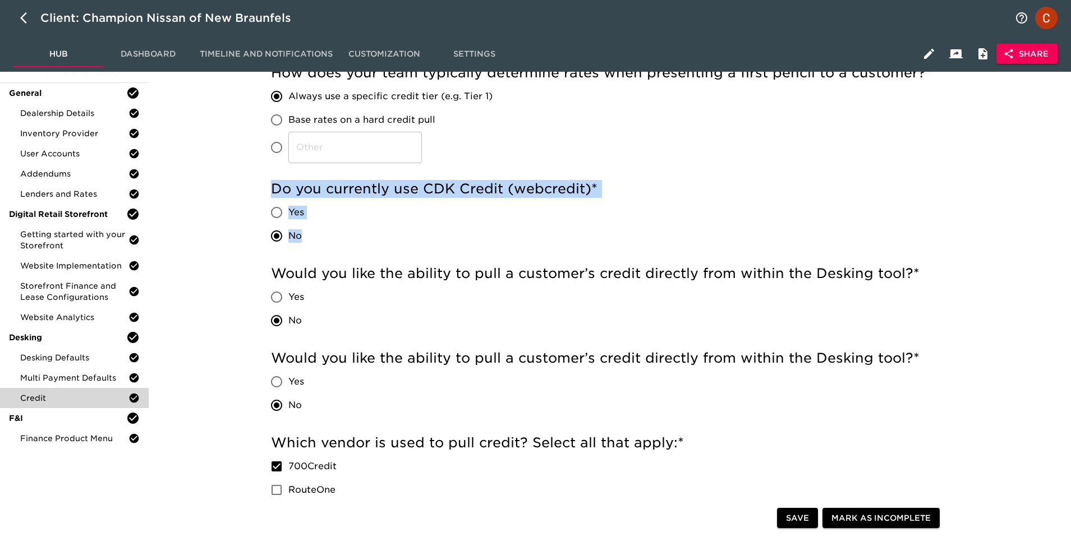
scroll to position [85, 0]
click at [372, 192] on h5 "Do you currently use CDK Credit (webcredit) *" at bounding box center [607, 188] width 673 height 18
drag, startPoint x: 424, startPoint y: 190, endPoint x: 516, endPoint y: 190, distance: 92.0
click at [517, 190] on h5 "Do you currently use CDK Credit (webcredit) *" at bounding box center [607, 188] width 673 height 18
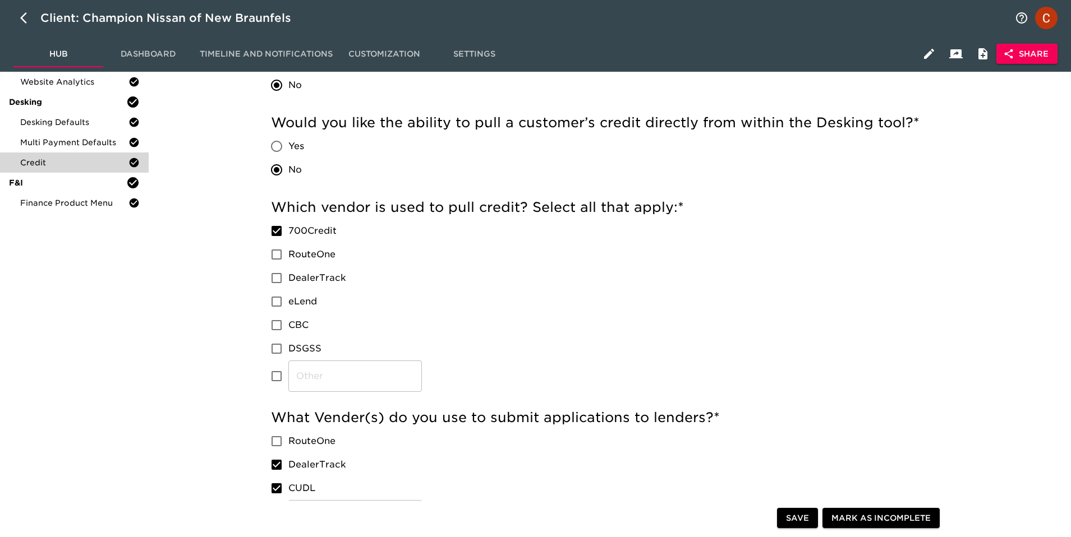
scroll to position [260, 0]
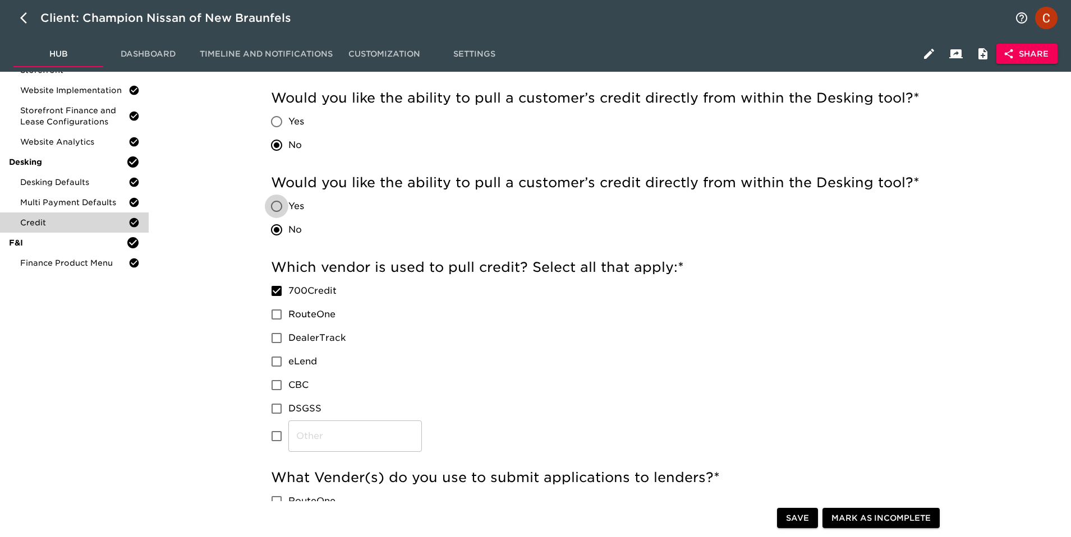
click at [279, 201] on input "Yes" at bounding box center [277, 207] width 24 height 24
radio input "true"
click at [276, 228] on input "No" at bounding box center [277, 230] width 24 height 24
radio input "true"
click at [279, 119] on input "Yes" at bounding box center [277, 122] width 24 height 24
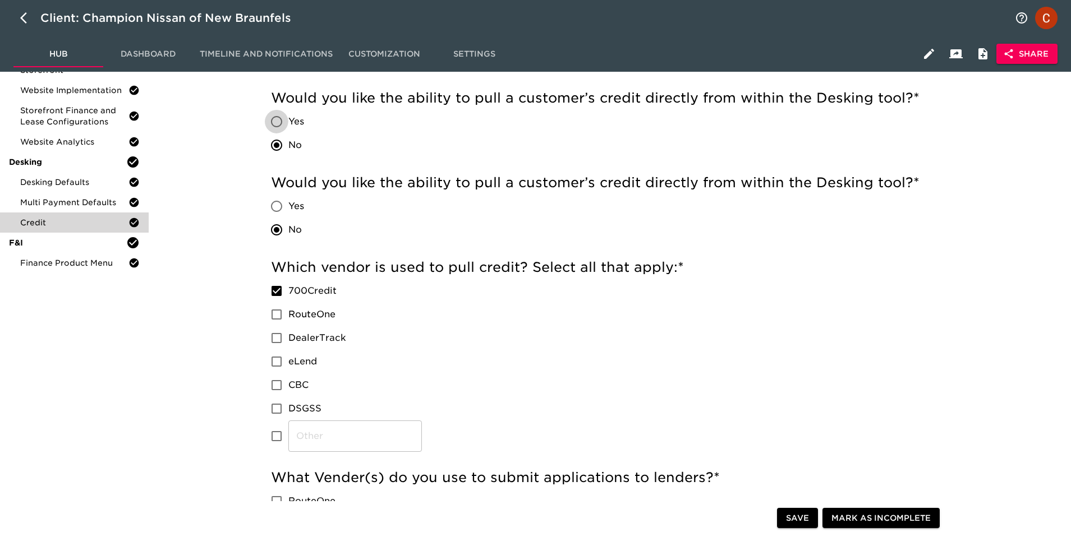
radio input "true"
click at [276, 145] on input "No" at bounding box center [277, 145] width 24 height 24
radio input "true"
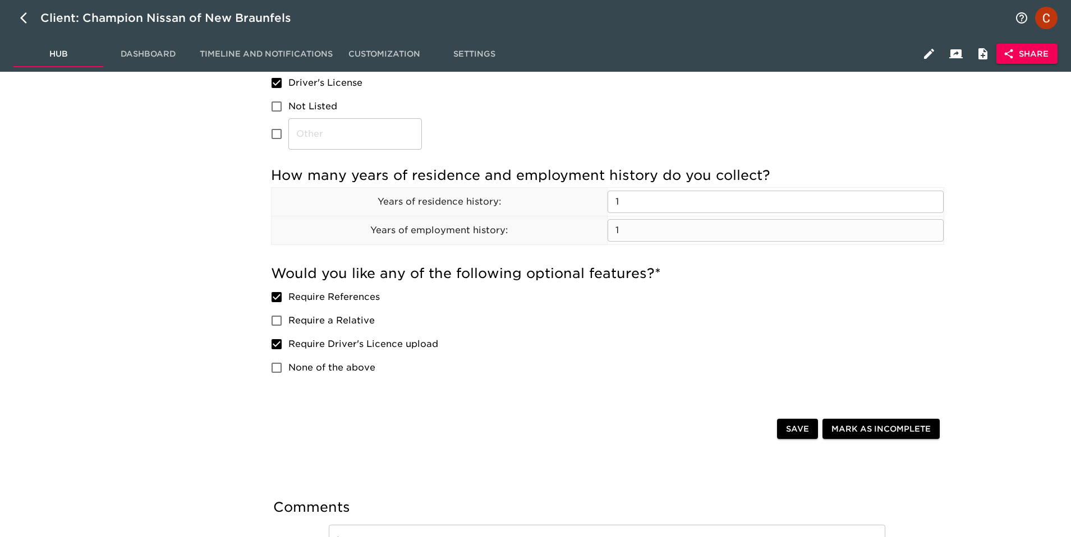
scroll to position [842, 0]
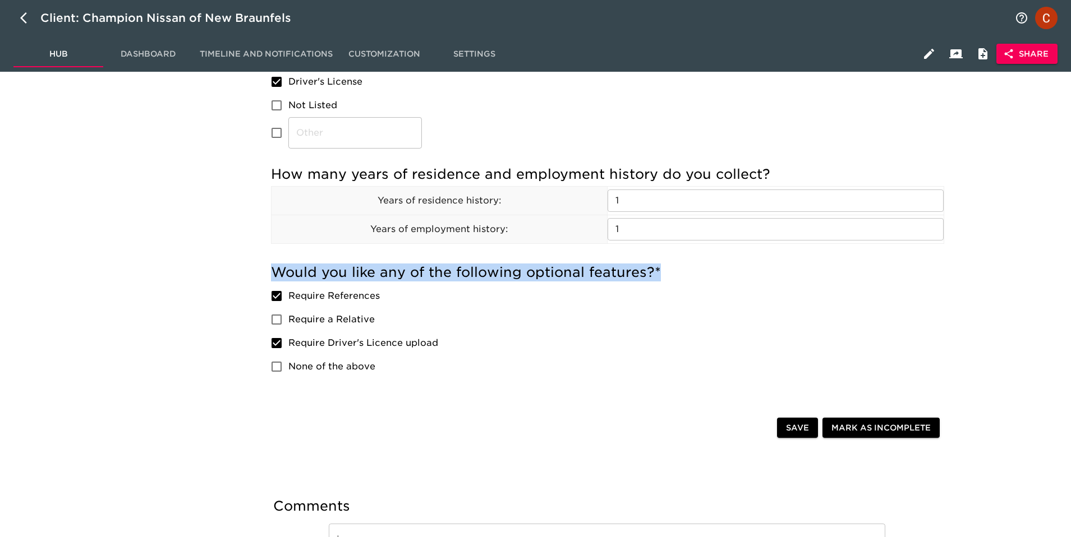
drag, startPoint x: 272, startPoint y: 270, endPoint x: 664, endPoint y: 278, distance: 392.0
click at [664, 278] on h5 "Would you like any of the following optional features? *" at bounding box center [607, 273] width 673 height 18
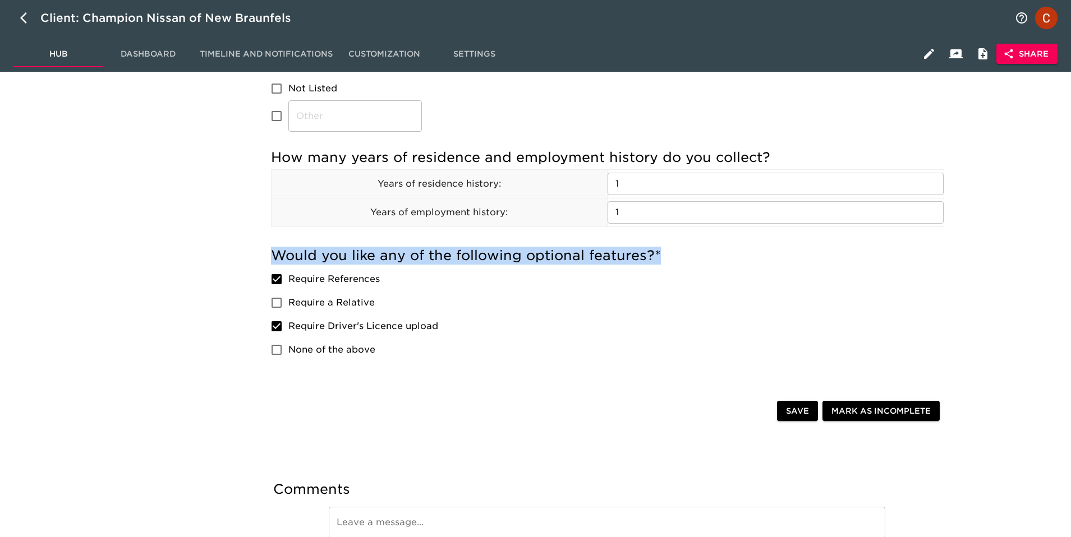
scroll to position [862, 0]
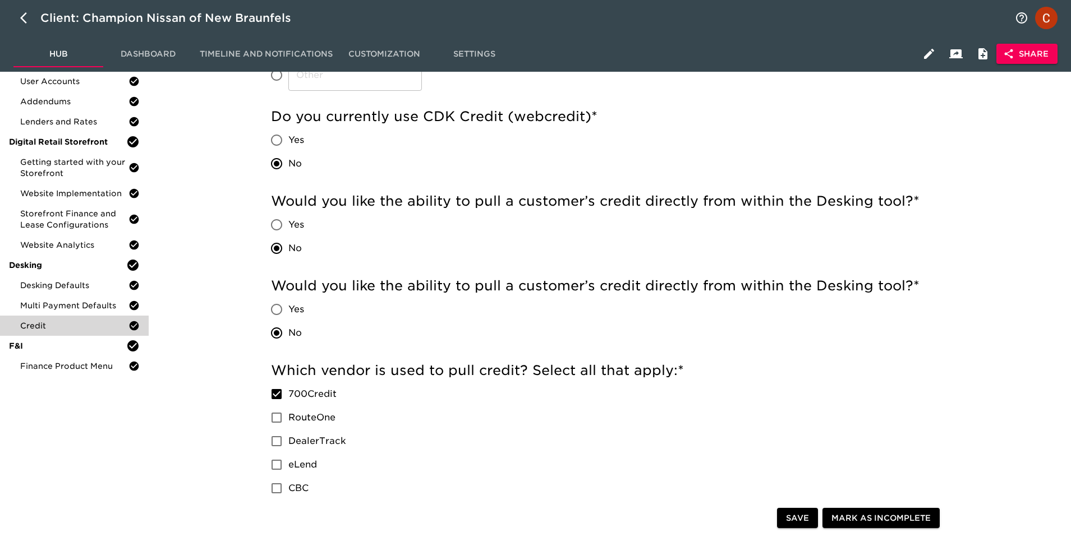
scroll to position [170, 0]
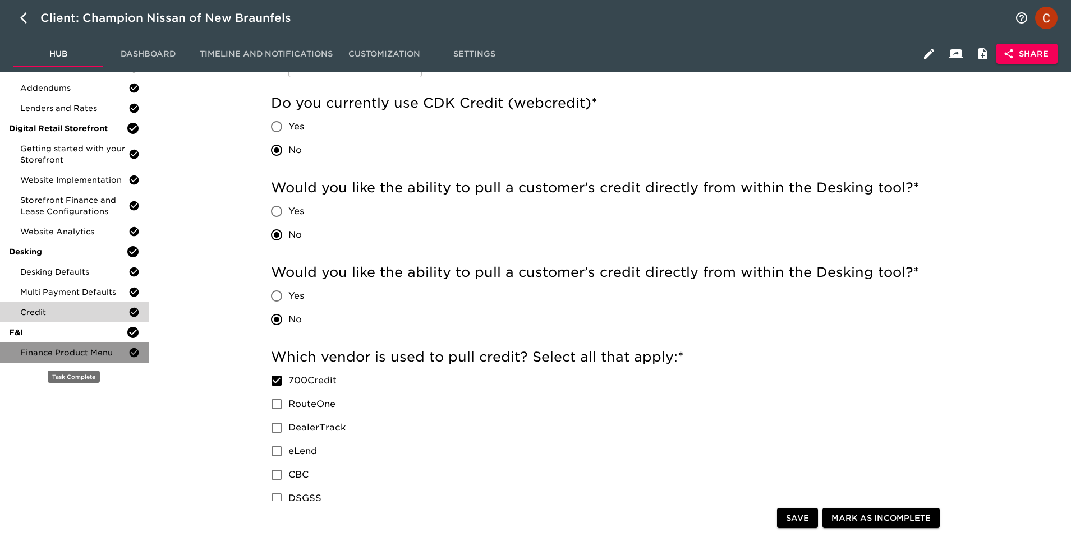
click at [47, 352] on span "Finance Product Menu" at bounding box center [74, 352] width 108 height 11
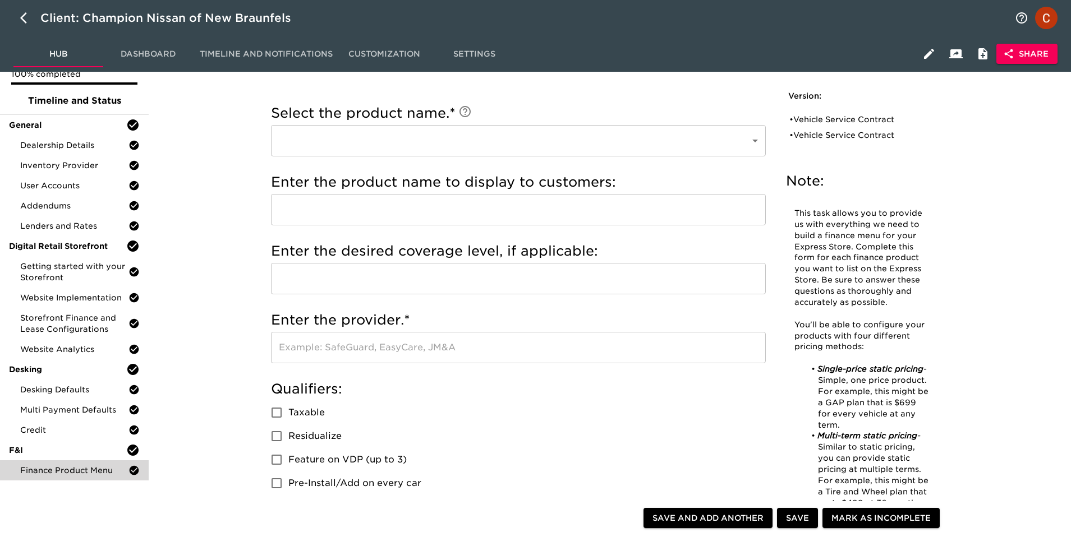
scroll to position [16, 0]
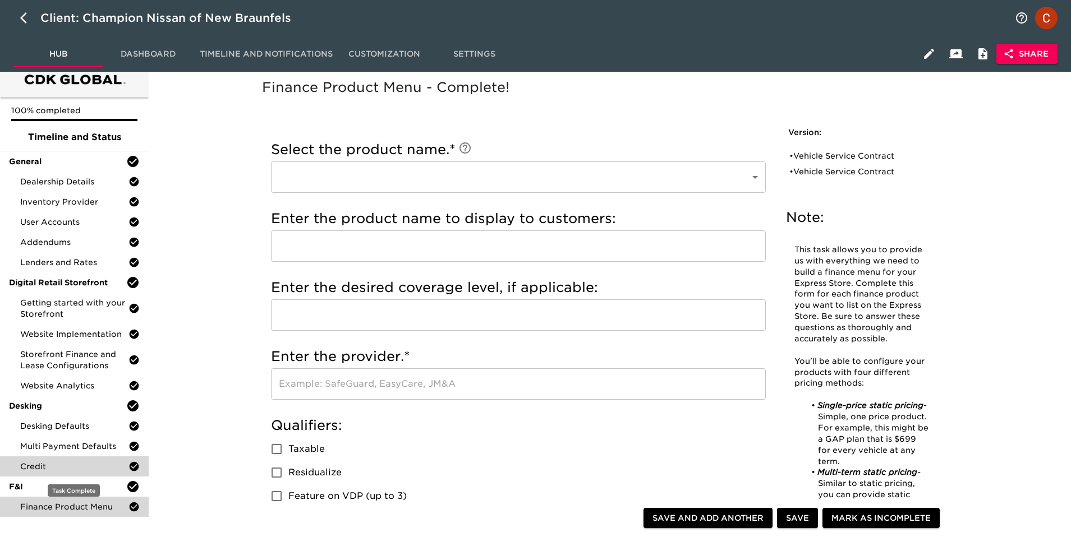
click at [87, 460] on div "Credit" at bounding box center [74, 466] width 149 height 20
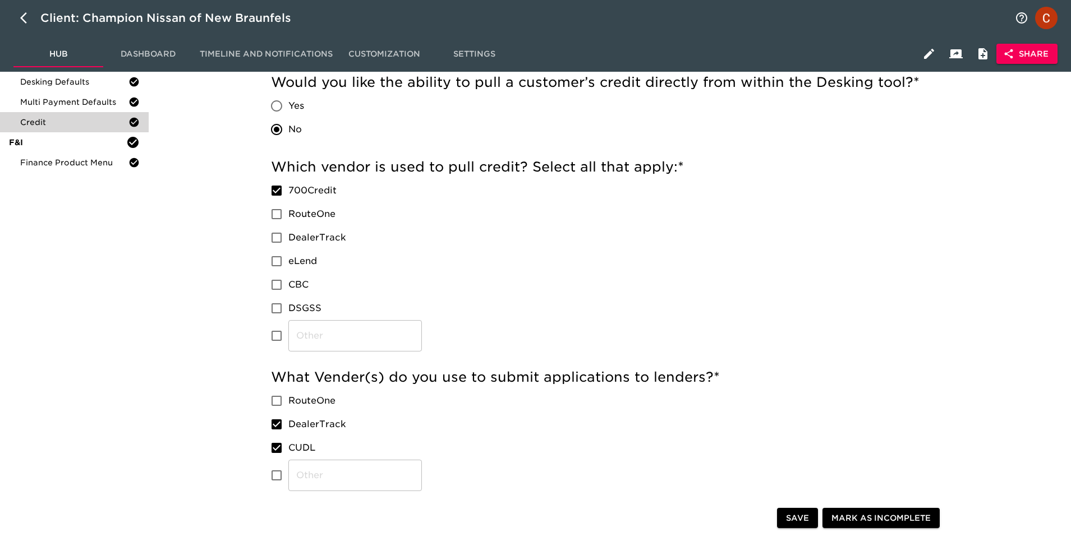
scroll to position [356, 0]
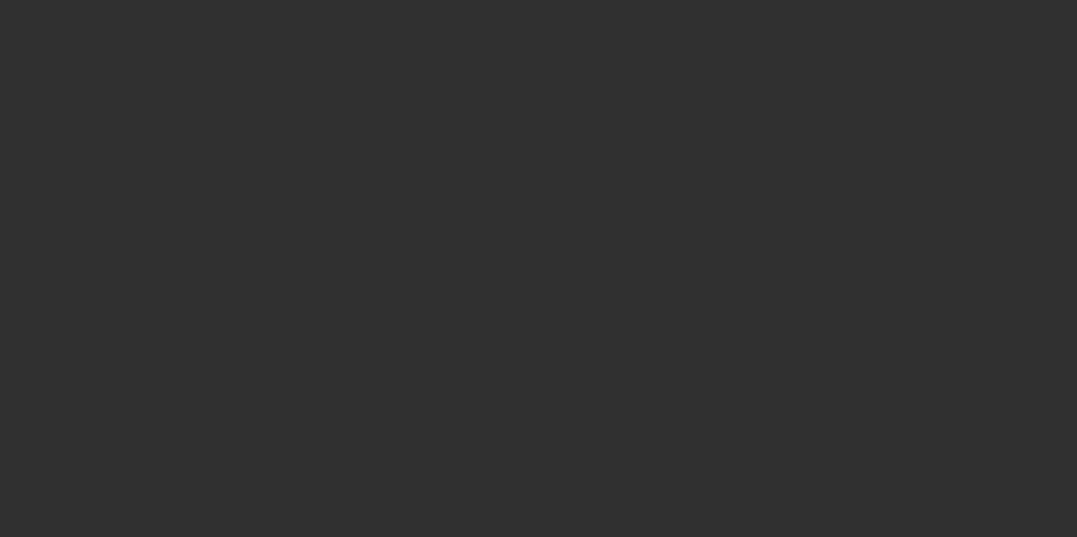
select select "10"
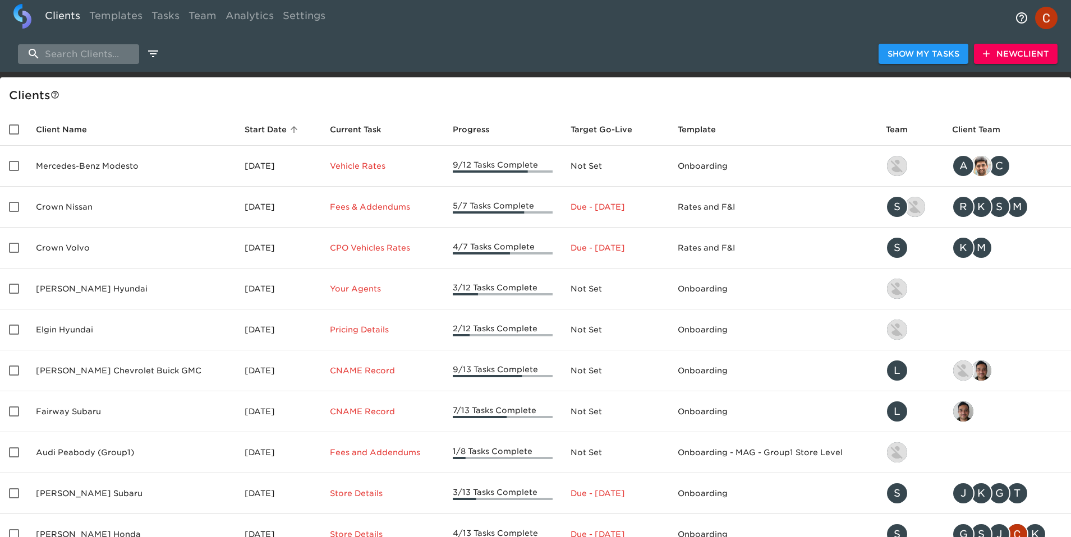
click at [90, 49] on input "search" at bounding box center [78, 54] width 121 height 20
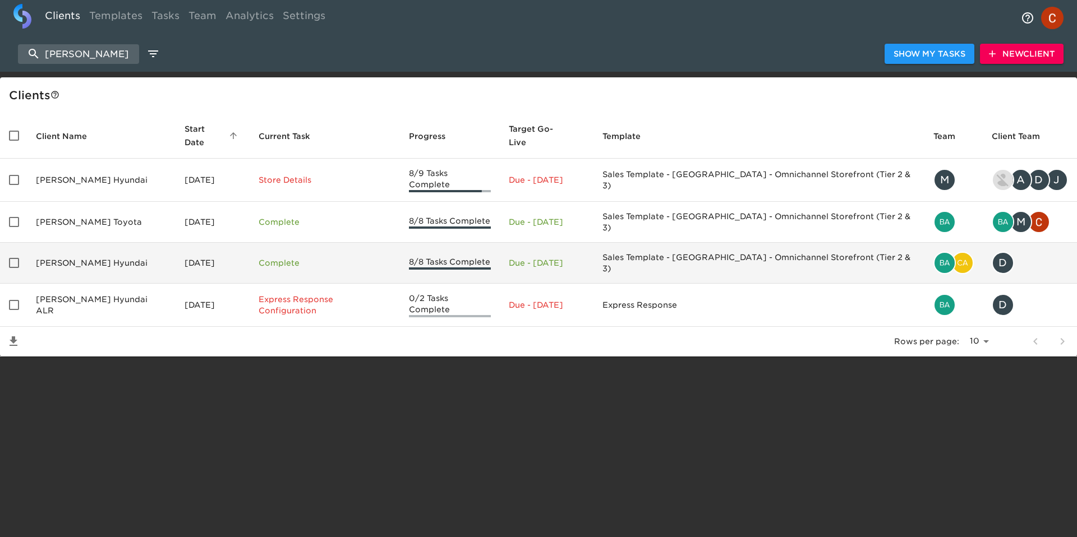
type input "randy w"
click at [48, 243] on td "Randy Wise Hyundai" at bounding box center [101, 263] width 149 height 41
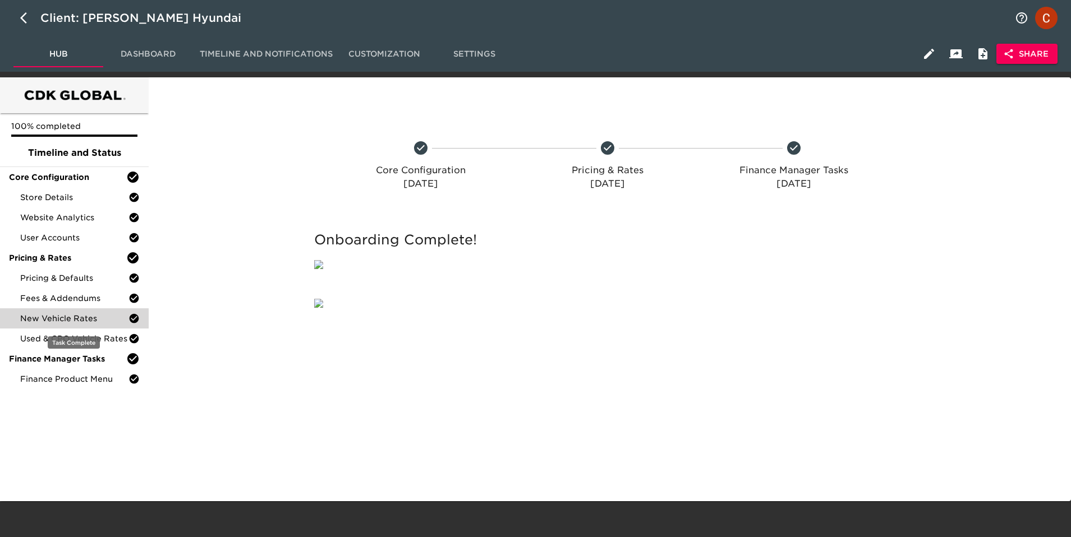
click at [58, 313] on span "New Vehicle Rates" at bounding box center [74, 318] width 108 height 11
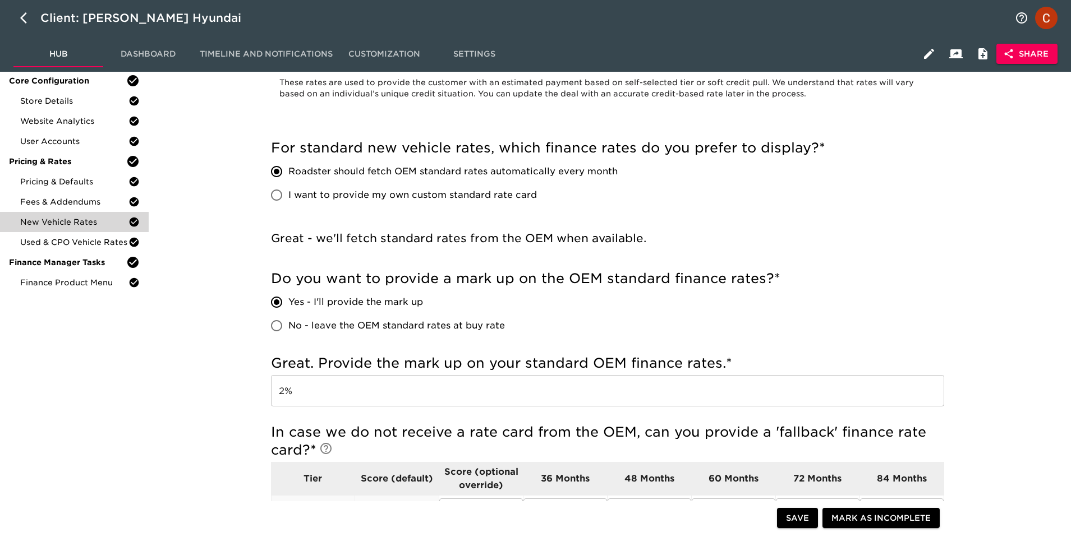
scroll to position [97, 0]
click at [348, 142] on h5 "For standard new vehicle rates, which finance rates do you prefer to display? *" at bounding box center [607, 148] width 673 height 18
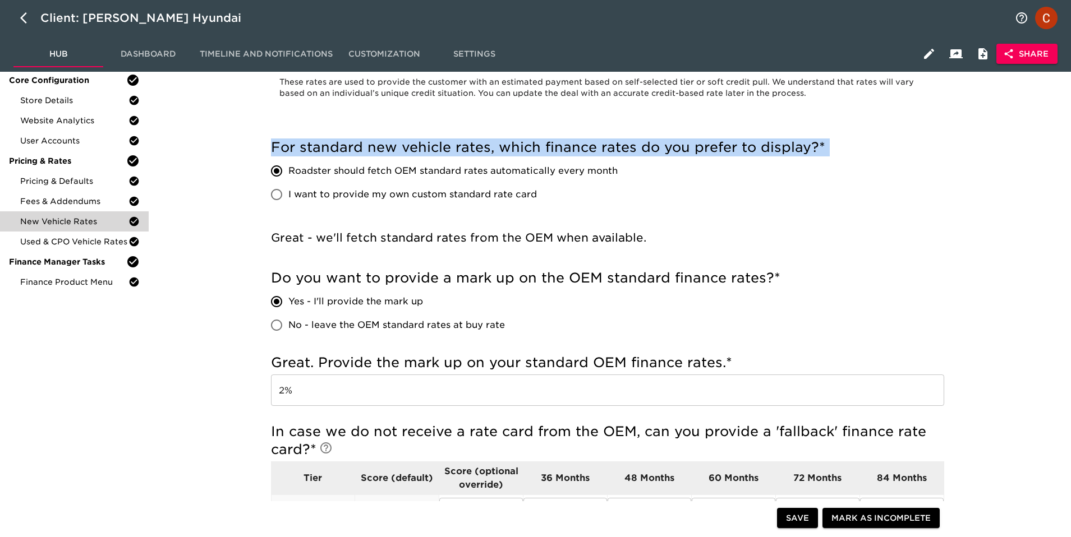
click at [348, 142] on h5 "For standard new vehicle rates, which finance rates do you prefer to display? *" at bounding box center [607, 148] width 673 height 18
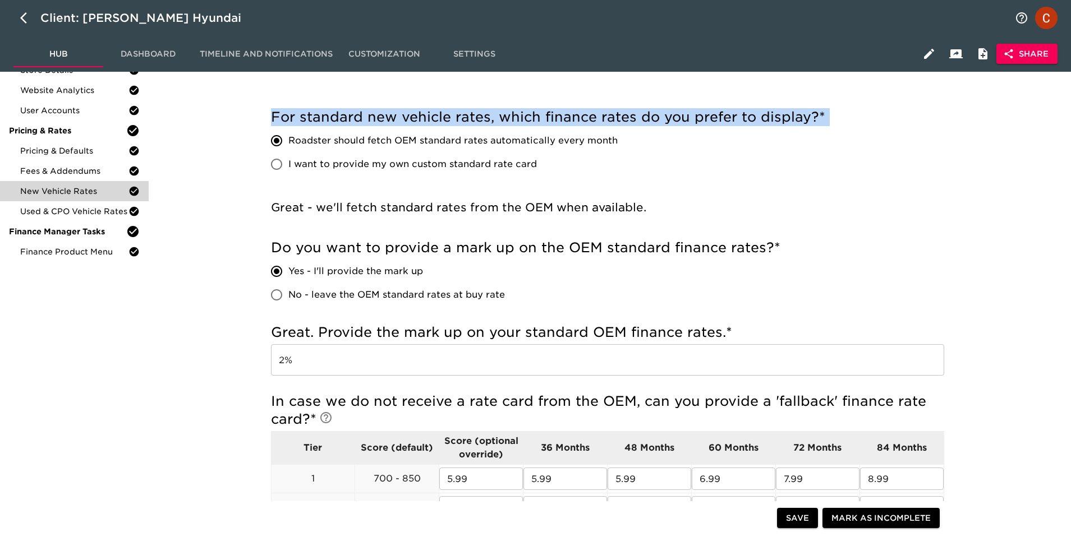
scroll to position [137, 0]
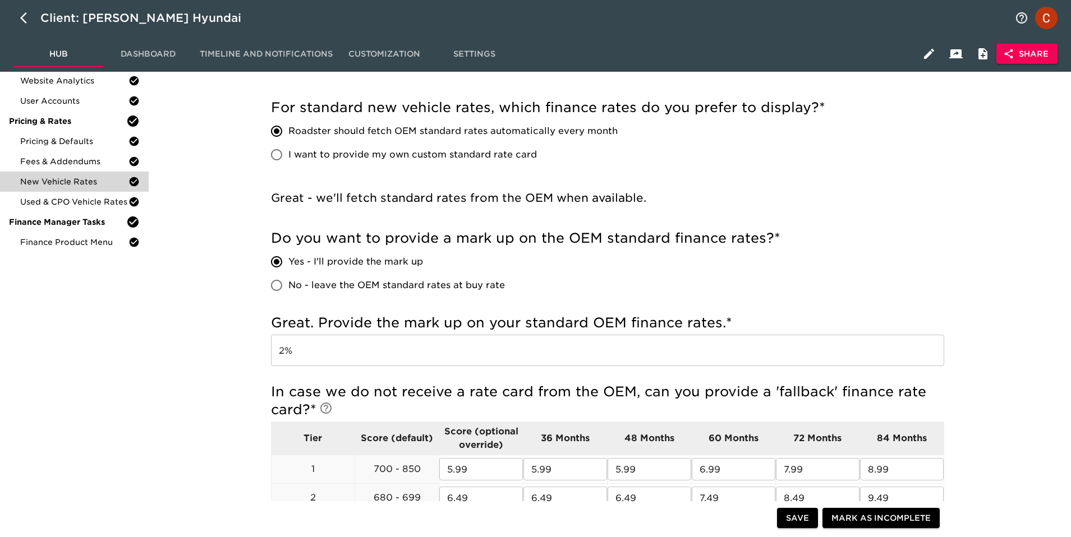
click at [359, 236] on h5 "Do you want to provide a mark up on the OEM standard finance rates? *" at bounding box center [607, 238] width 673 height 18
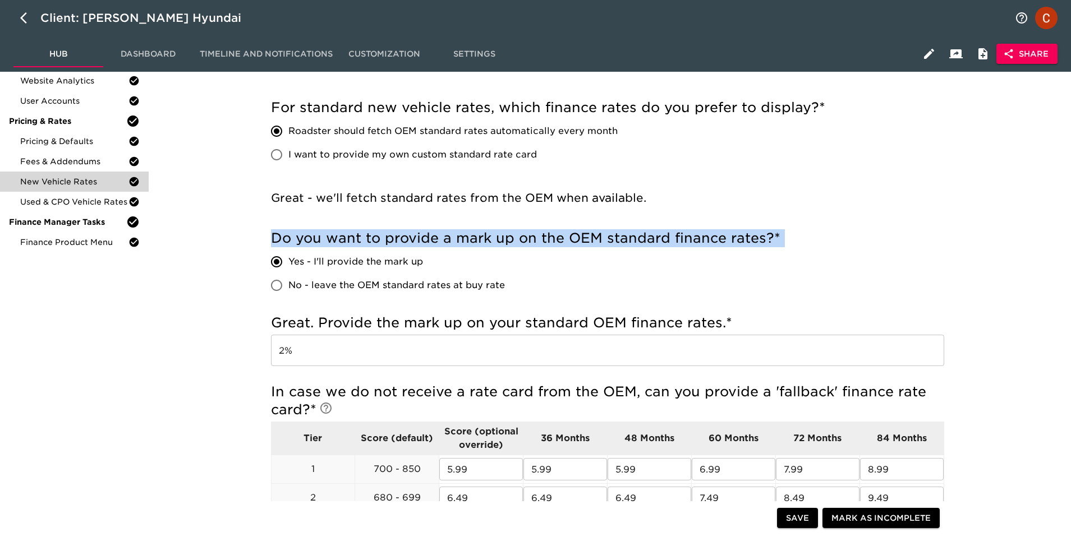
click at [359, 236] on h5 "Do you want to provide a mark up on the OEM standard finance rates? *" at bounding box center [607, 238] width 673 height 18
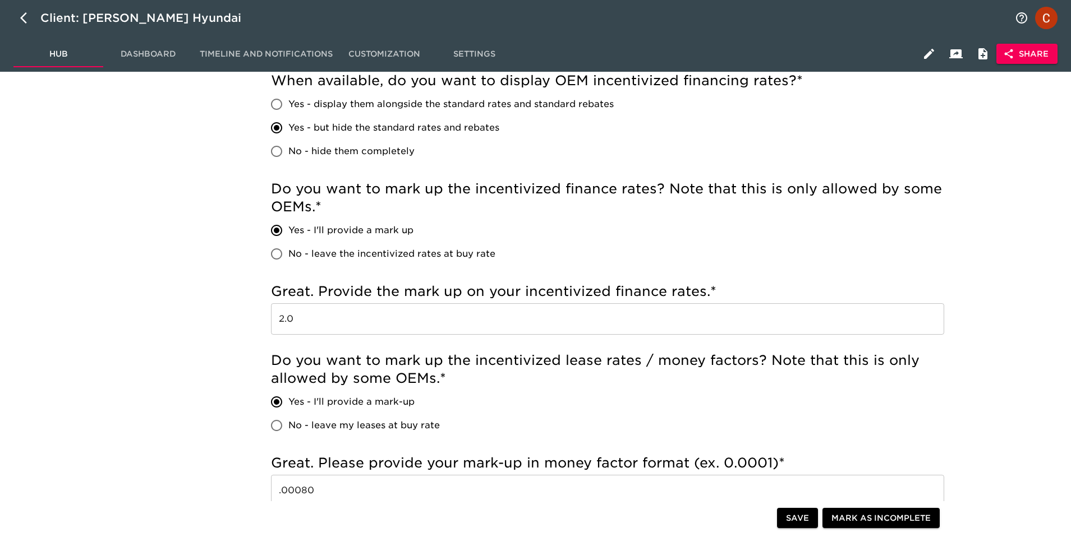
scroll to position [0, 0]
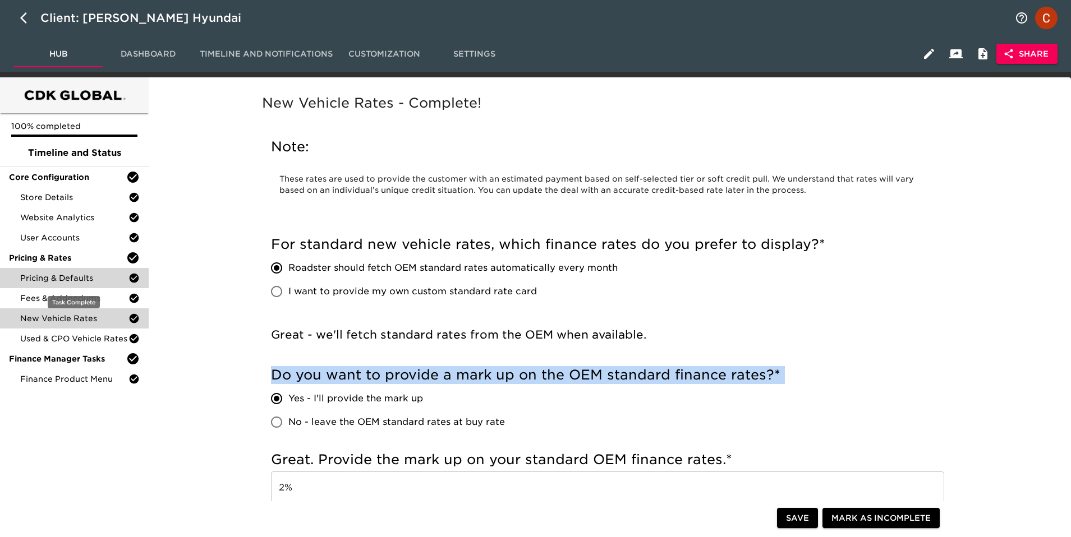
click at [79, 278] on span "Pricing & Defaults" at bounding box center [74, 278] width 108 height 11
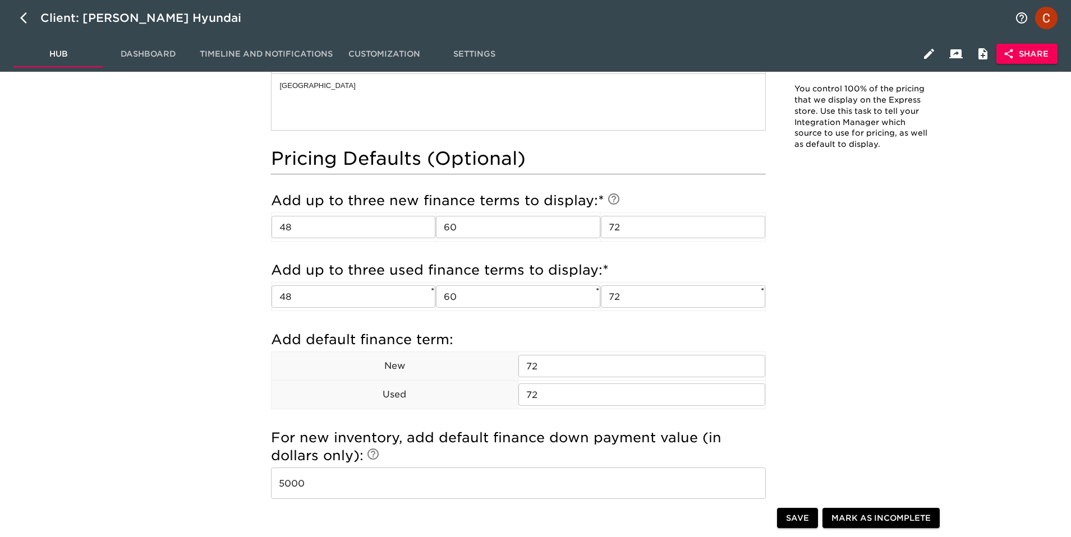
scroll to position [967, 0]
